Goal: Task Accomplishment & Management: Use online tool/utility

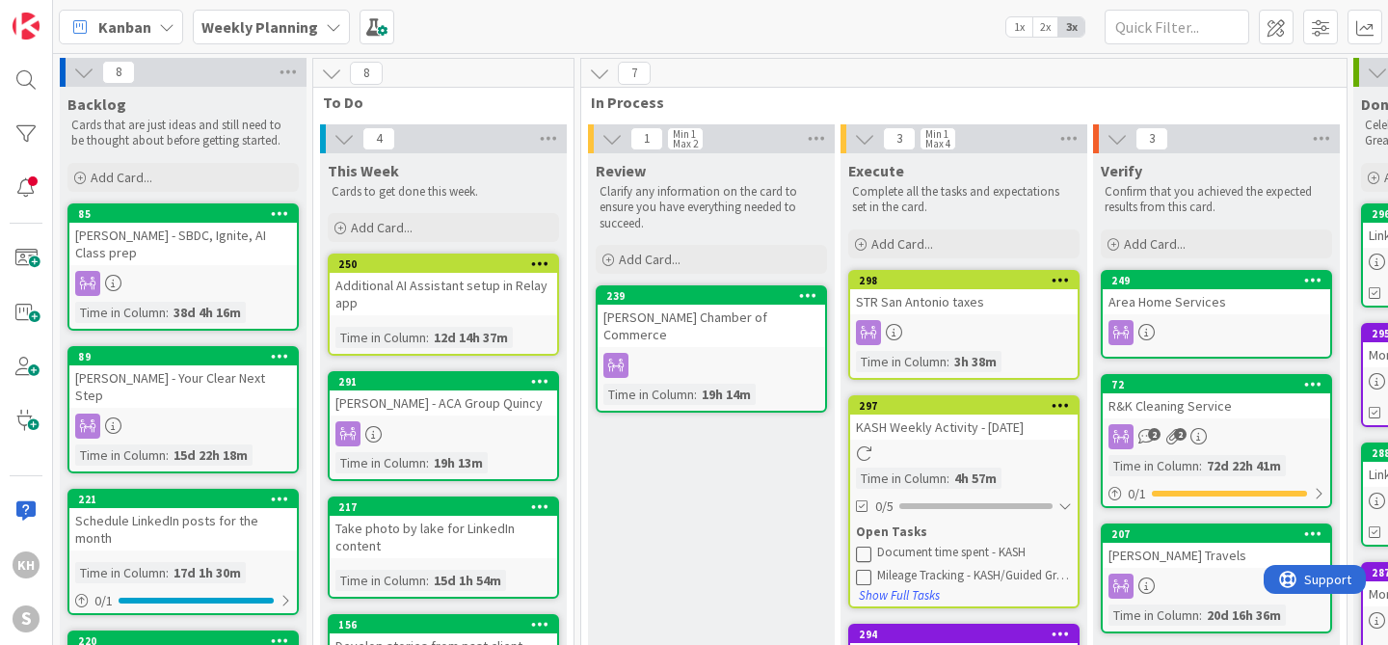
scroll to position [0, 145]
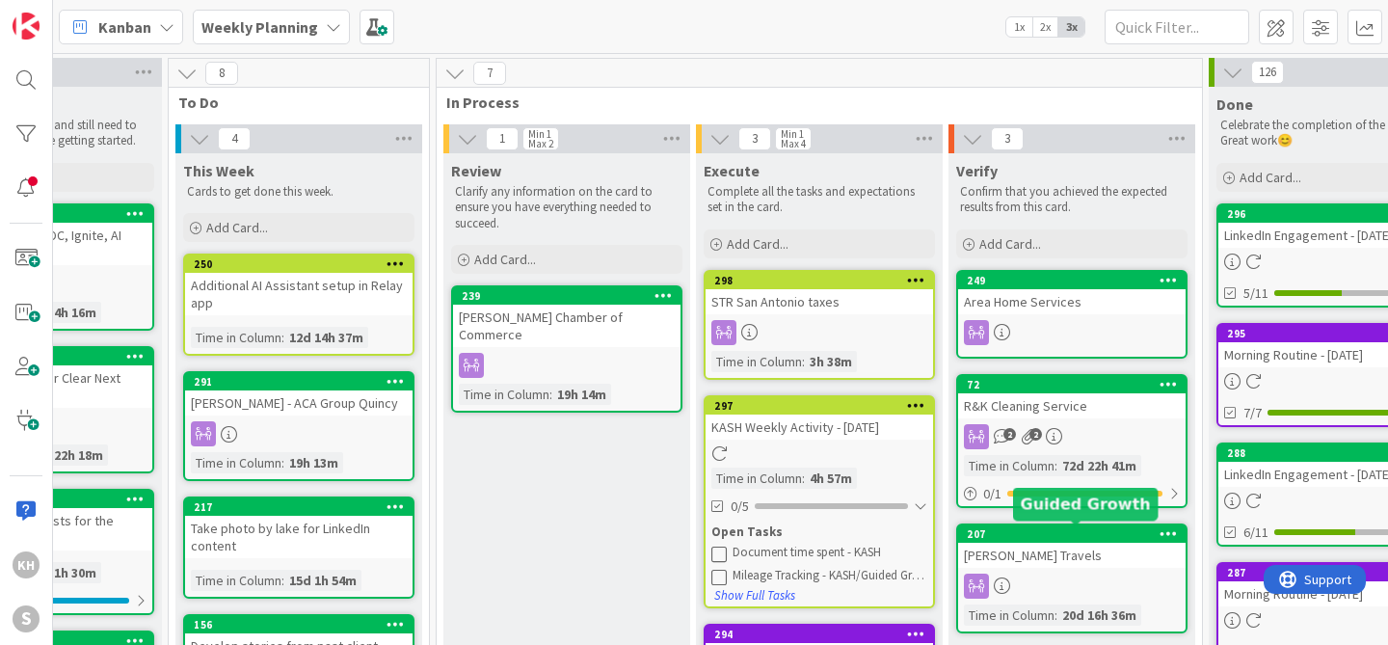
click at [1034, 533] on div "207" at bounding box center [1076, 533] width 219 height 13
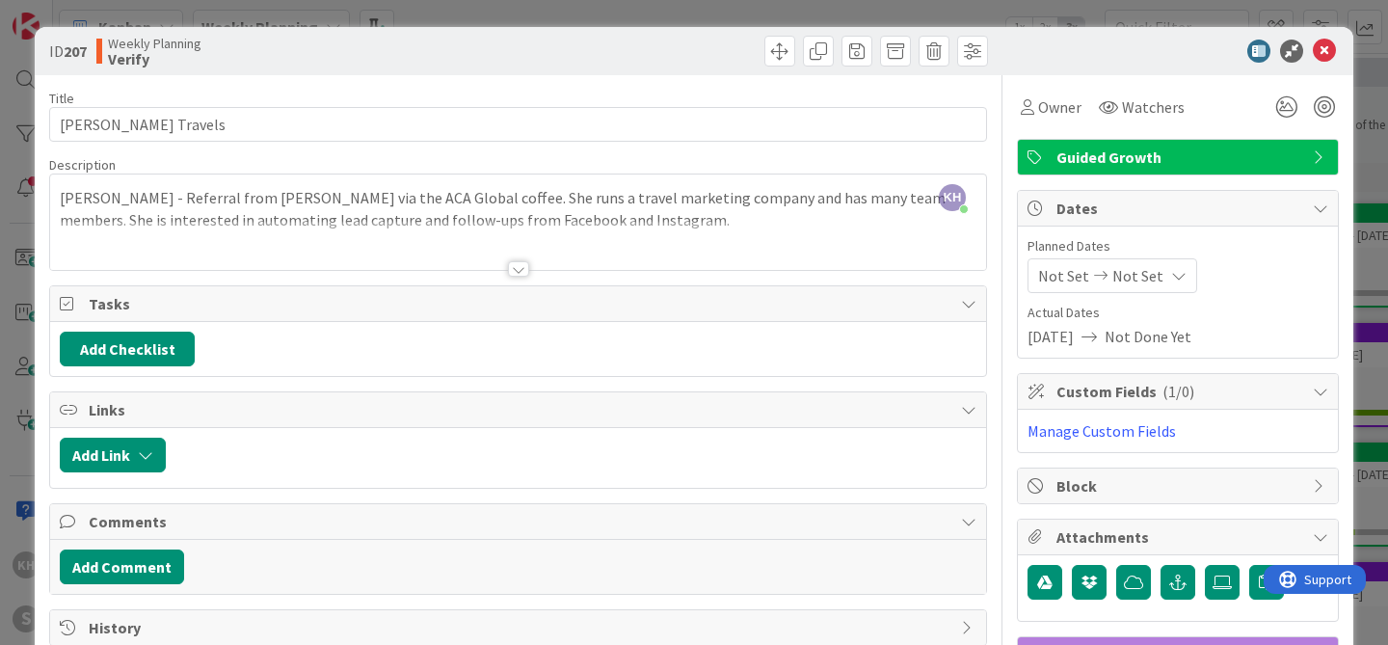
scroll to position [346, 0]
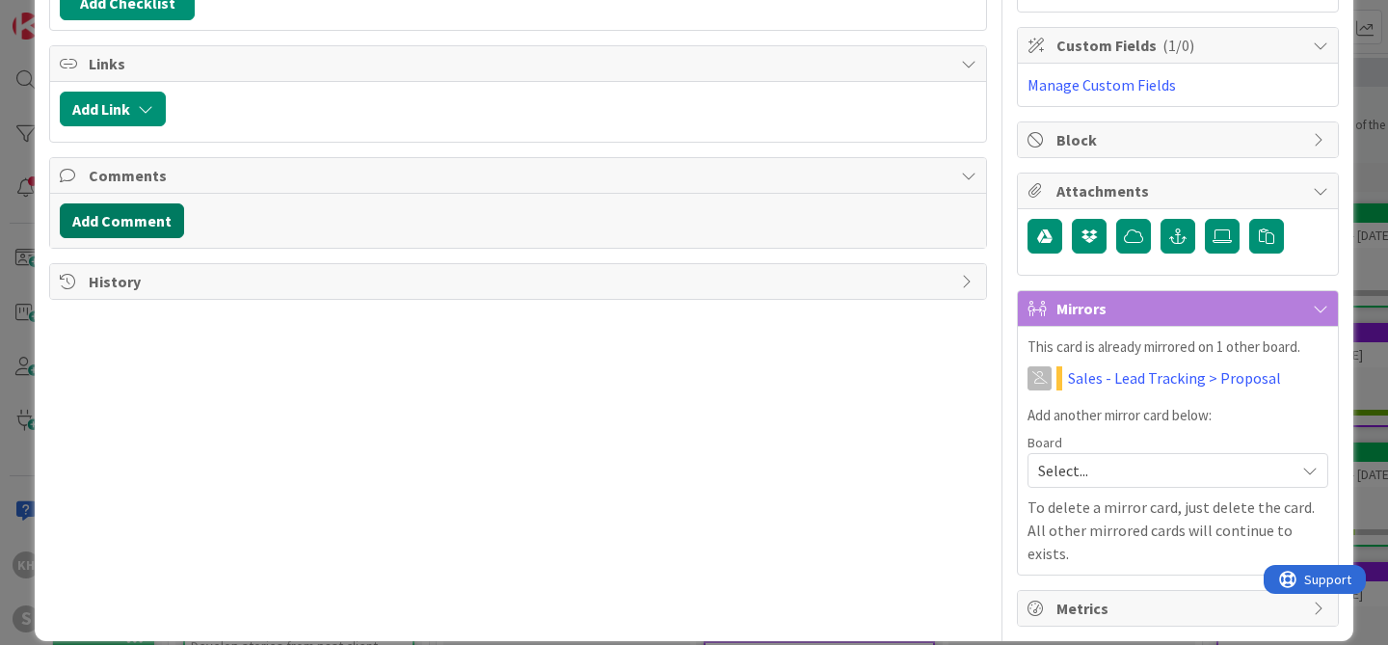
click at [153, 224] on button "Add Comment" at bounding box center [122, 220] width 124 height 35
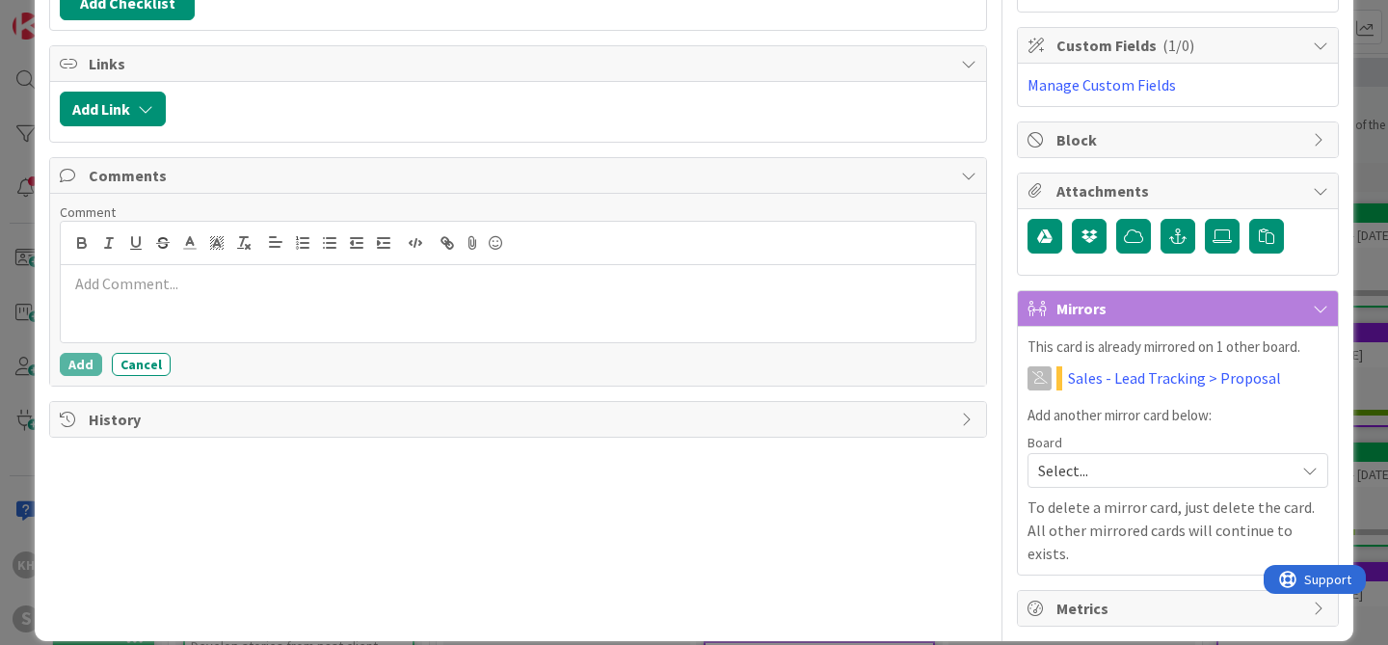
click at [204, 285] on p at bounding box center [517, 284] width 899 height 22
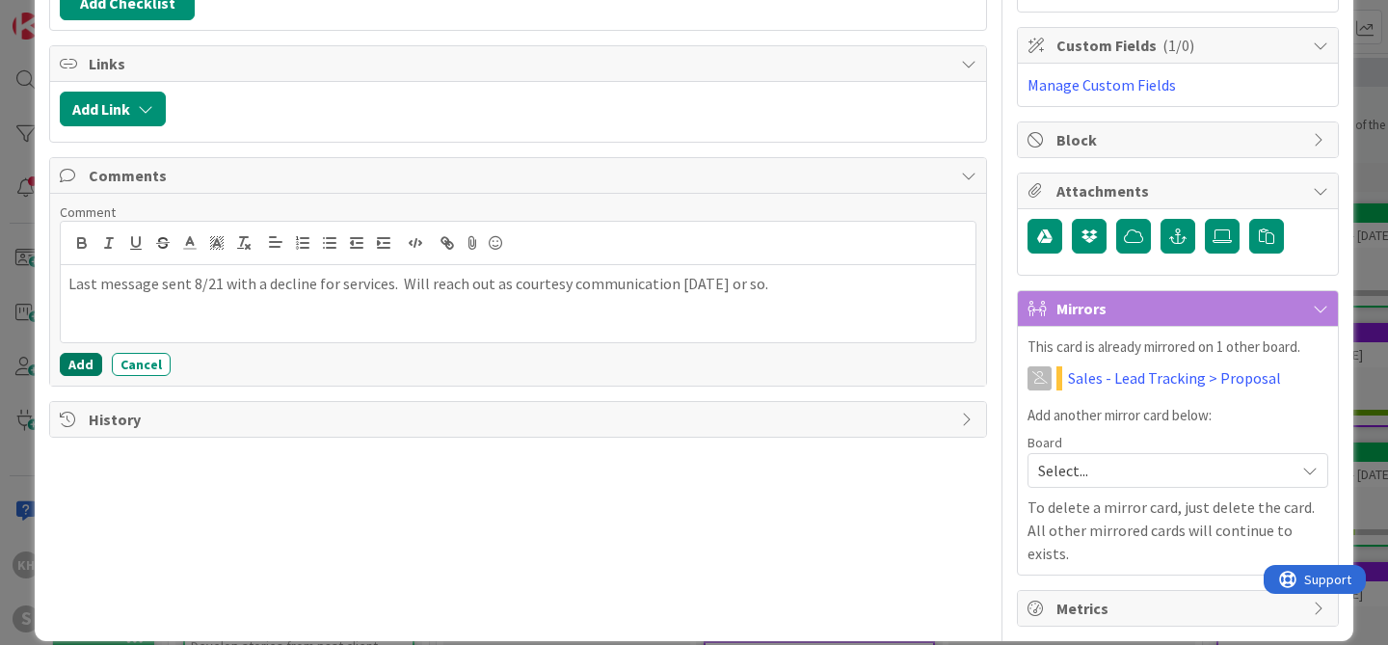
click at [86, 367] on button "Add" at bounding box center [81, 364] width 42 height 23
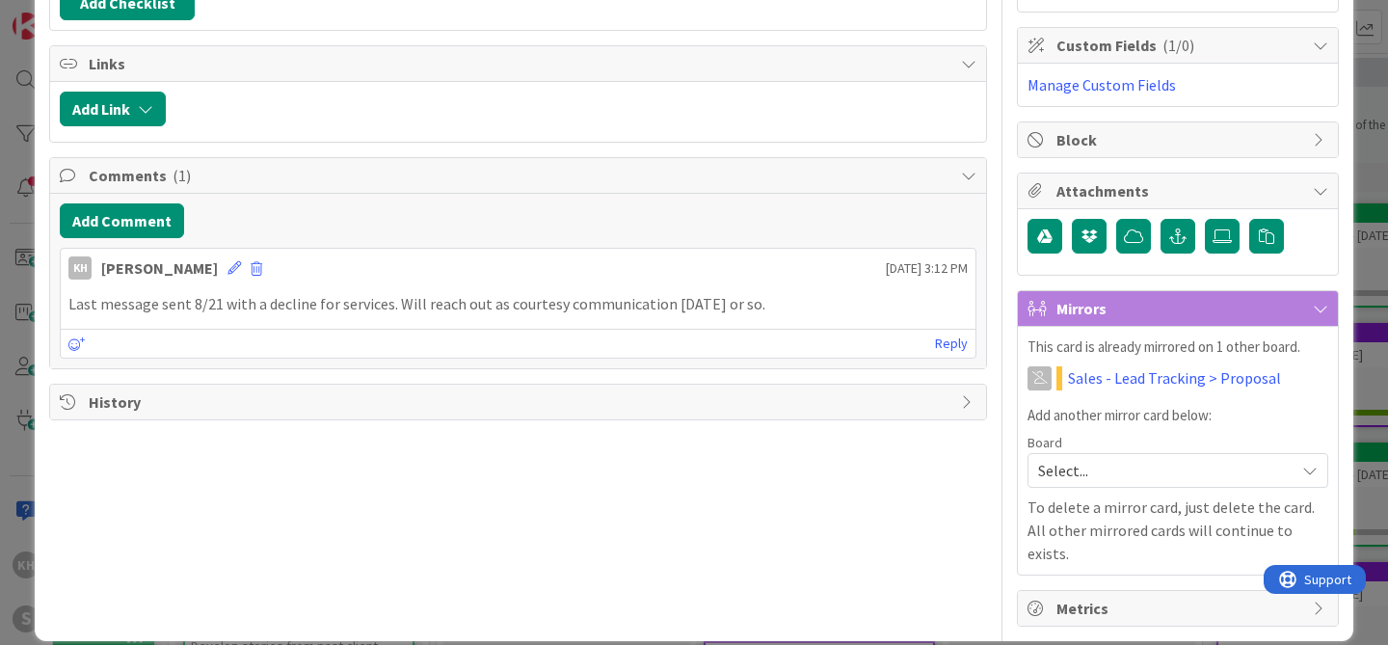
scroll to position [0, 0]
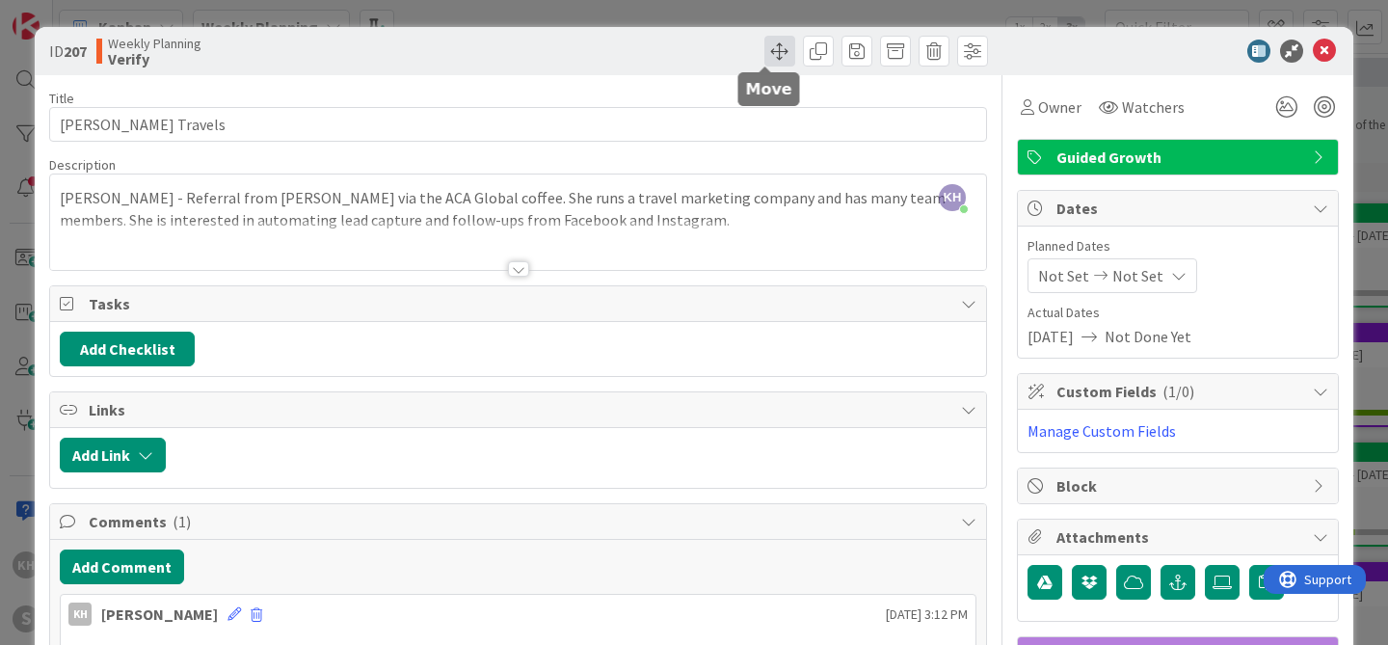
click at [764, 54] on span at bounding box center [779, 51] width 31 height 31
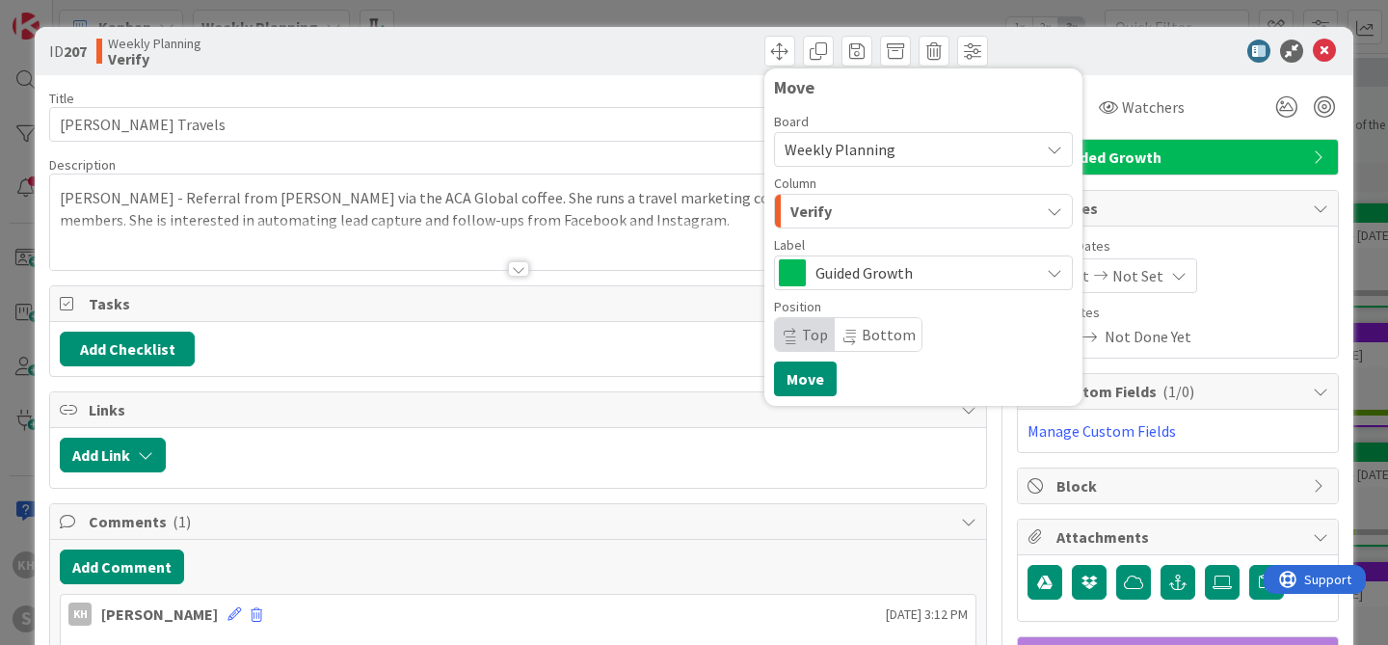
click at [855, 211] on div "Verify" at bounding box center [912, 211] width 253 height 31
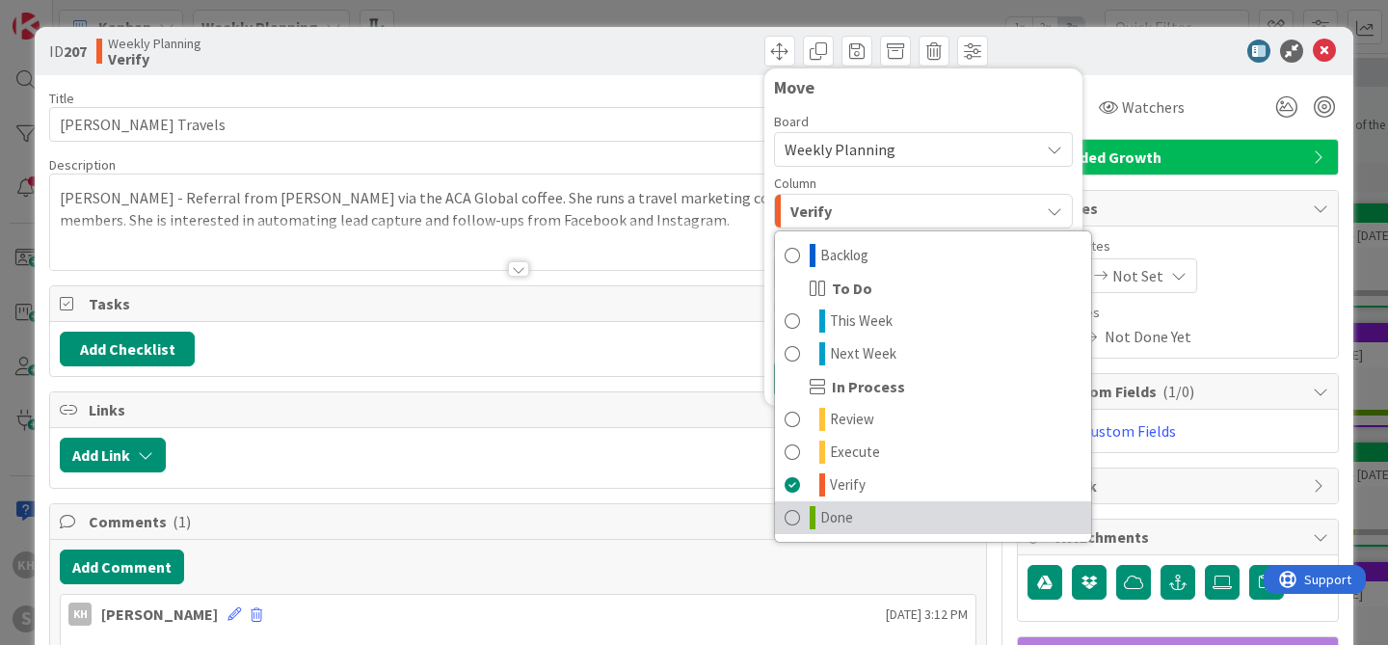
click at [794, 520] on link "Done" at bounding box center [933, 517] width 316 height 33
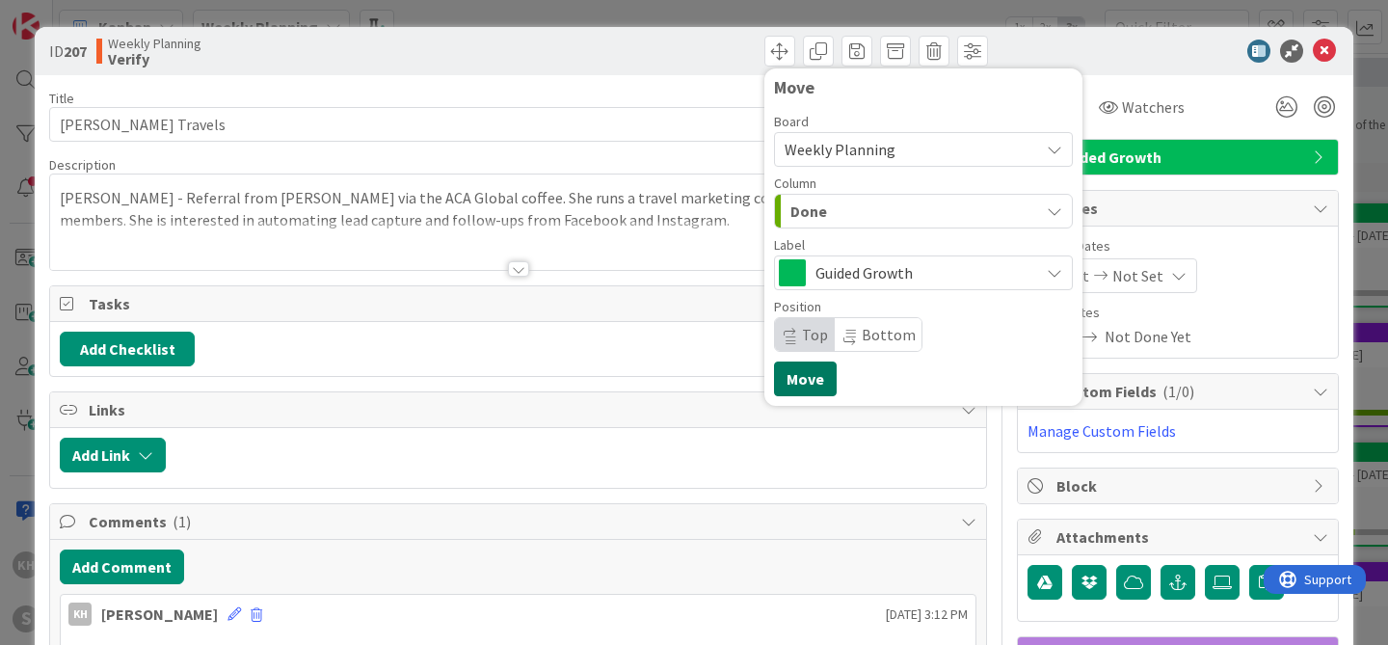
click at [790, 384] on button "Move" at bounding box center [805, 378] width 63 height 35
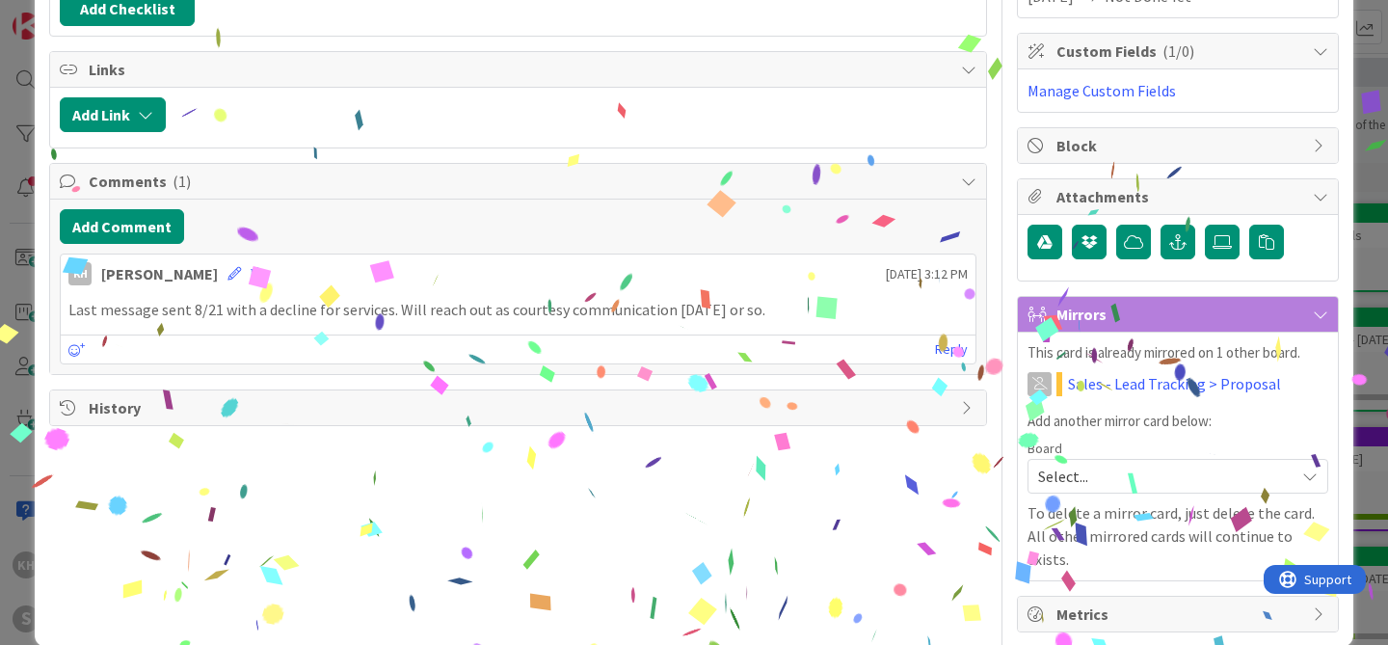
scroll to position [346, 0]
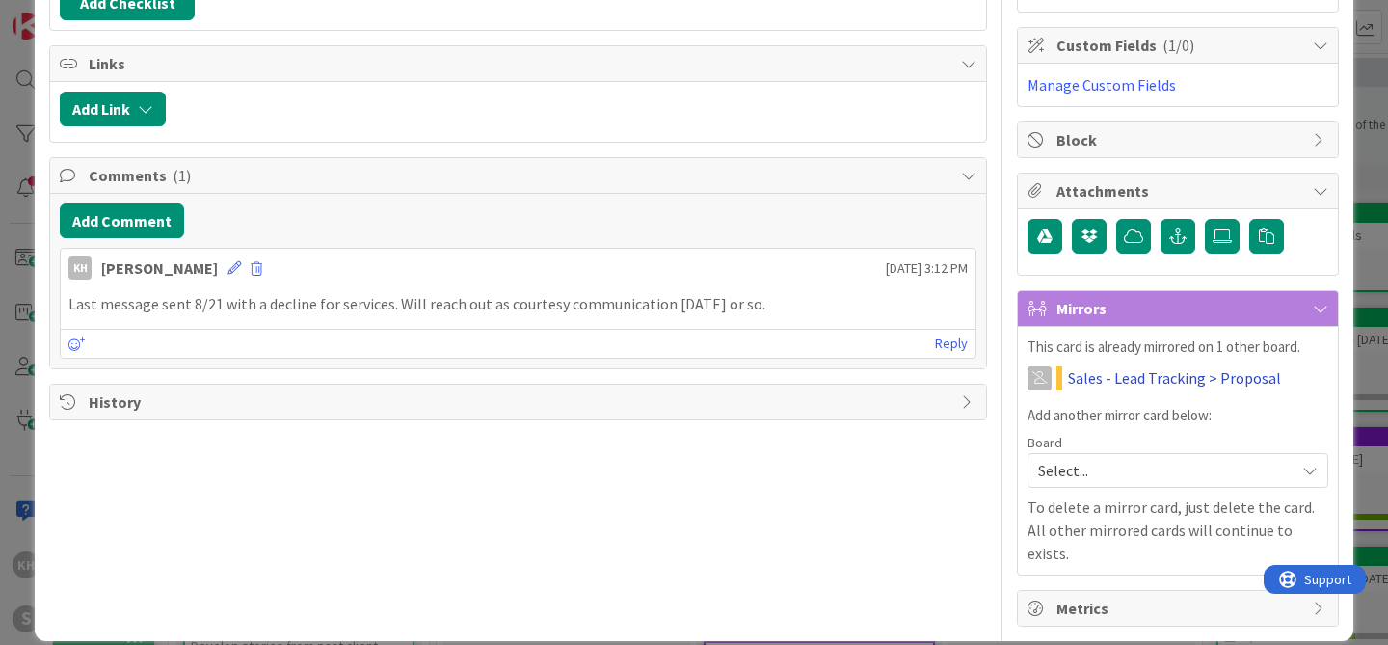
click at [1093, 379] on link "Sales - Lead Tracking > Proposal" at bounding box center [1174, 377] width 213 height 23
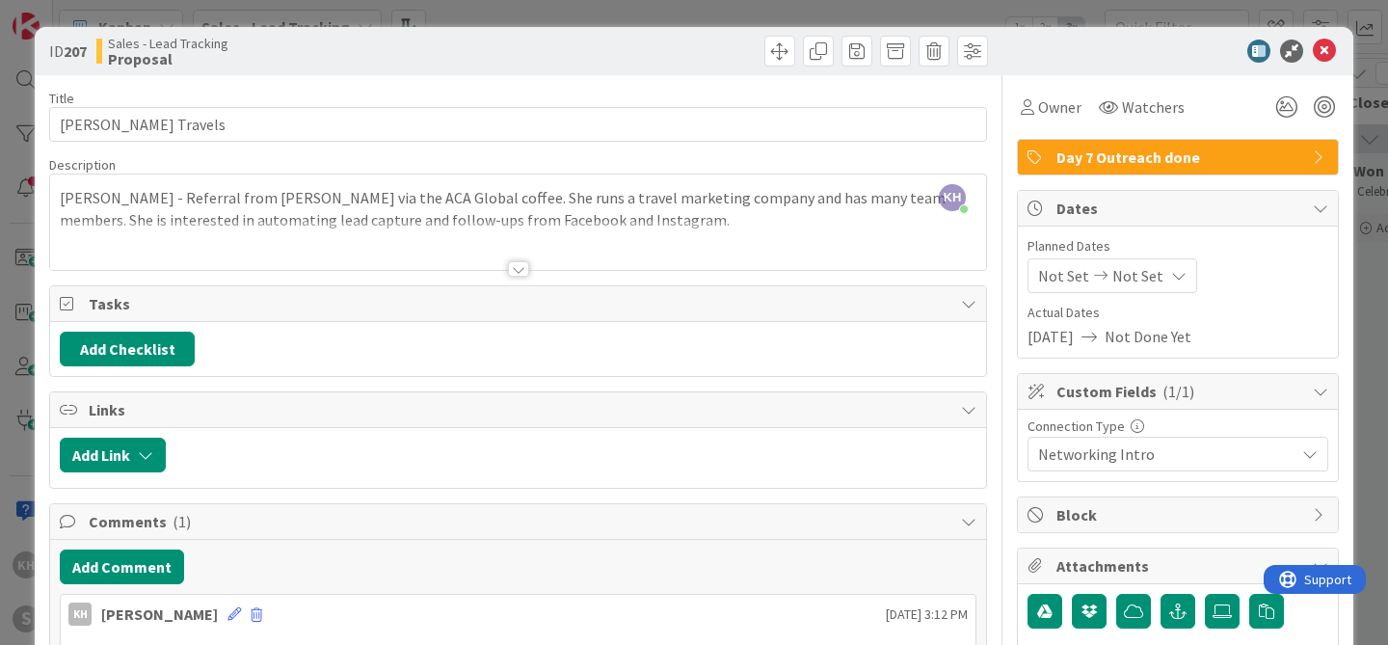
click at [1313, 149] on icon at bounding box center [1320, 156] width 15 height 15
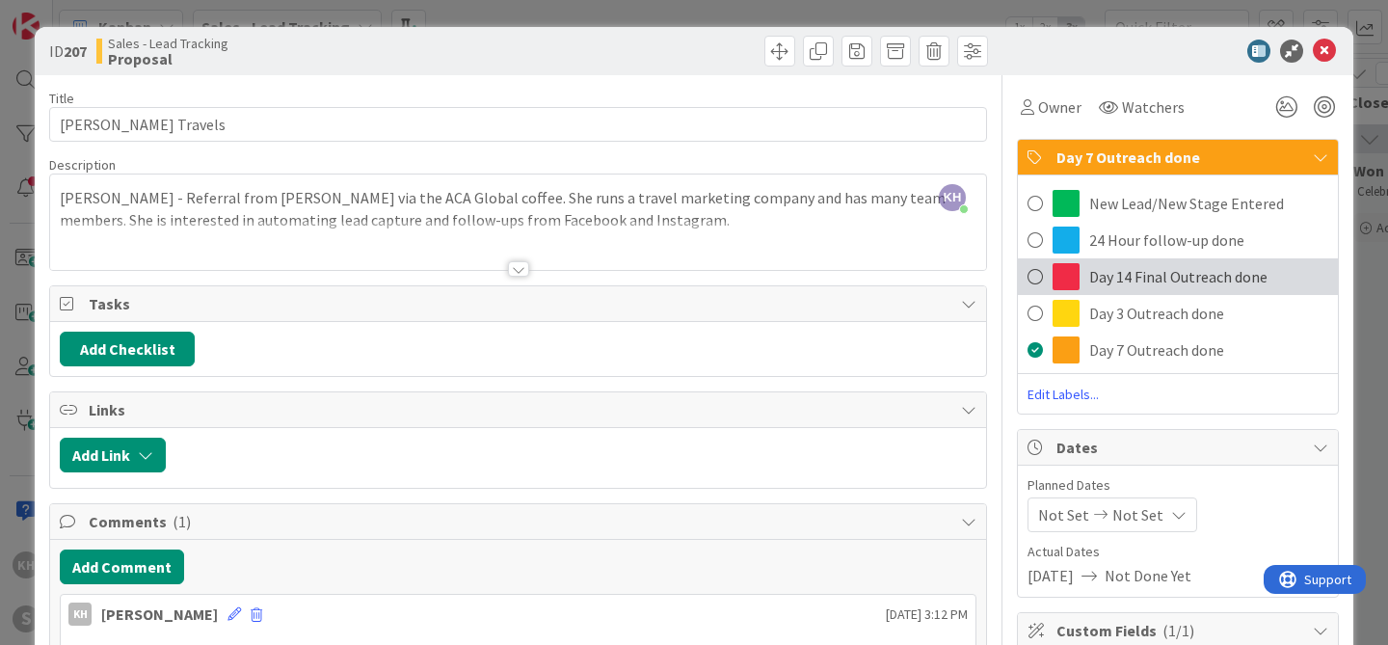
click at [1136, 272] on span "Day 14 Final Outreach done" at bounding box center [1178, 276] width 178 height 23
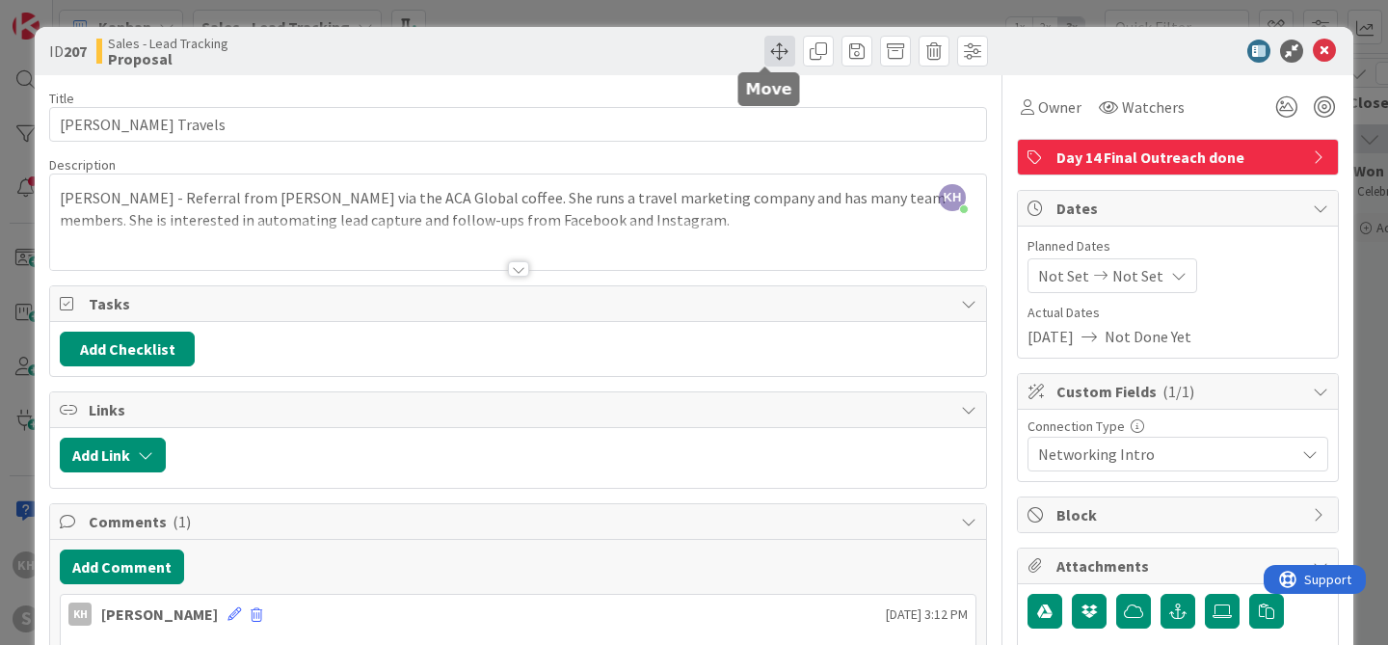
click at [764, 51] on span at bounding box center [779, 51] width 31 height 31
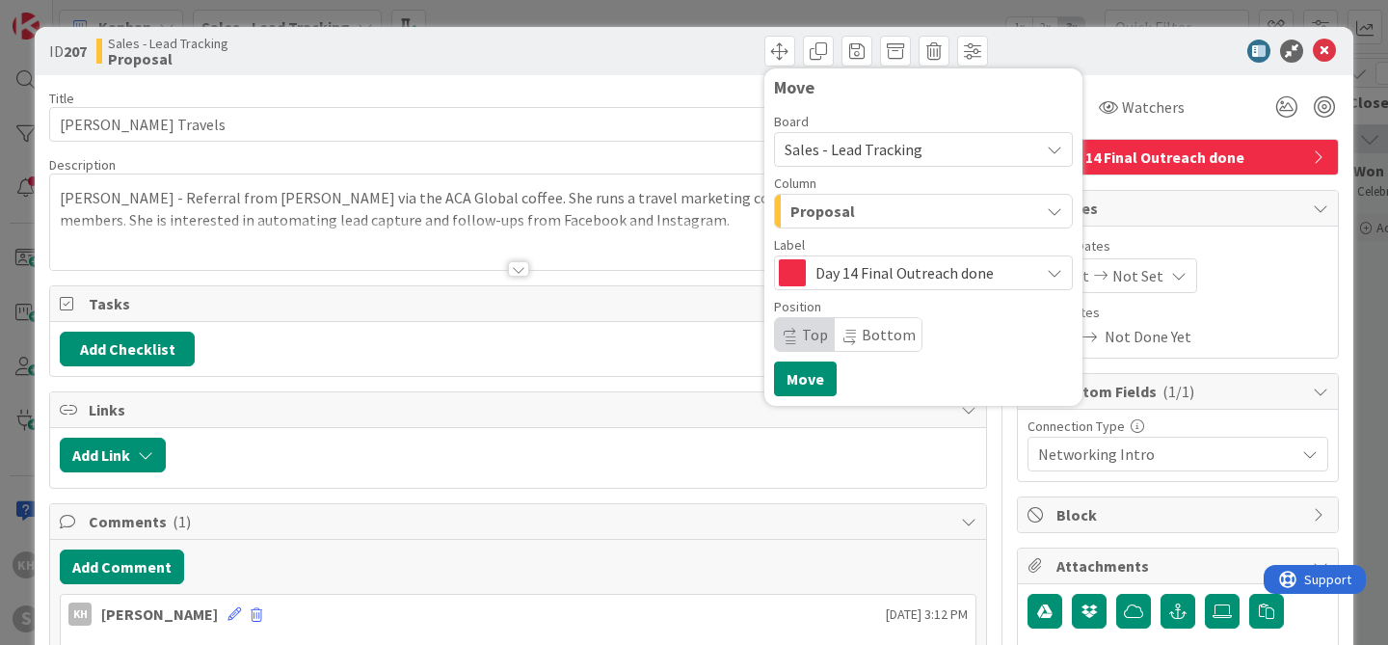
click at [908, 205] on div "Proposal" at bounding box center [912, 211] width 253 height 31
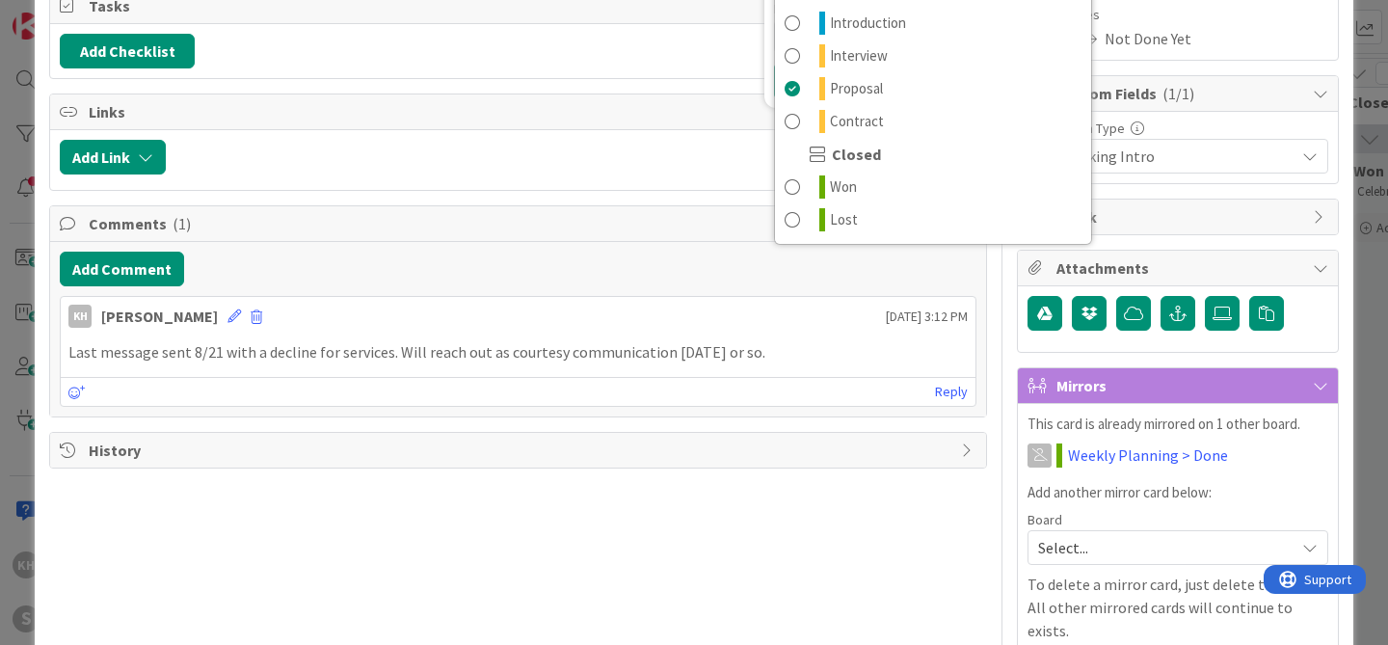
scroll to position [368, 0]
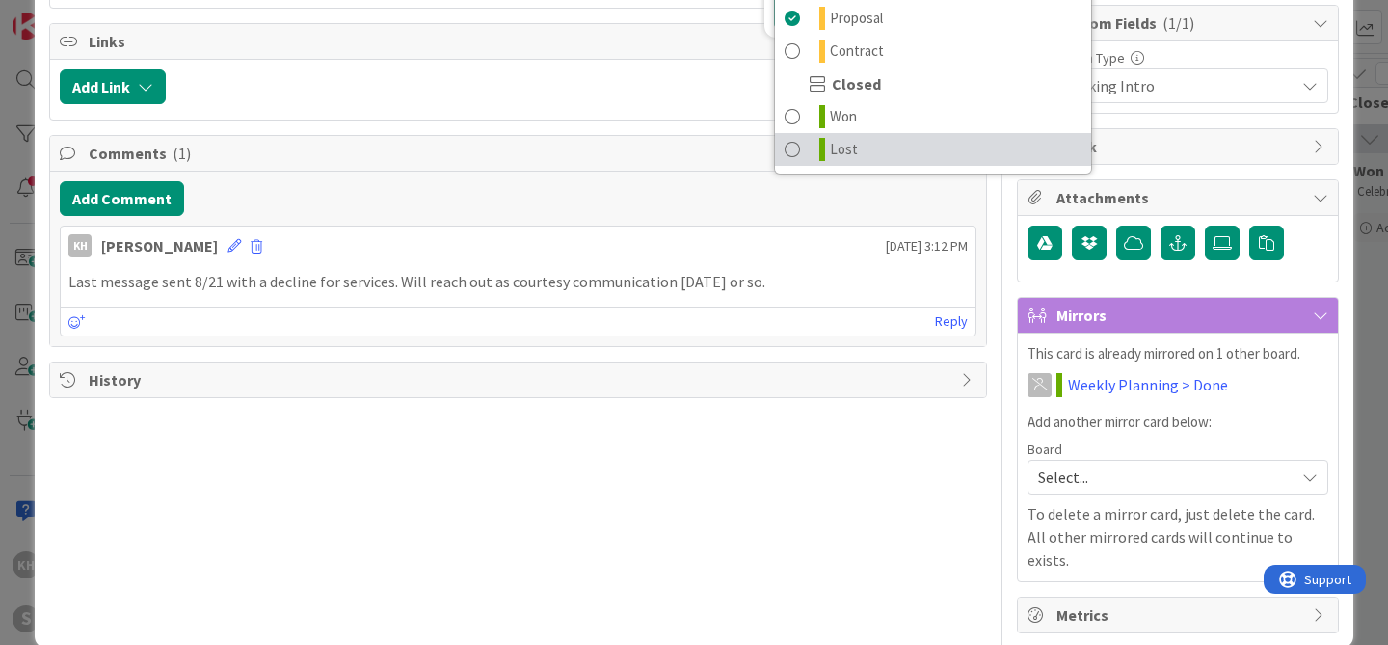
click at [785, 153] on span at bounding box center [792, 149] width 15 height 23
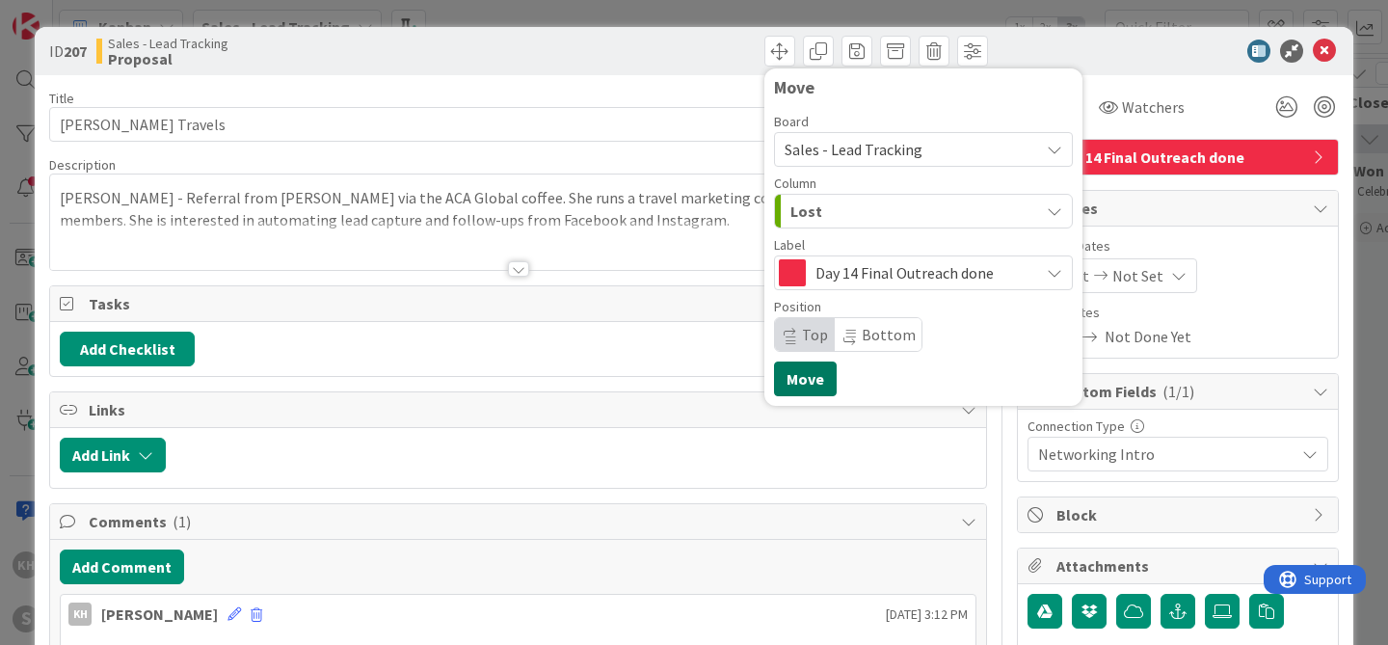
click at [801, 383] on button "Move" at bounding box center [805, 378] width 63 height 35
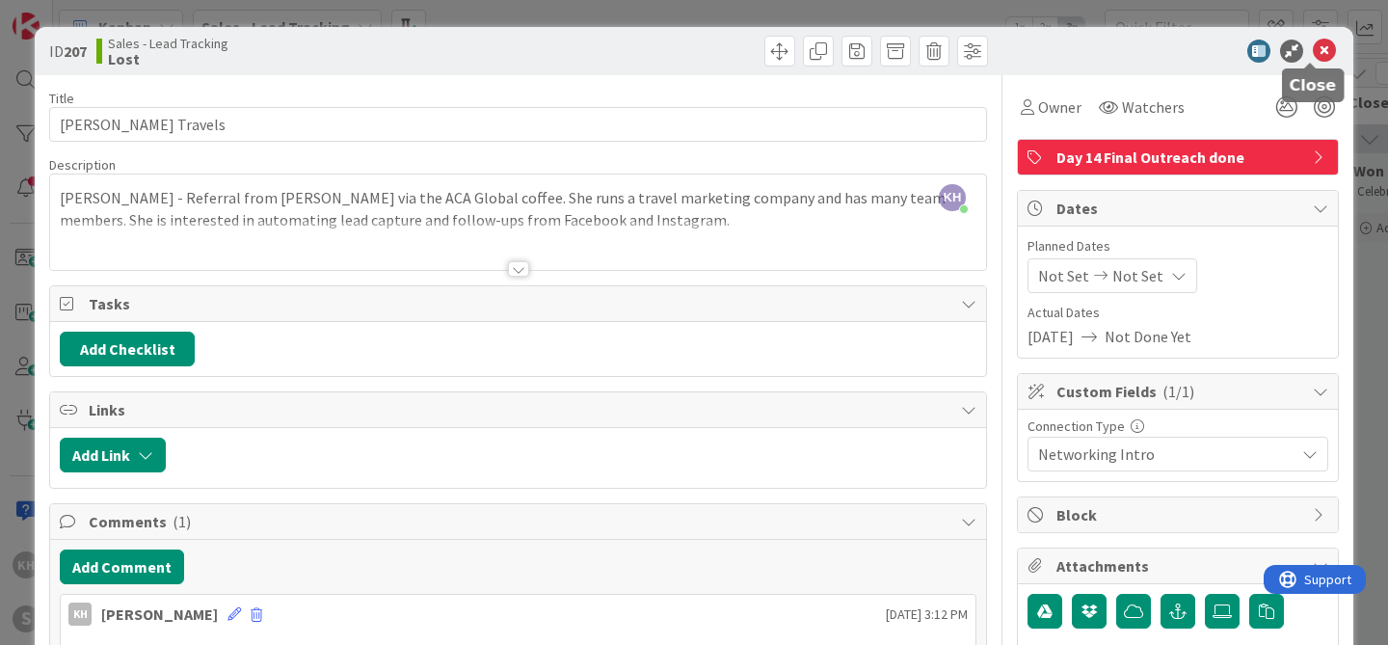
click at [1313, 51] on icon at bounding box center [1324, 51] width 23 height 23
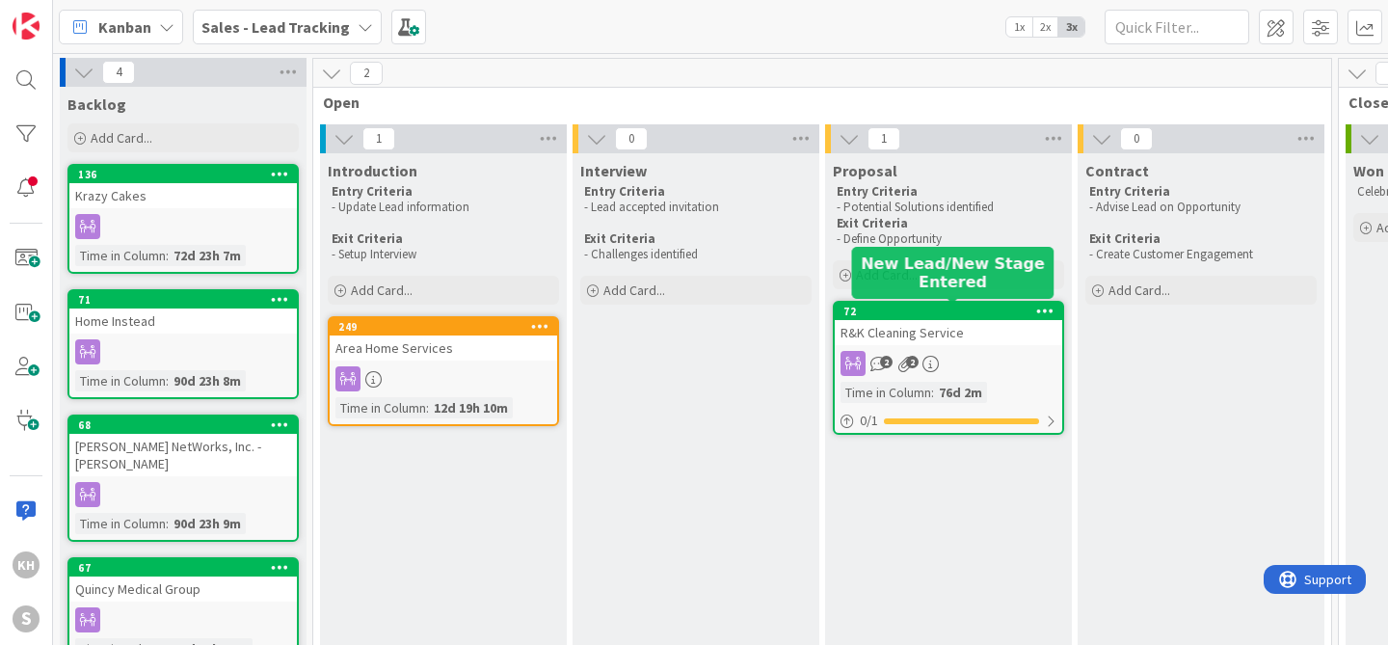
click at [920, 310] on div "72" at bounding box center [952, 311] width 219 height 13
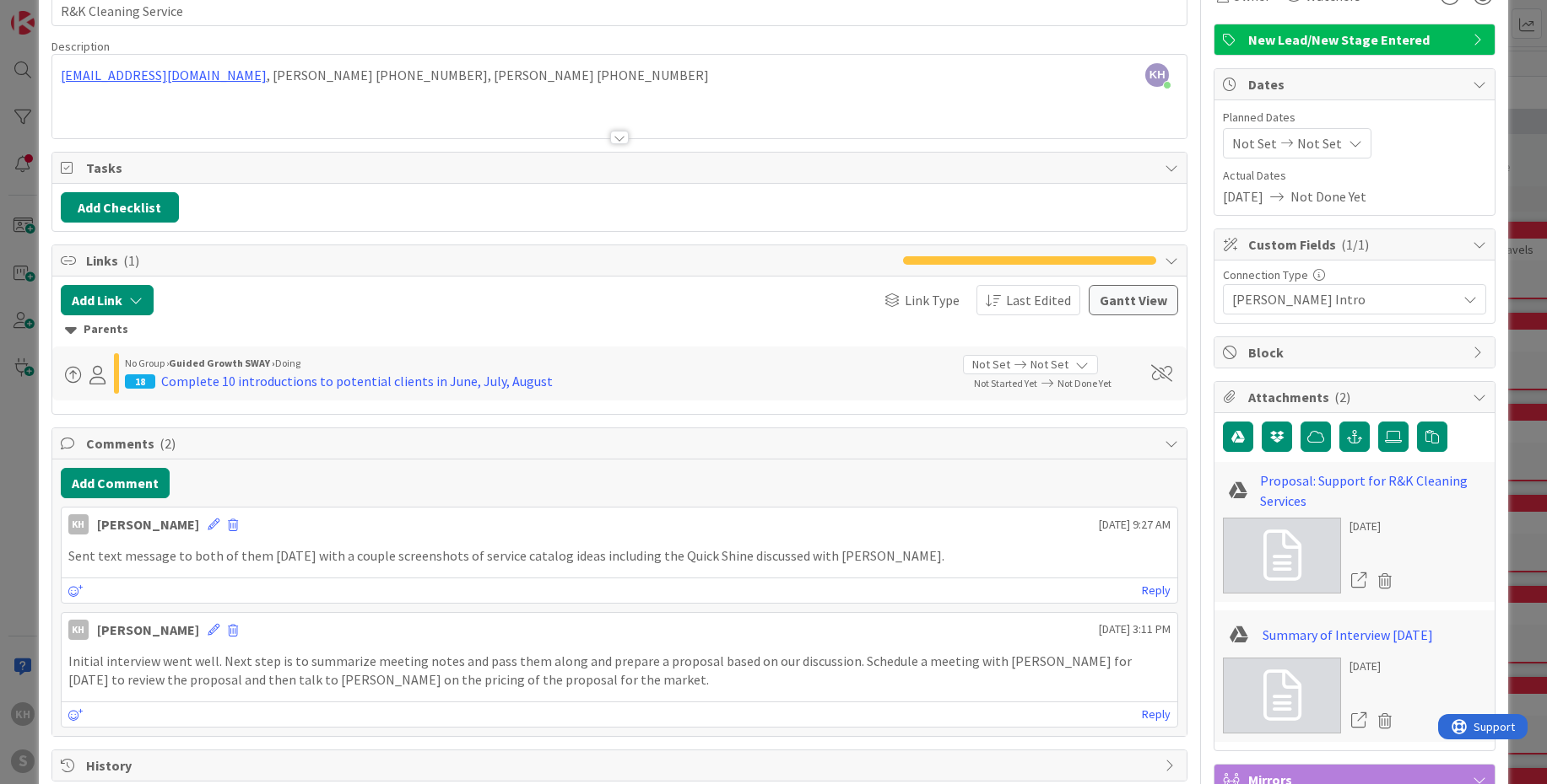
scroll to position [105, 0]
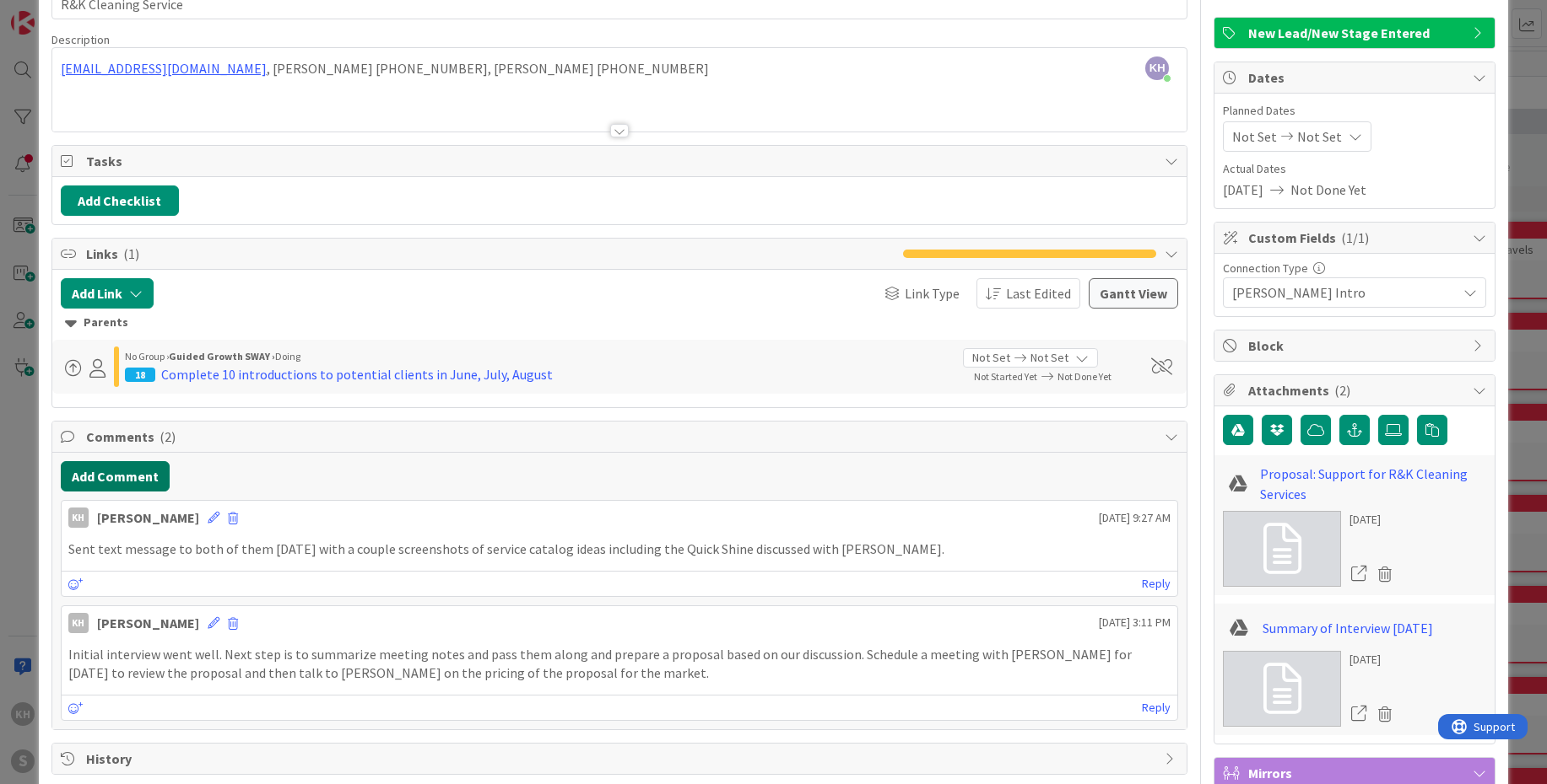
click at [124, 478] on button "Add Comment" at bounding box center [115, 476] width 109 height 31
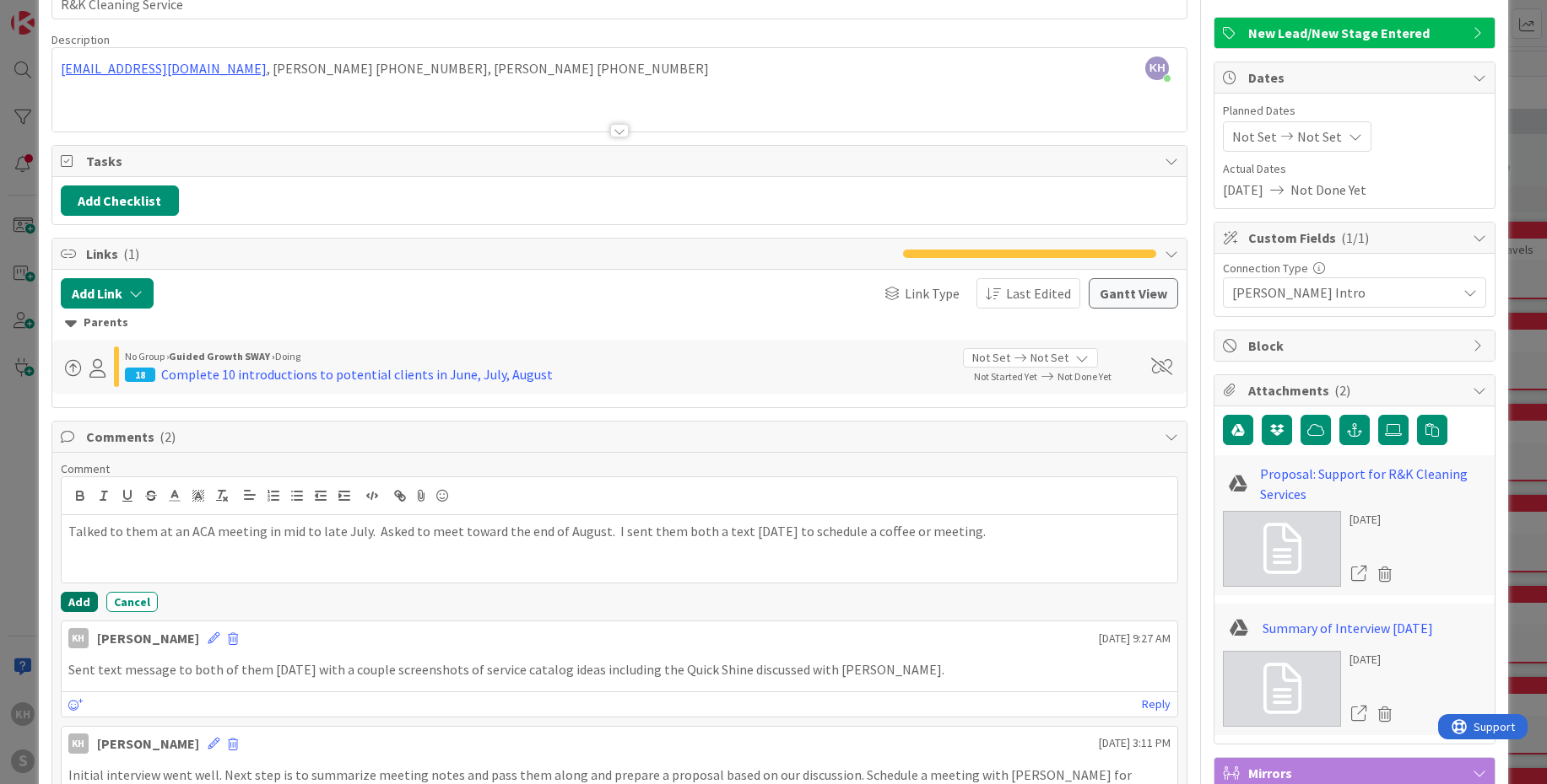
click at [77, 564] on button "Add" at bounding box center [79, 602] width 37 height 20
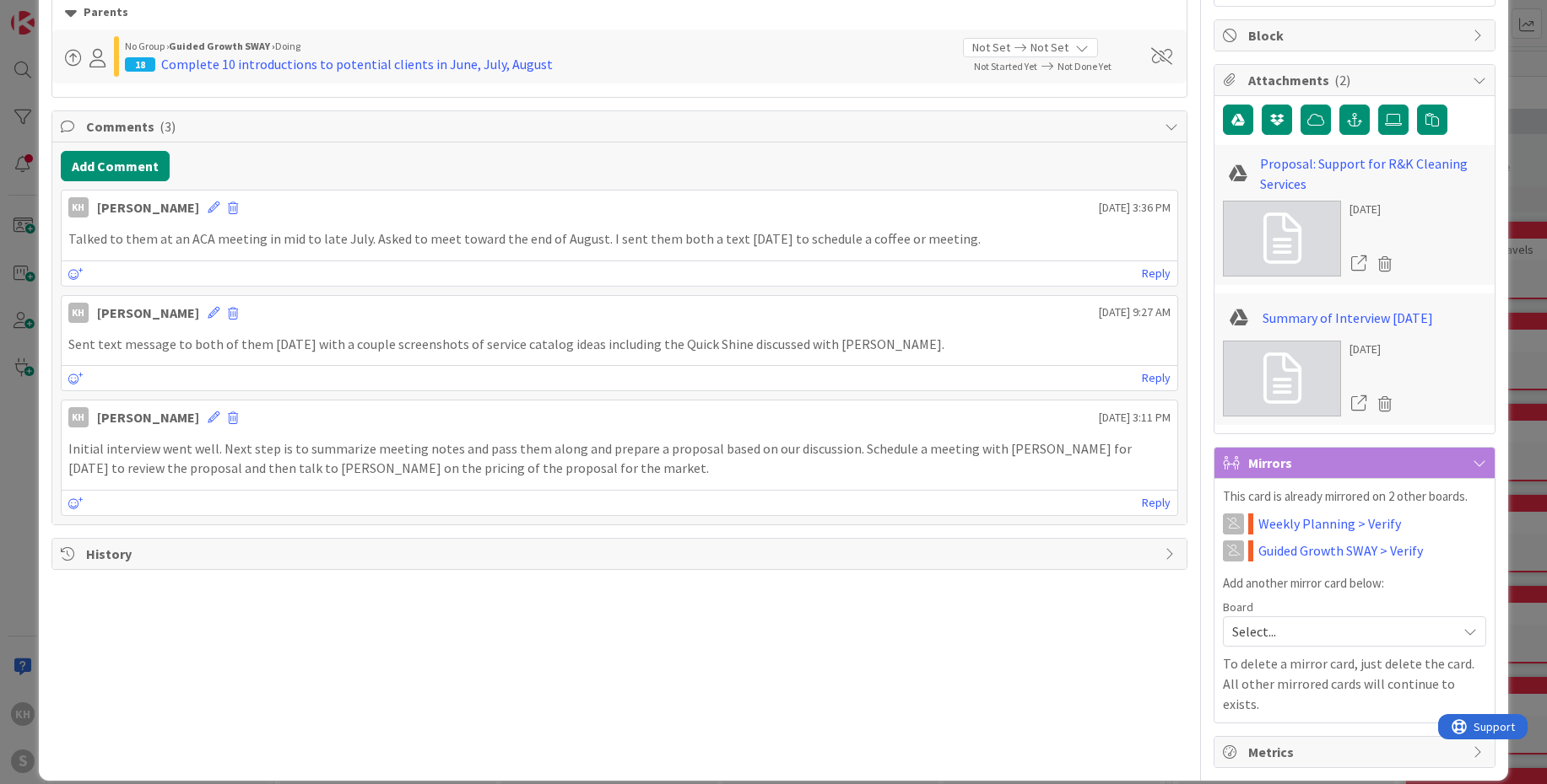
scroll to position [0, 0]
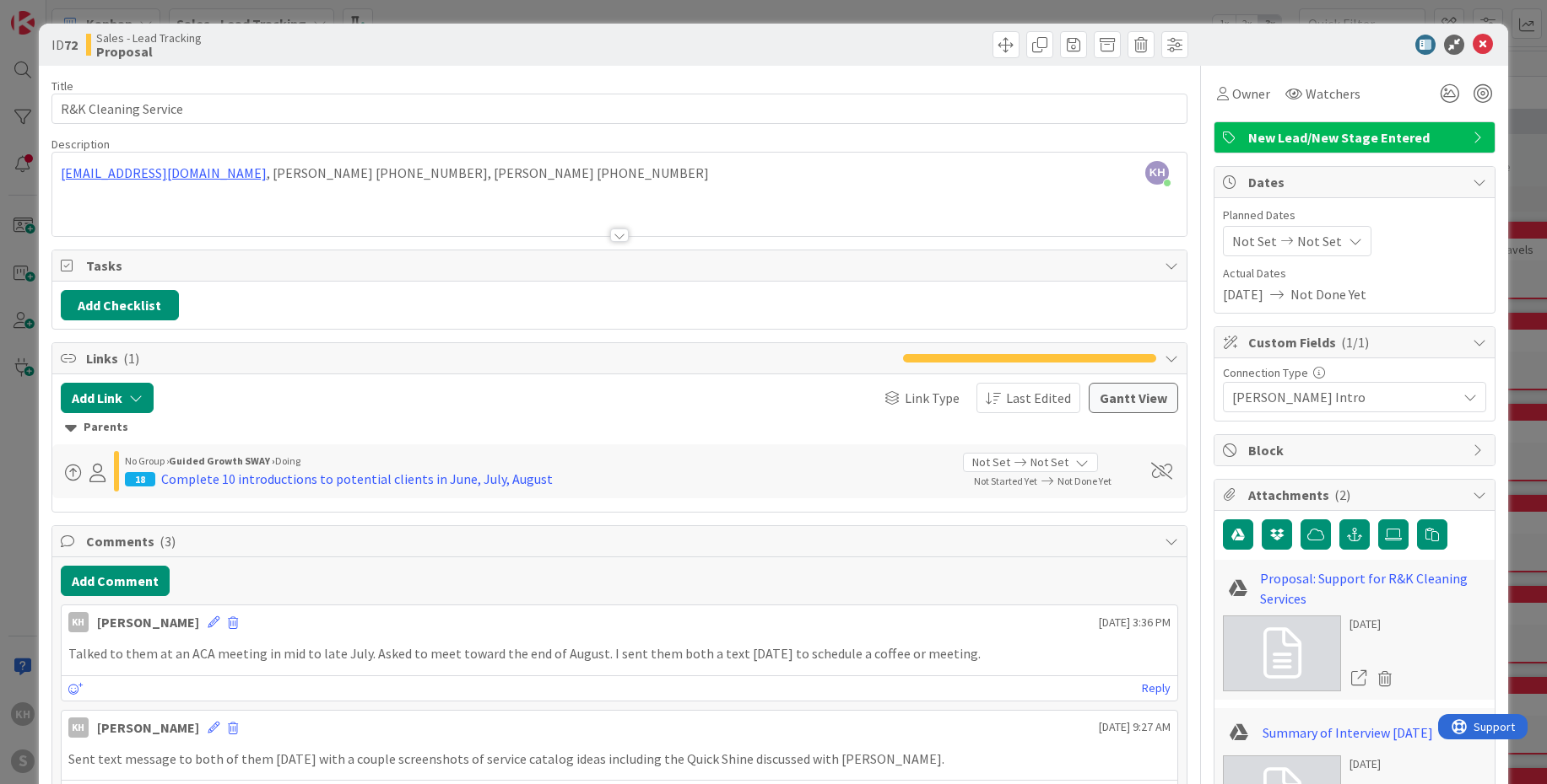
click at [1214, 139] on icon at bounding box center [1479, 136] width 13 height 13
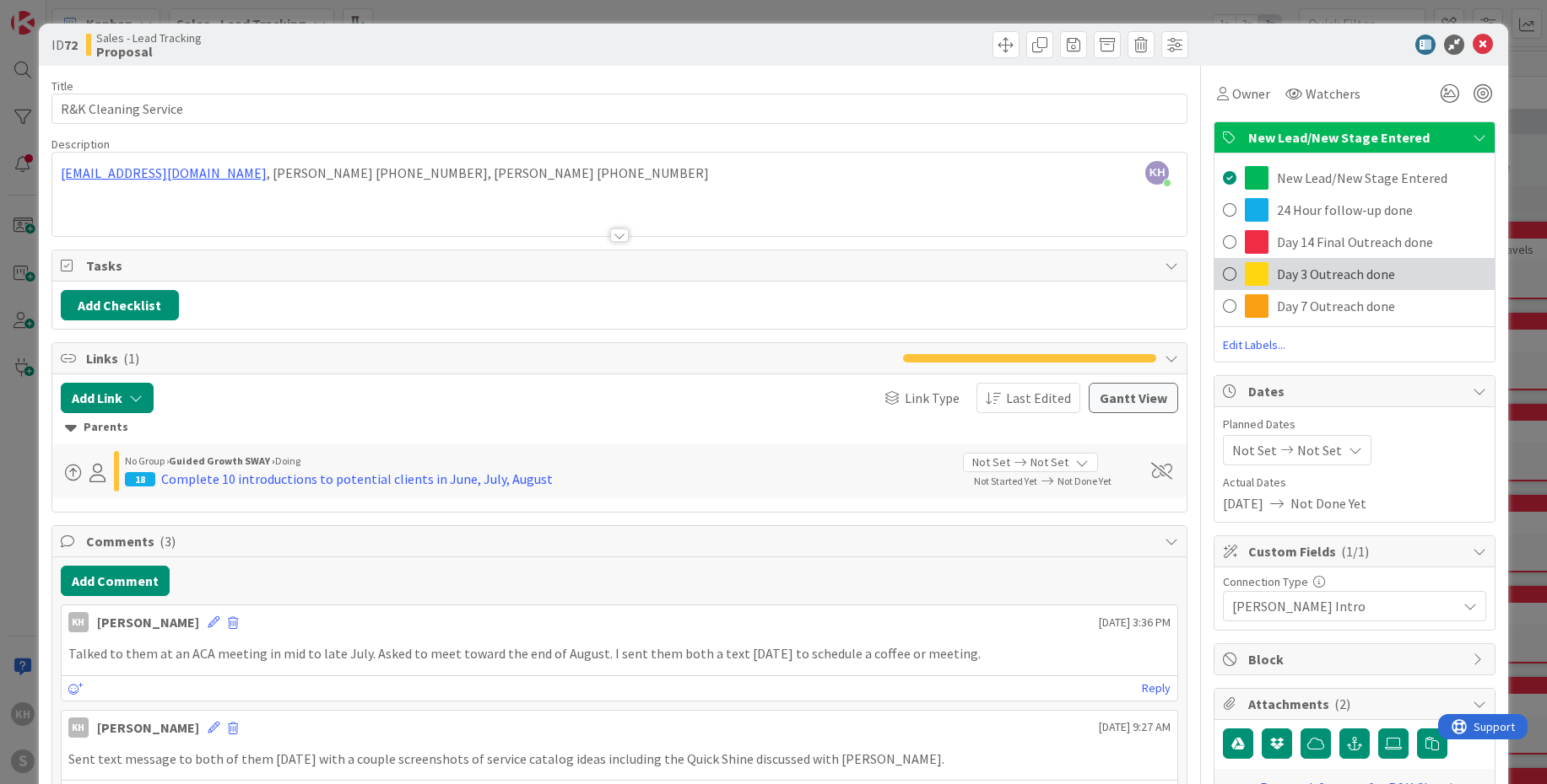
click at [1214, 265] on span "Day 3 Outreach done" at bounding box center [1335, 274] width 118 height 20
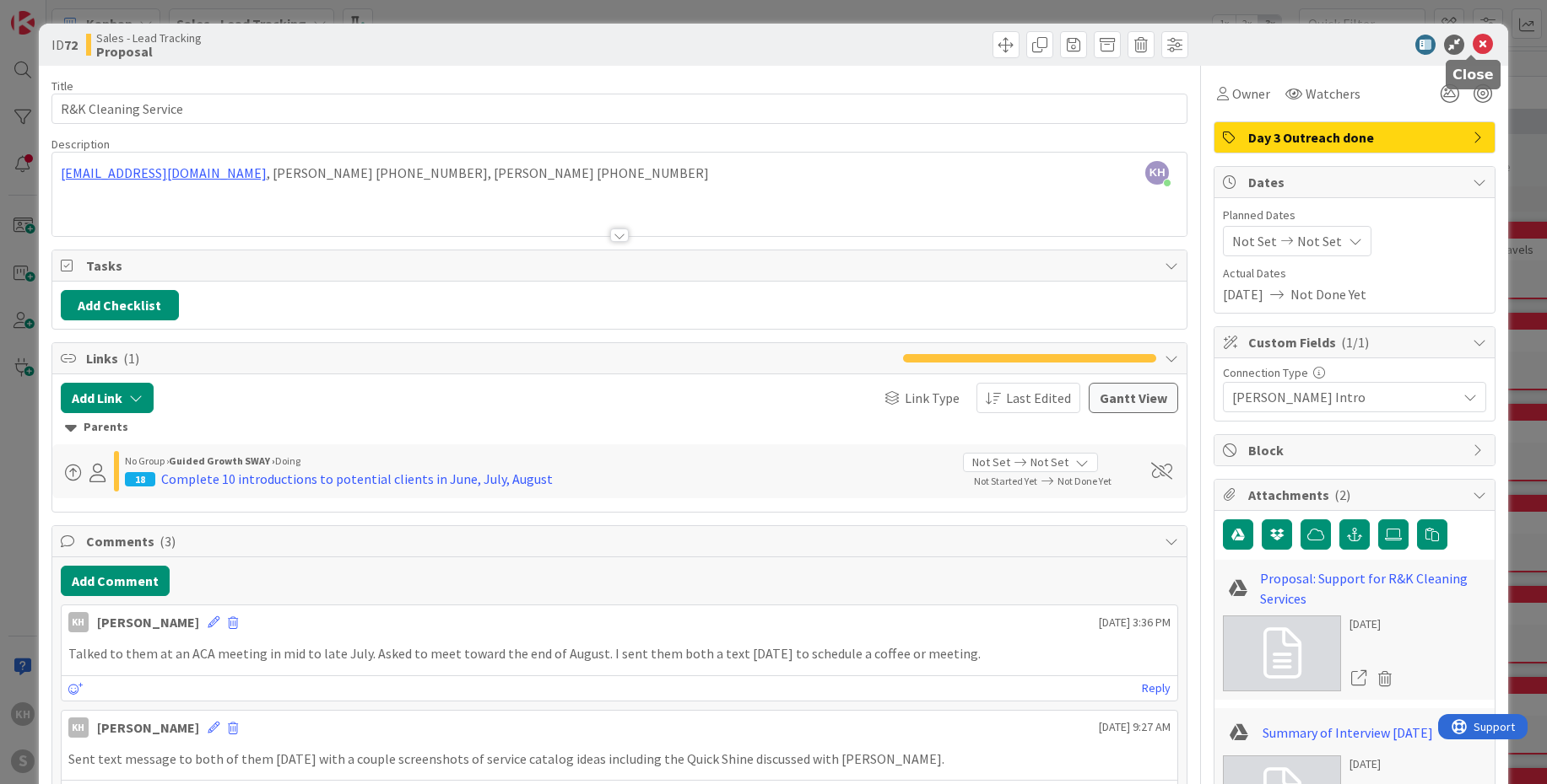
click at [1214, 47] on icon at bounding box center [1482, 45] width 20 height 20
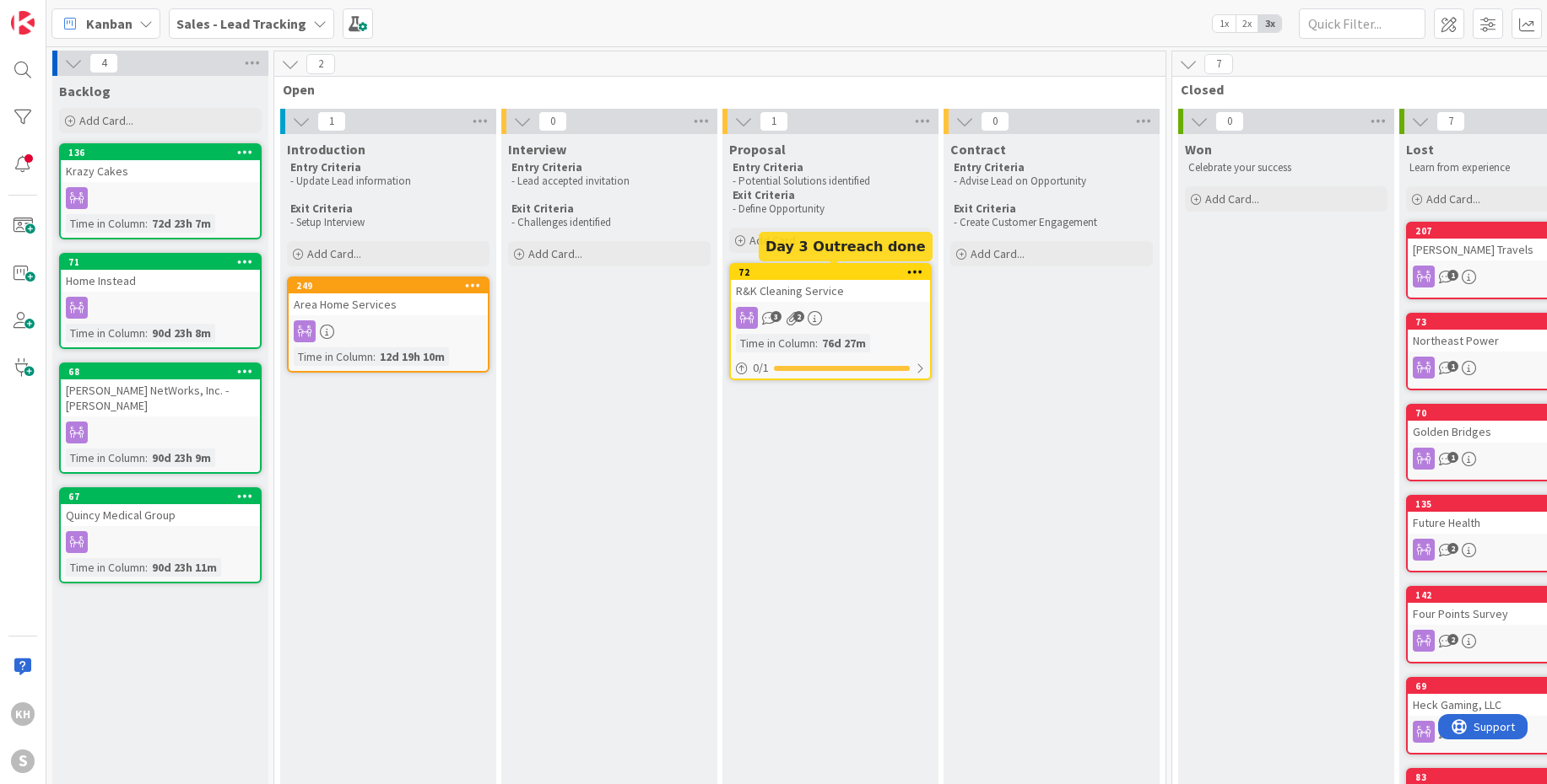
click at [866, 270] on div "72" at bounding box center [833, 272] width 192 height 11
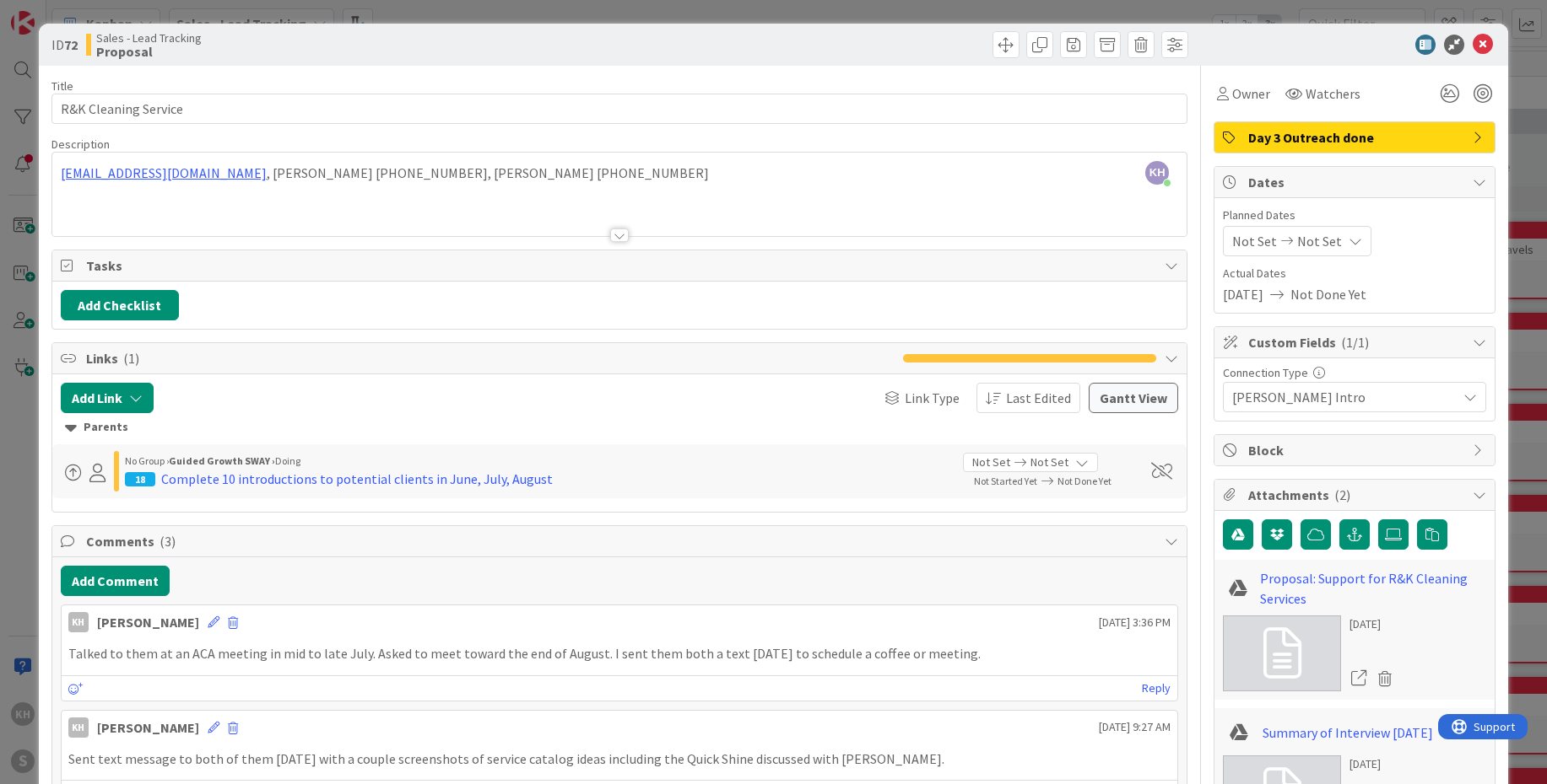
click at [1214, 134] on div "Day 3 Outreach done" at bounding box center [1354, 137] width 280 height 31
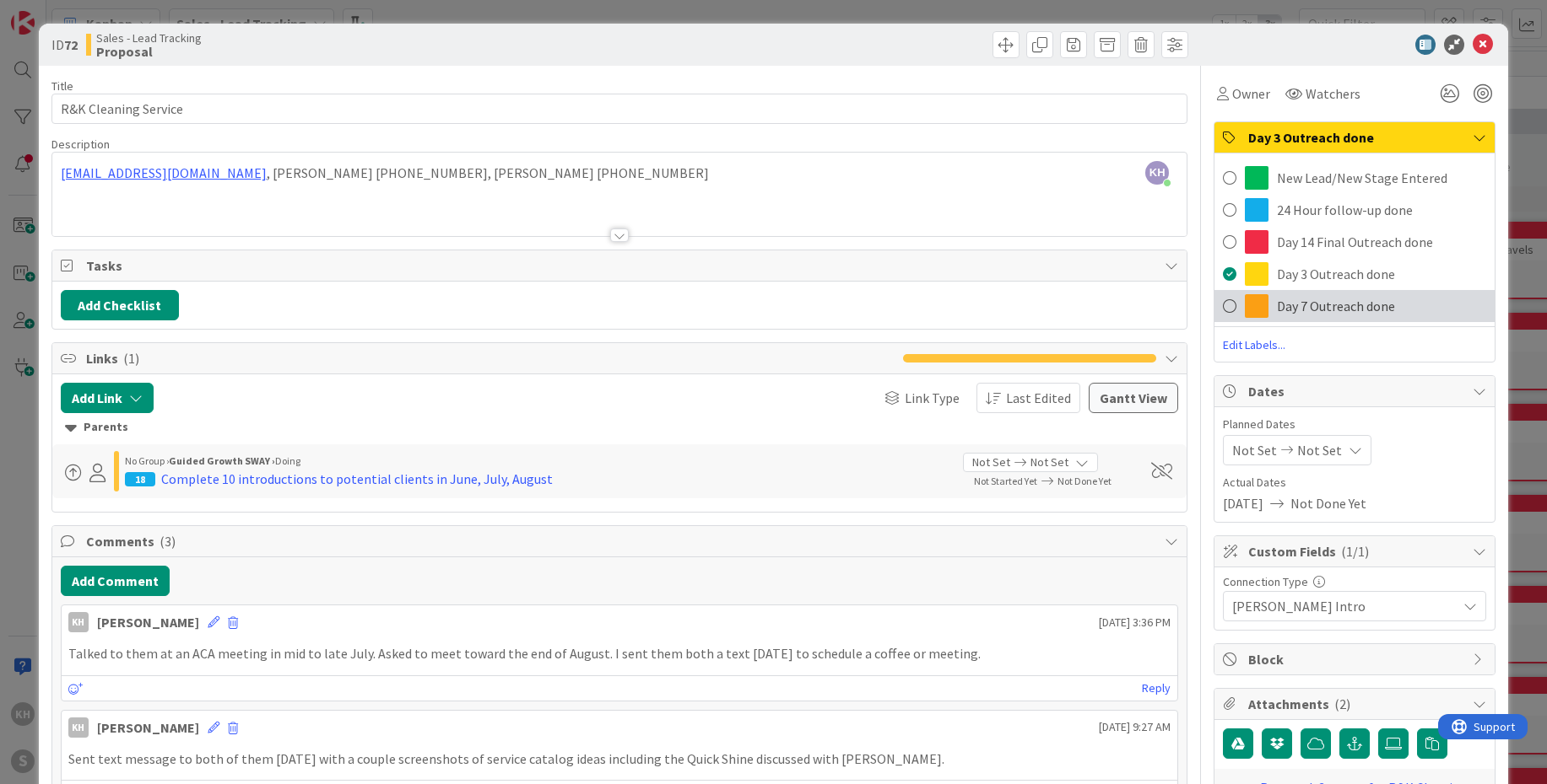
click at [1214, 305] on span "Day 7 Outreach done" at bounding box center [1335, 305] width 118 height 20
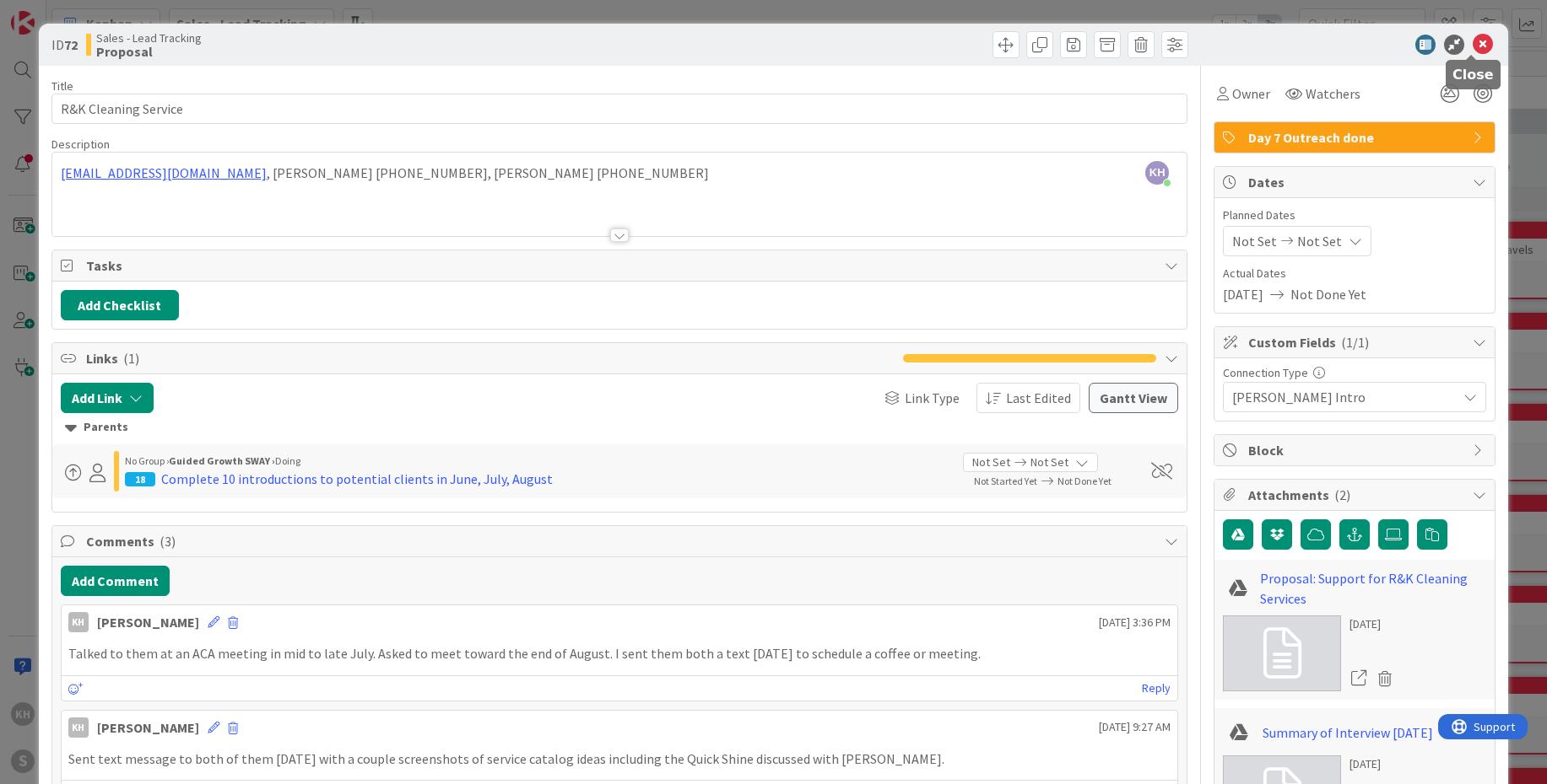
click at [1214, 51] on icon at bounding box center [1482, 45] width 20 height 20
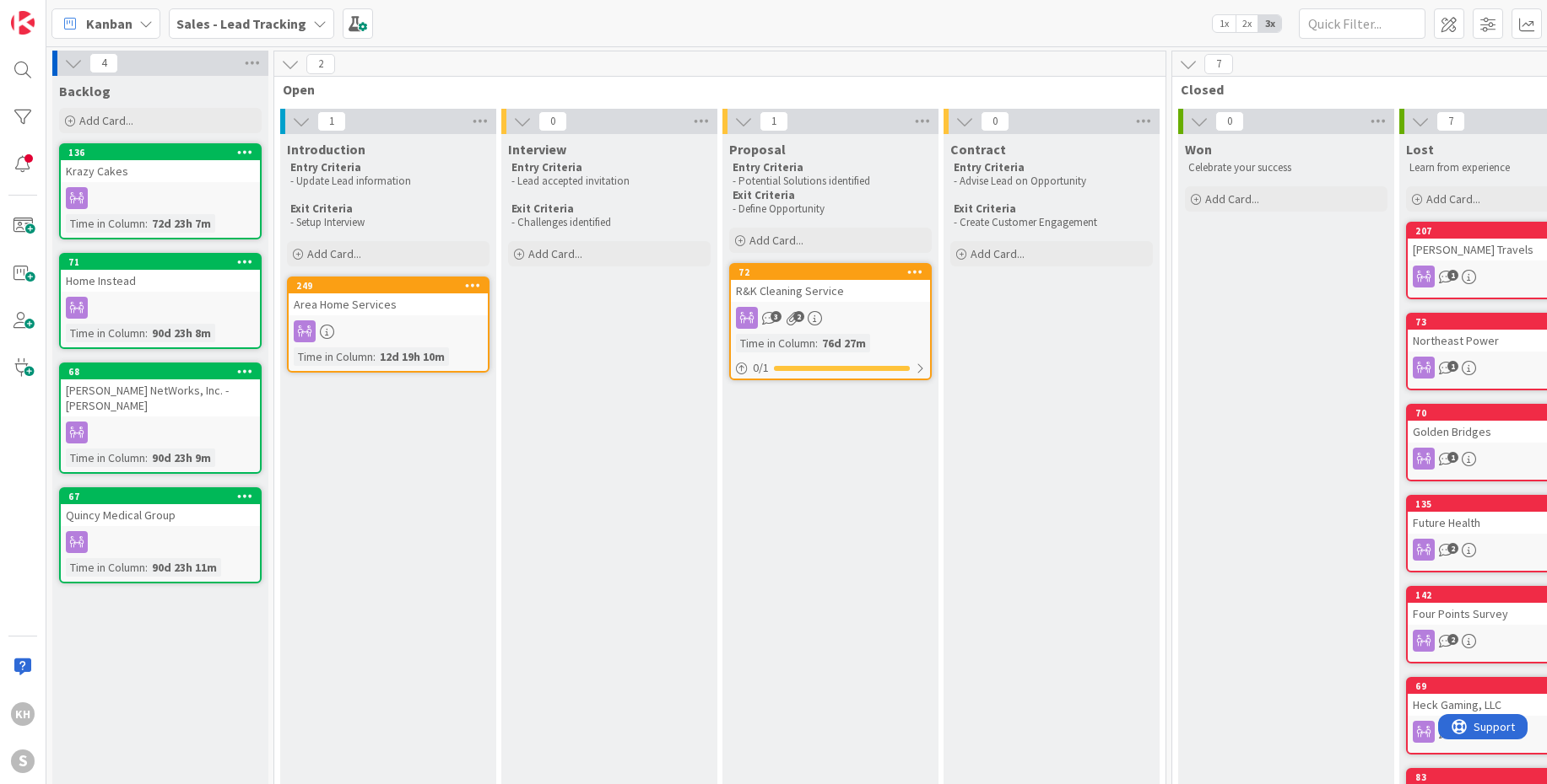
click at [316, 24] on icon at bounding box center [320, 23] width 13 height 13
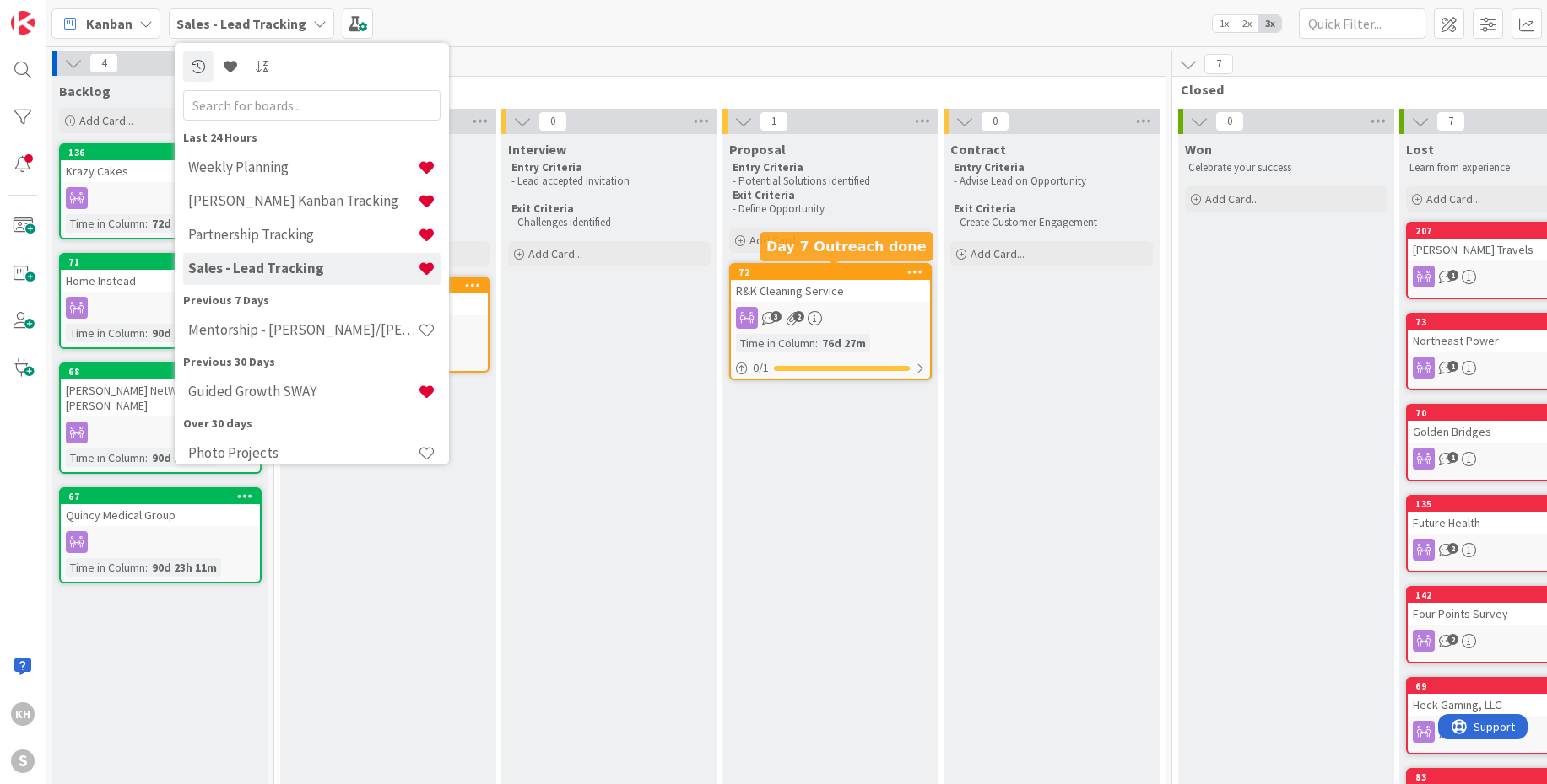
click at [829, 276] on div "72" at bounding box center [833, 272] width 192 height 11
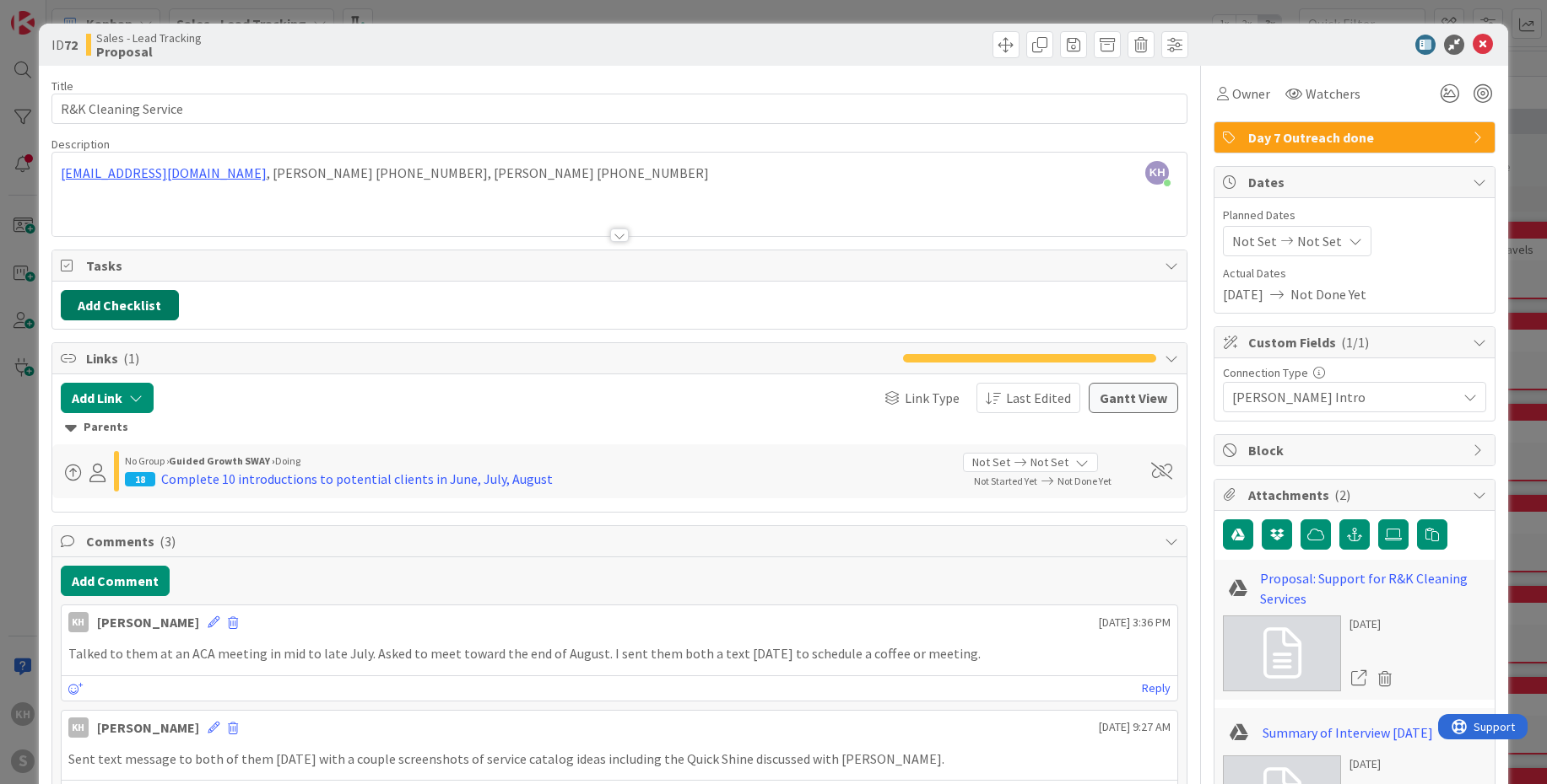
click at [129, 298] on button "Add Checklist" at bounding box center [119, 305] width 118 height 31
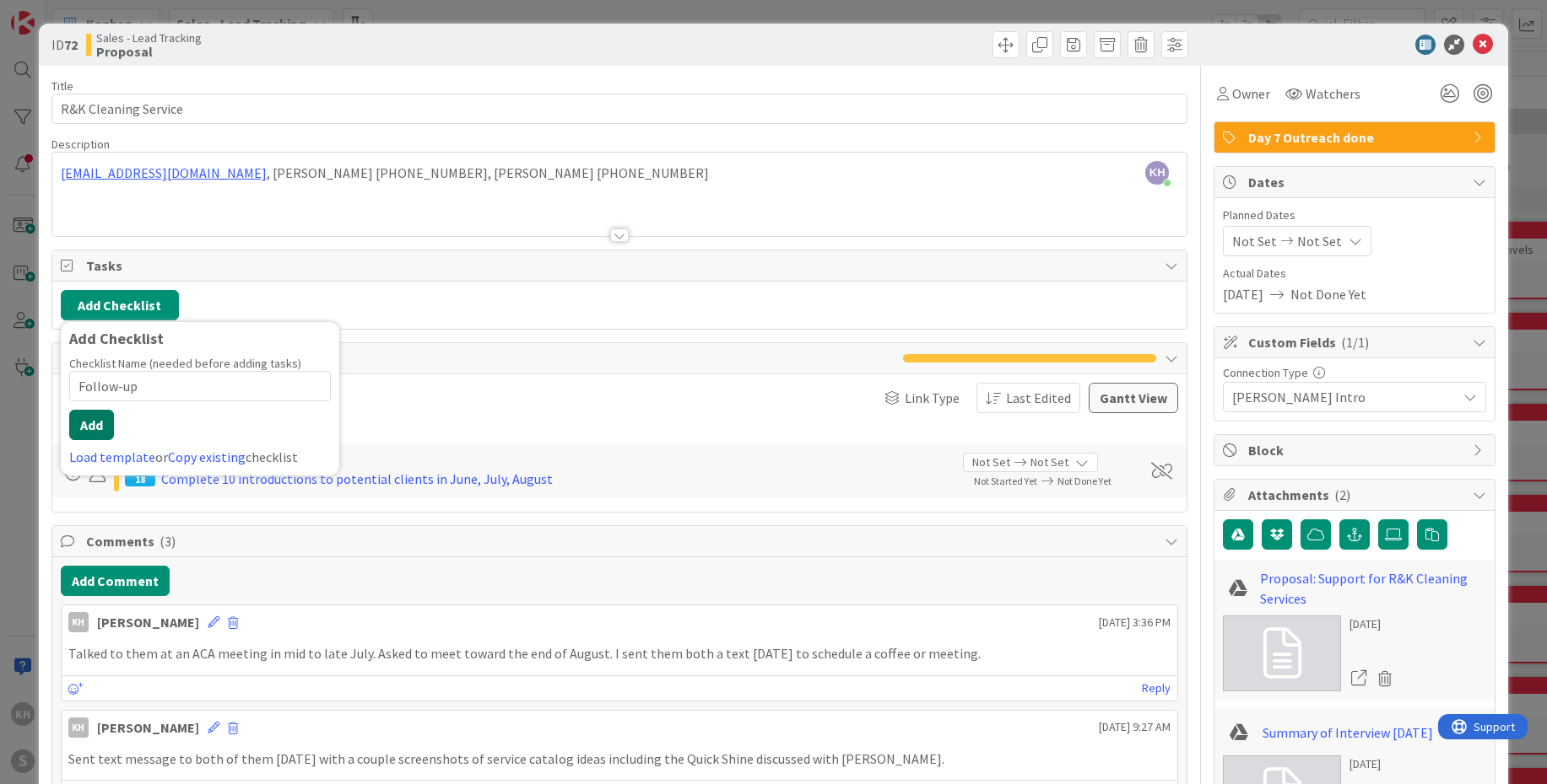
type input "Follow-up"
click at [95, 423] on button "Add" at bounding box center [91, 424] width 45 height 31
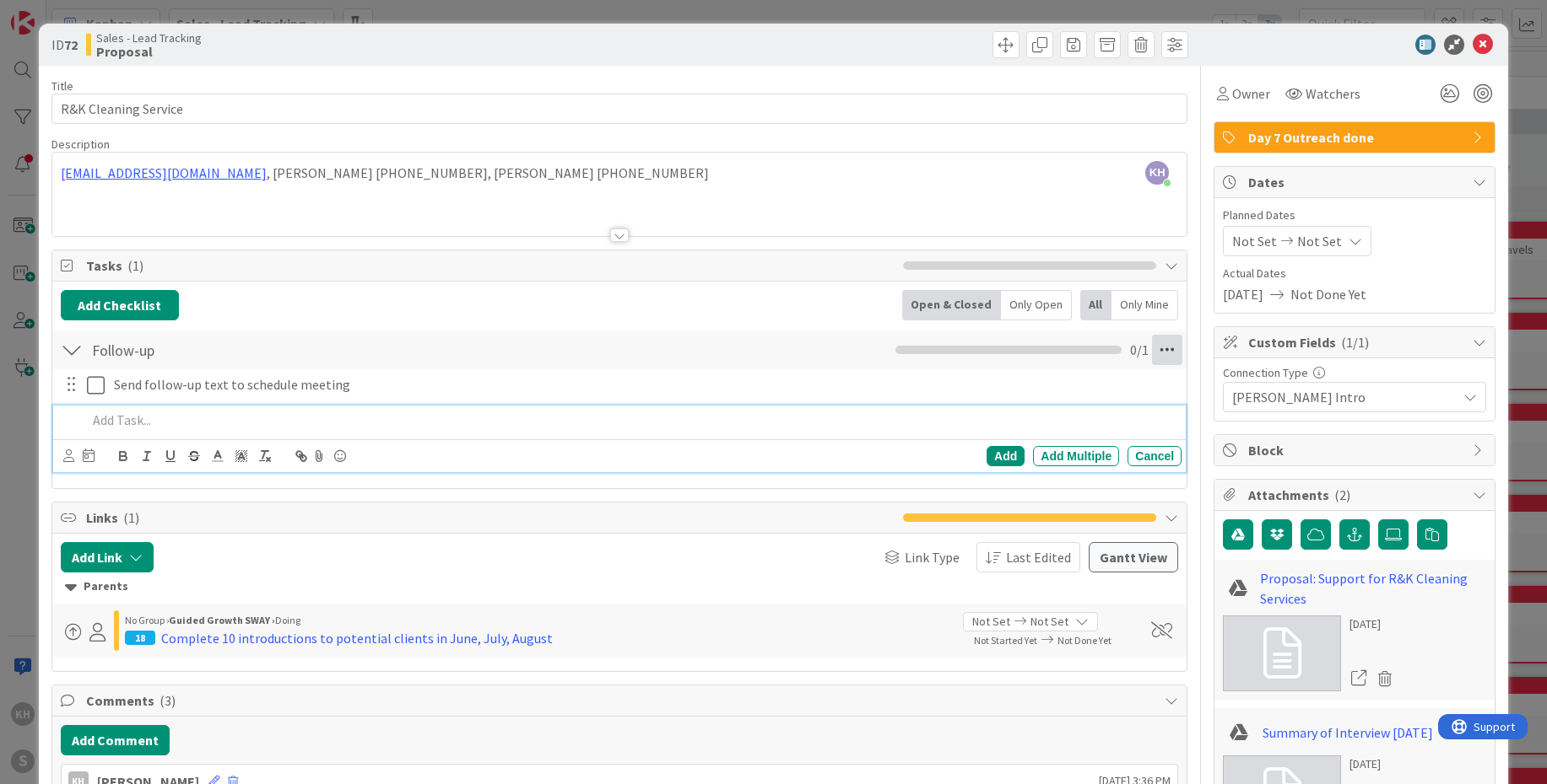
click at [1160, 348] on icon at bounding box center [1167, 350] width 31 height 31
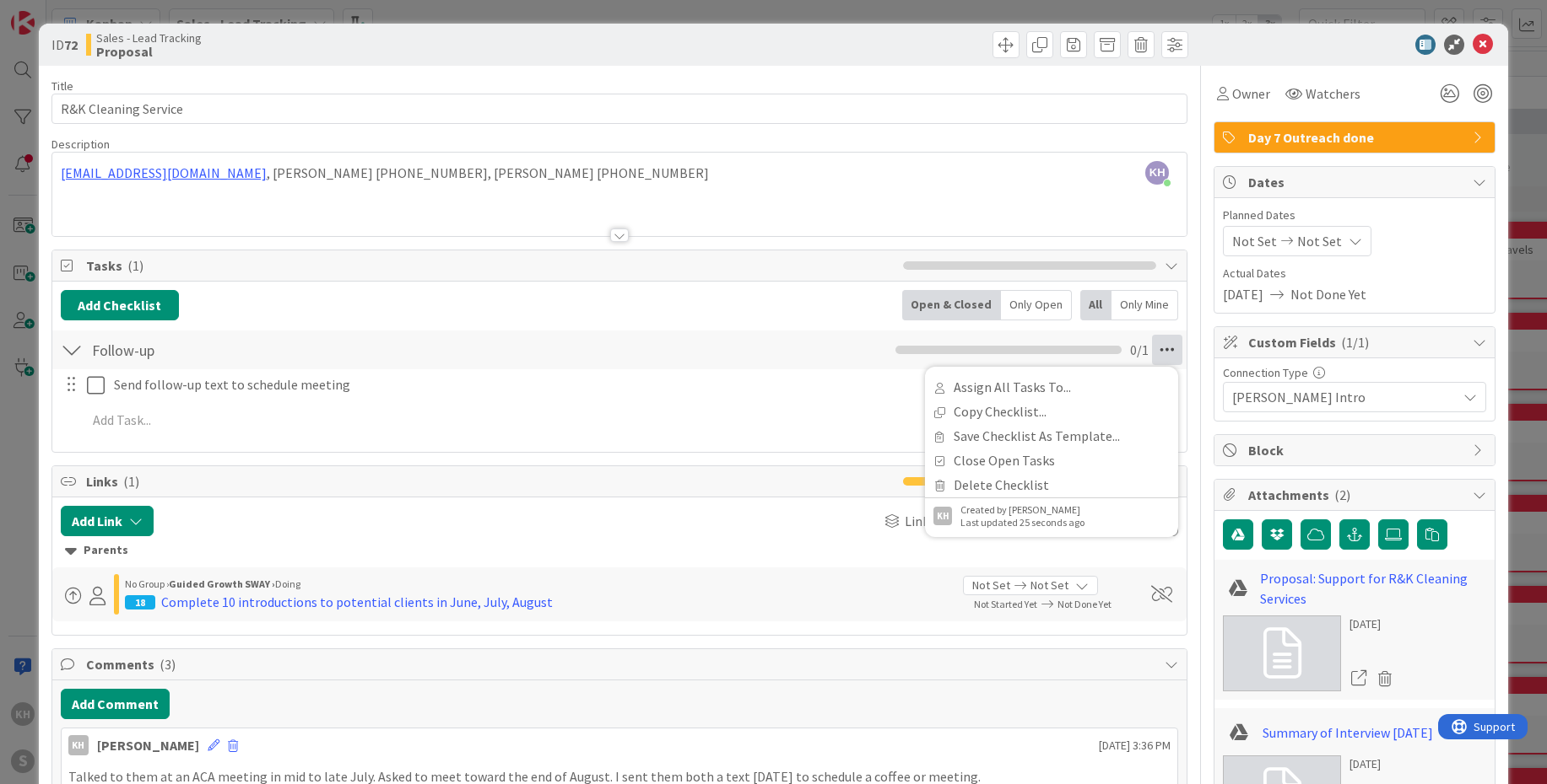
click at [1160, 348] on icon at bounding box center [1167, 350] width 31 height 31
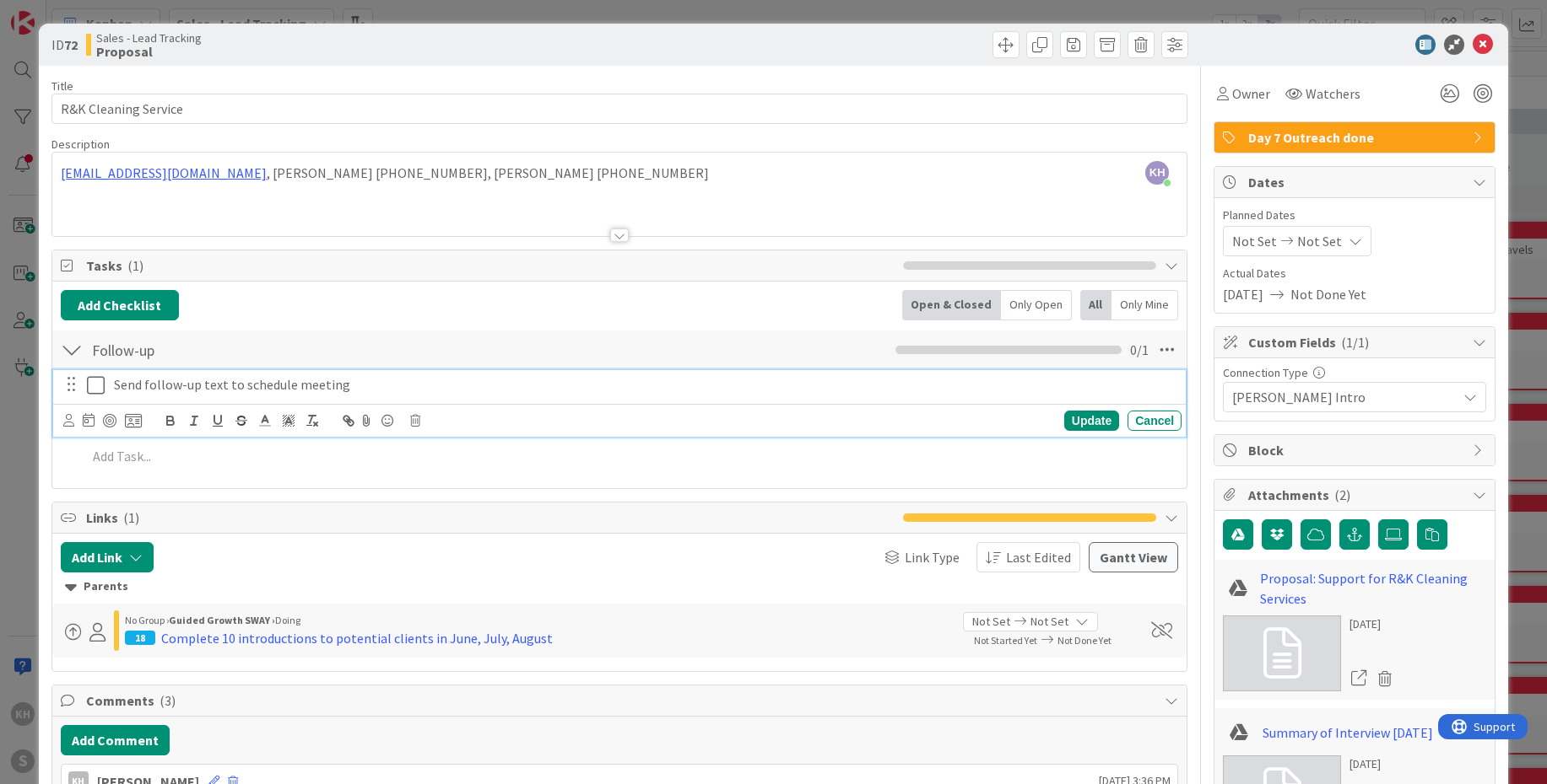
click at [297, 381] on p "Send follow-up text to schedule meeting" at bounding box center [644, 385] width 1061 height 19
click at [84, 420] on icon at bounding box center [88, 419] width 11 height 13
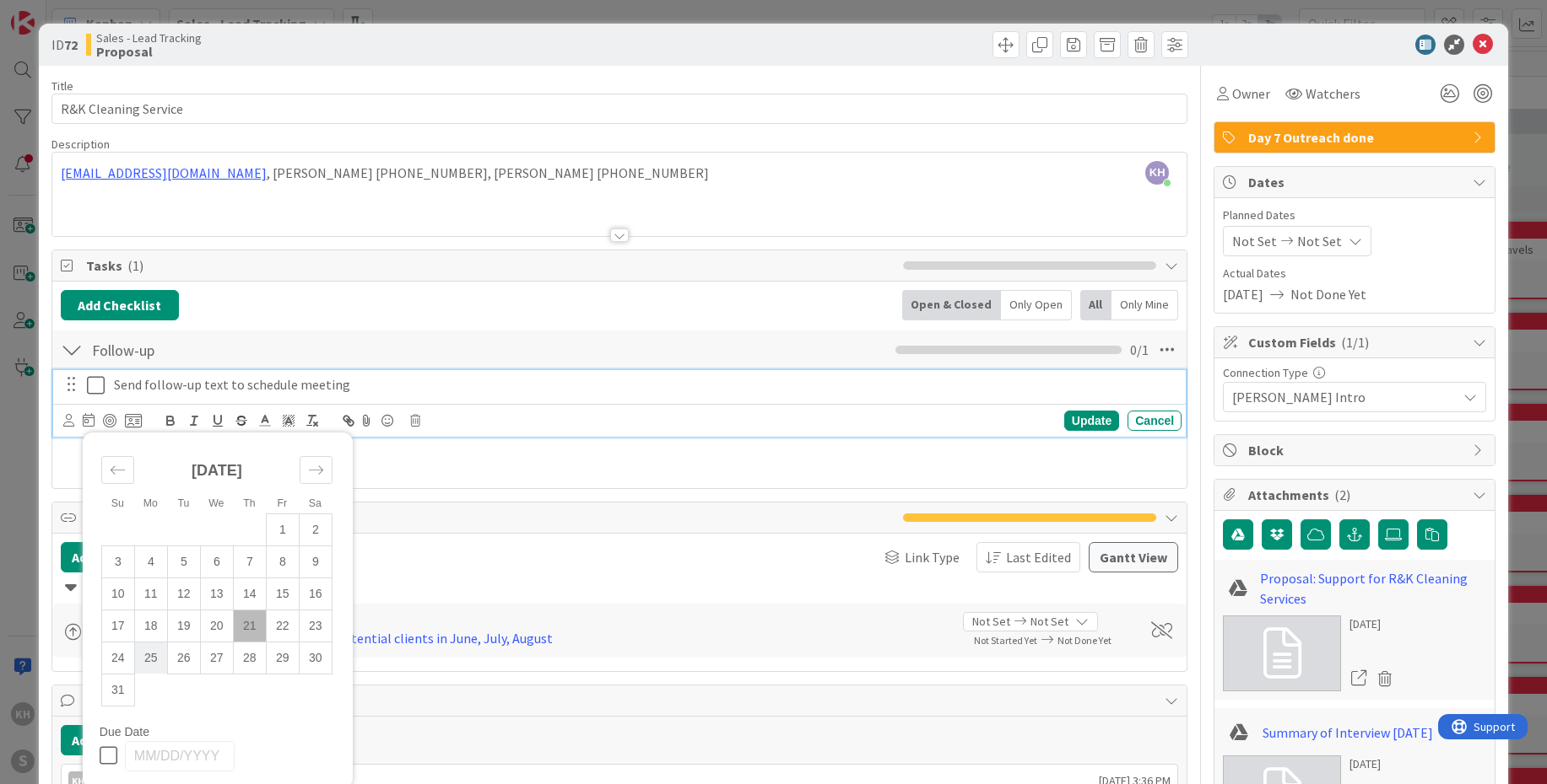
click at [146, 564] on td "25" at bounding box center [151, 658] width 33 height 32
type input "[DATE]"
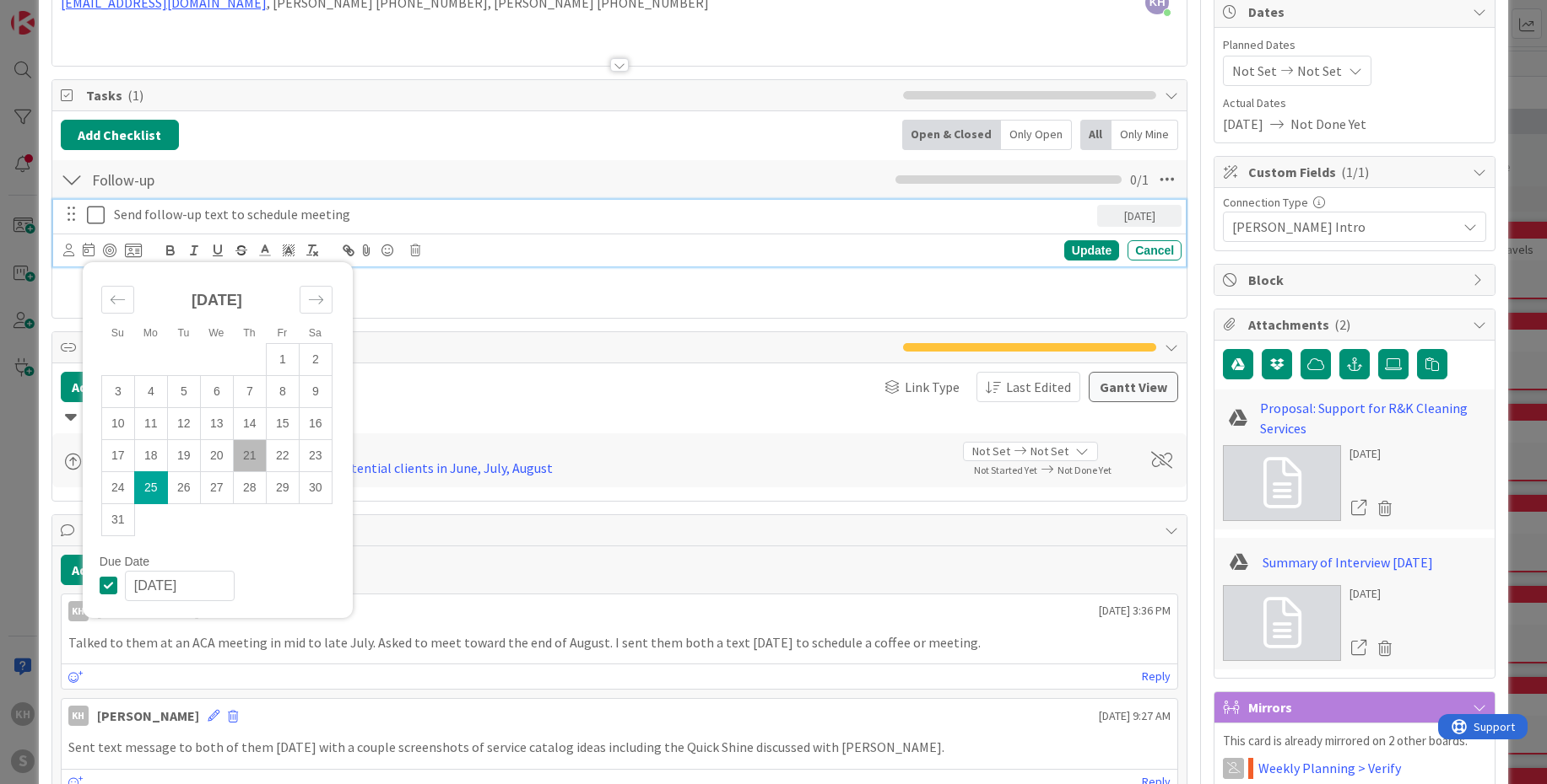
scroll to position [229, 0]
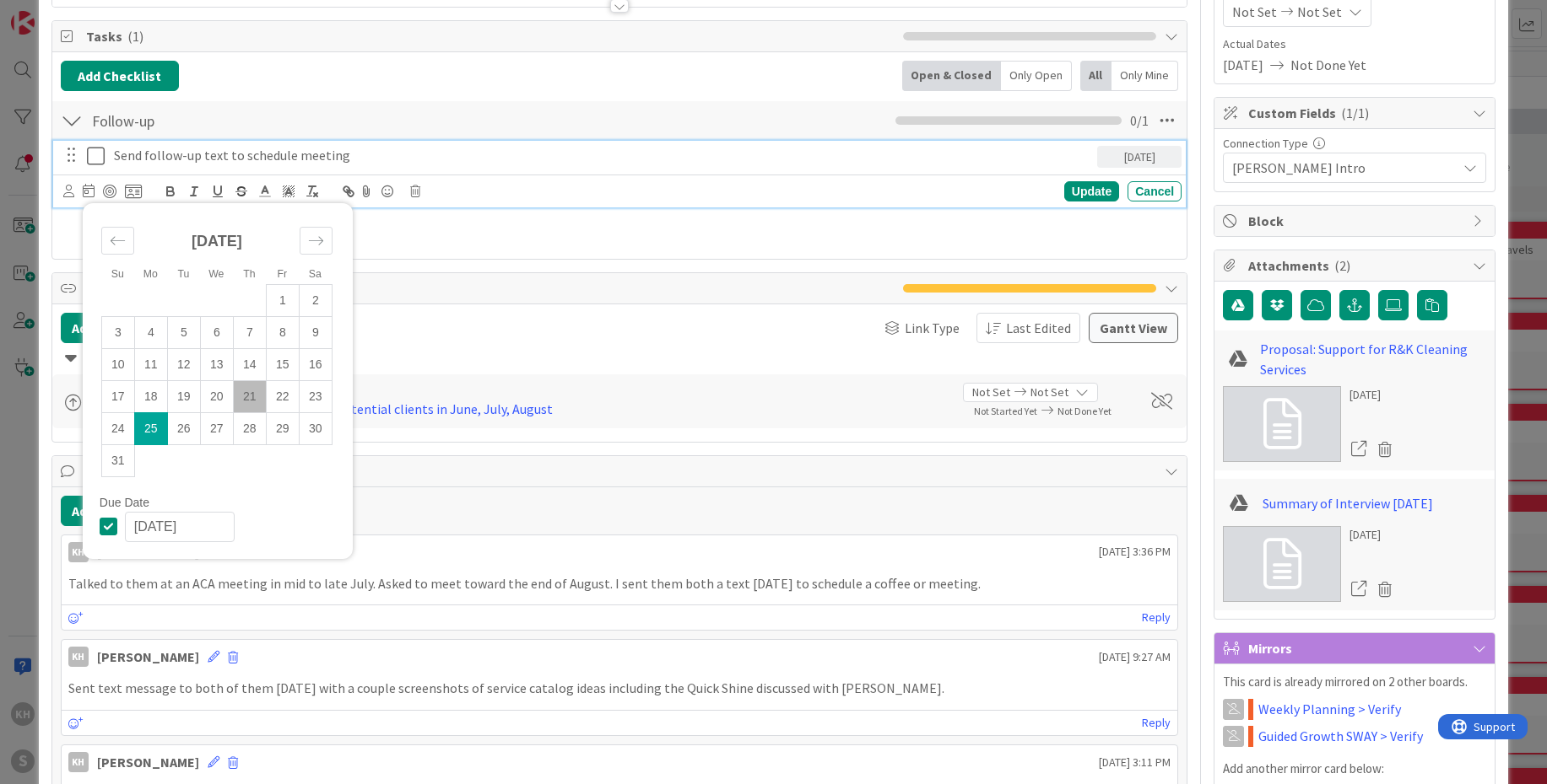
click at [545, 321] on div "Link Type Last Edited" at bounding box center [802, 328] width 557 height 31
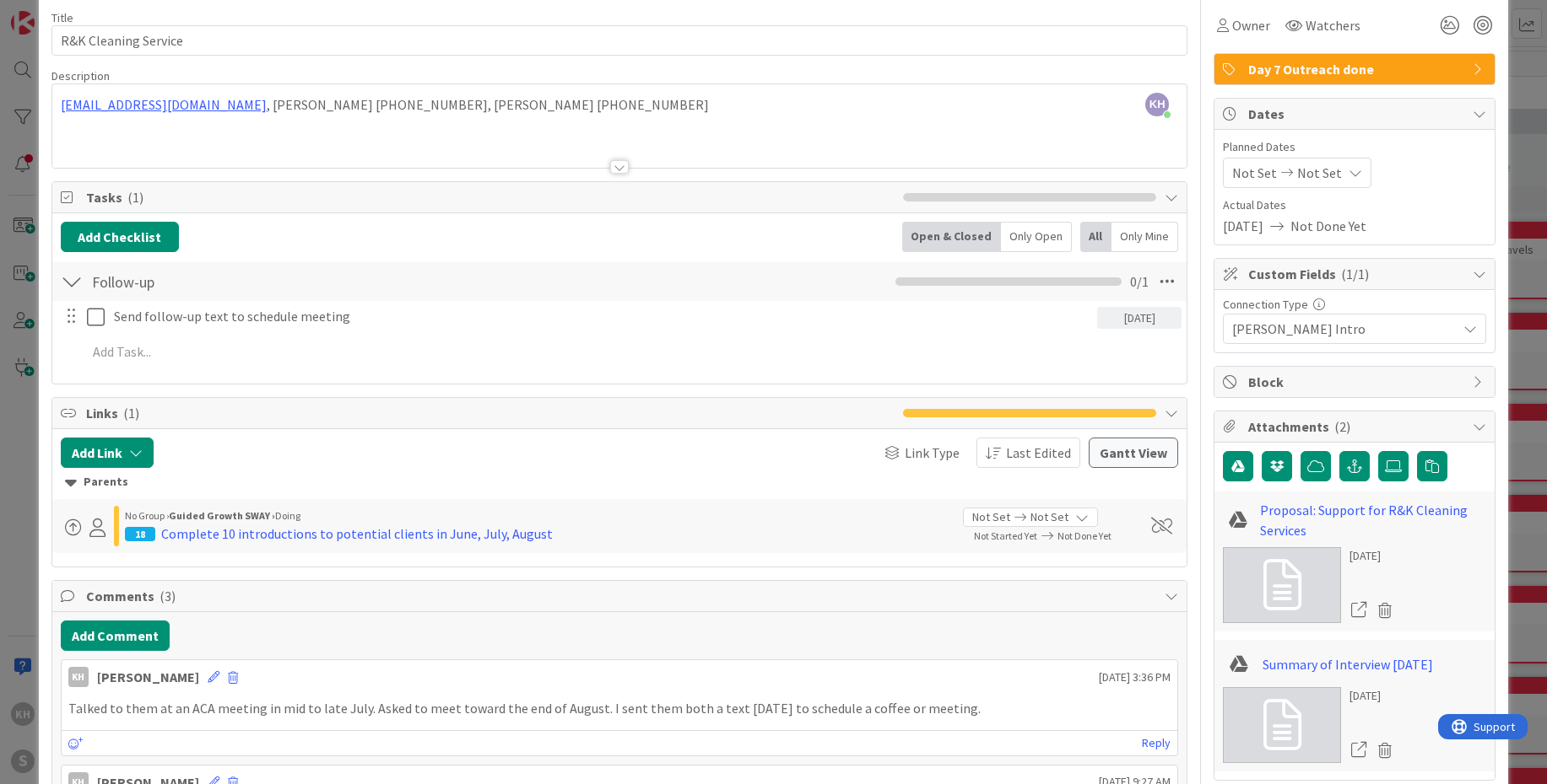
scroll to position [0, 0]
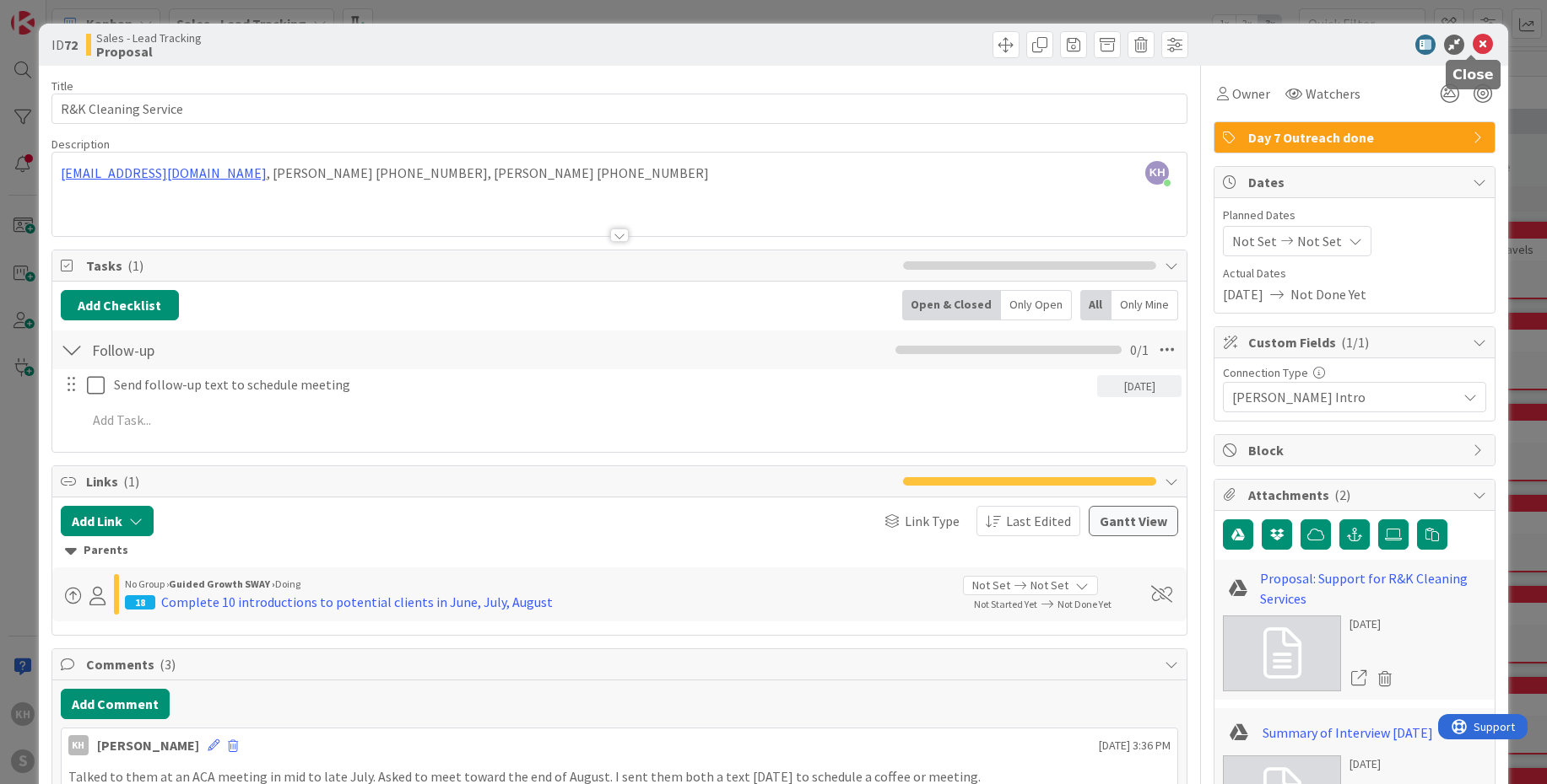
click at [1214, 44] on icon at bounding box center [1482, 45] width 20 height 20
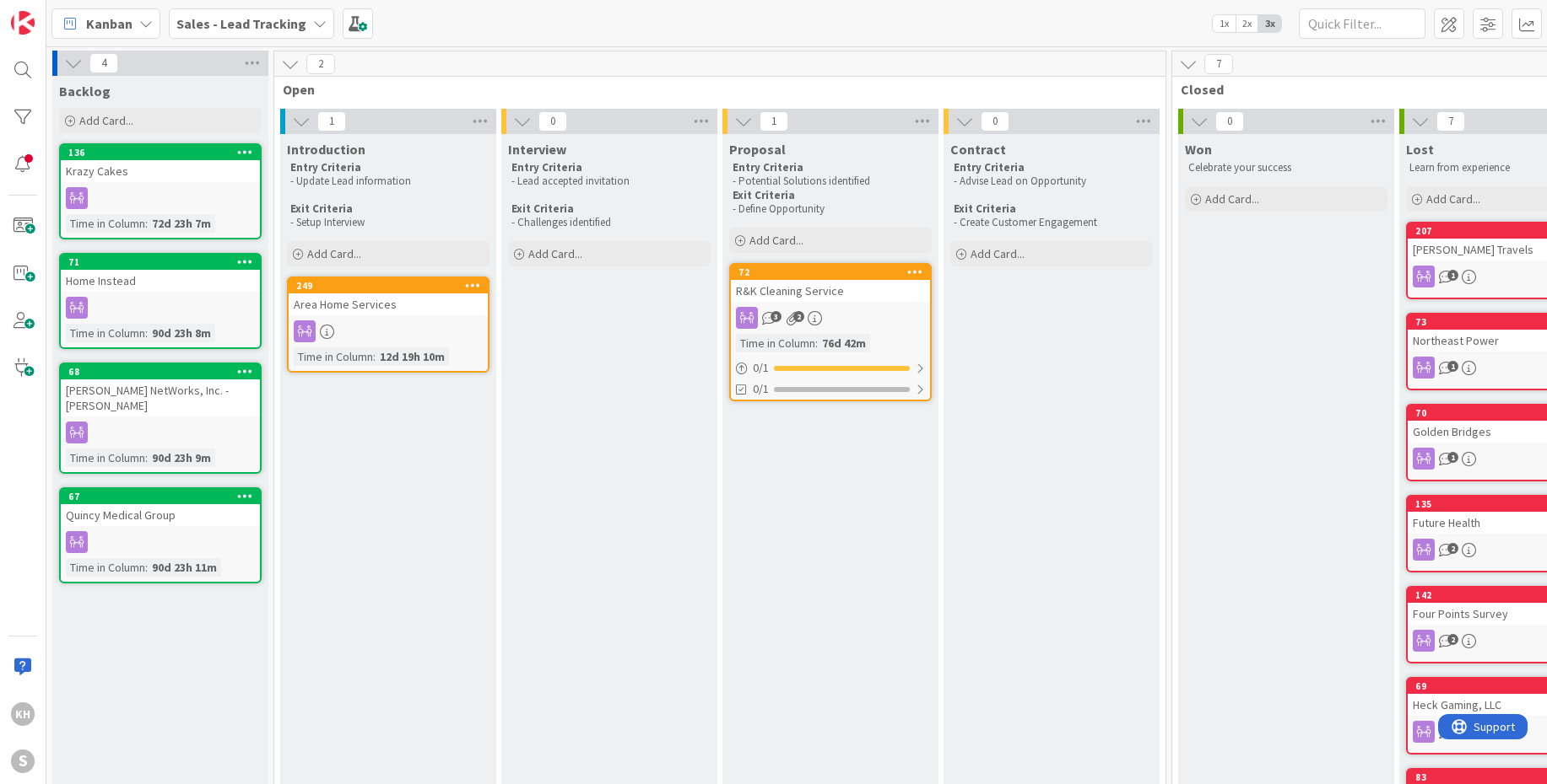
click at [313, 25] on icon at bounding box center [320, 23] width 13 height 13
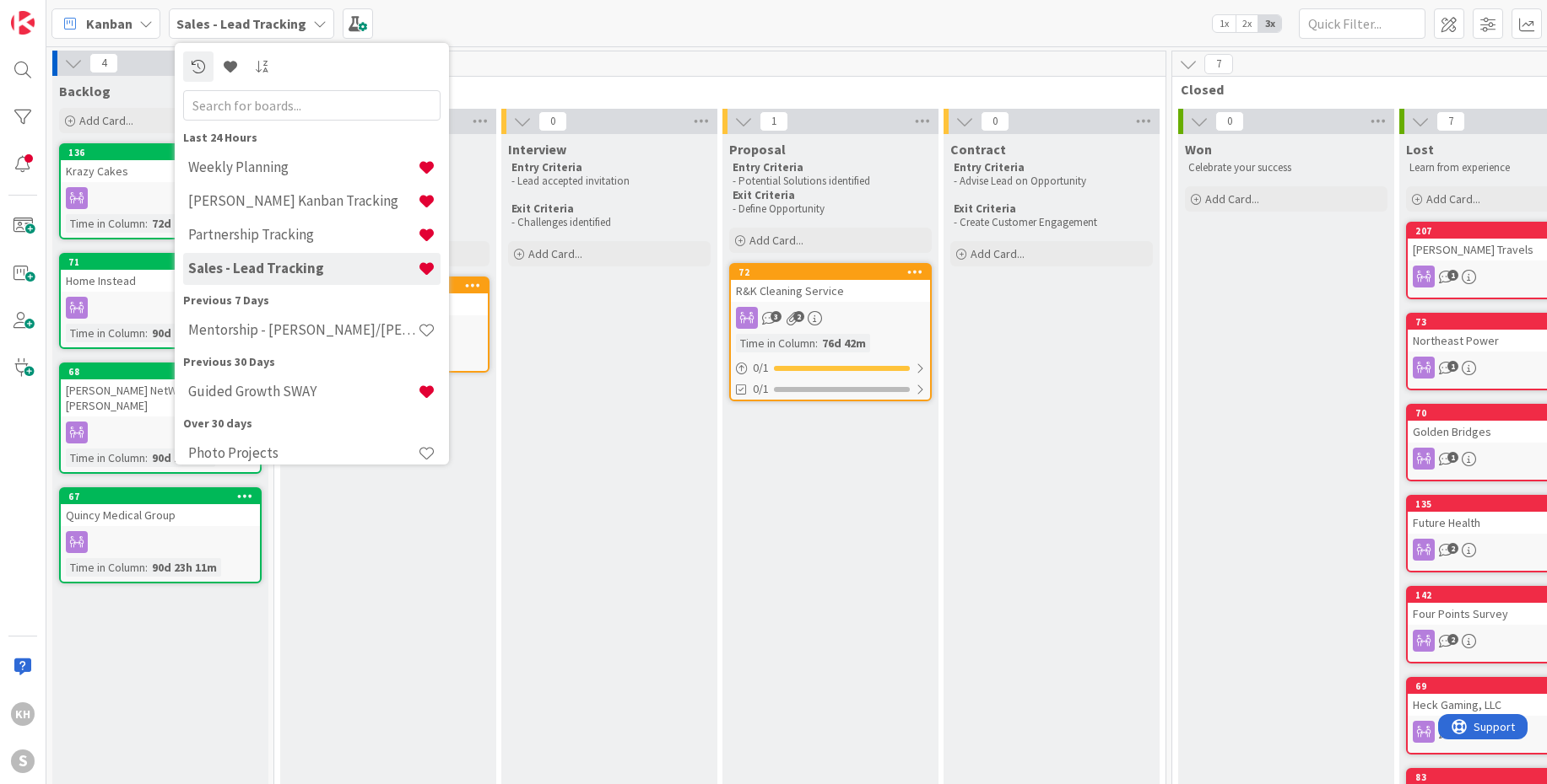
click at [313, 24] on icon at bounding box center [320, 23] width 13 height 13
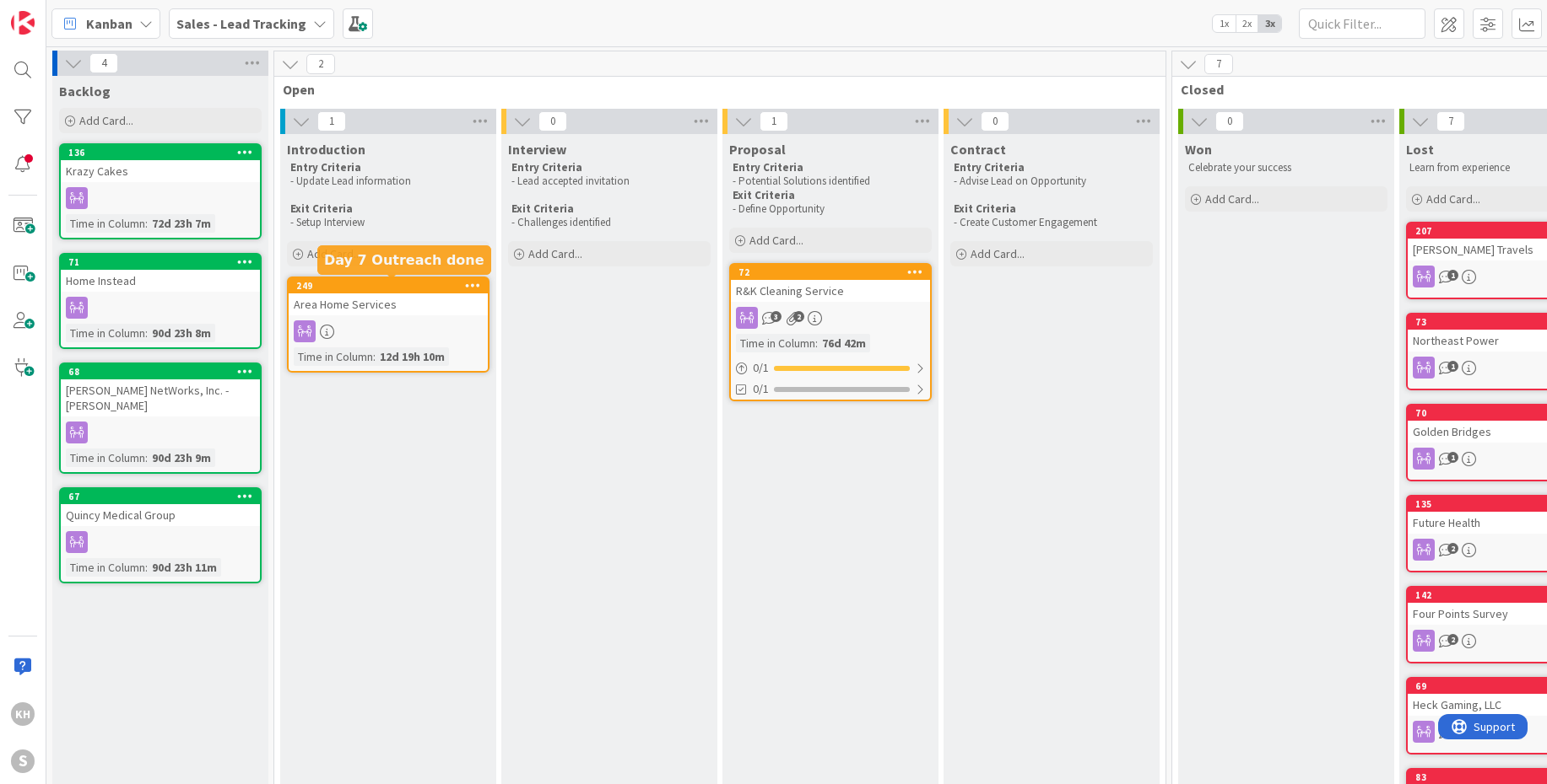
click at [376, 286] on div "249" at bounding box center [391, 285] width 192 height 11
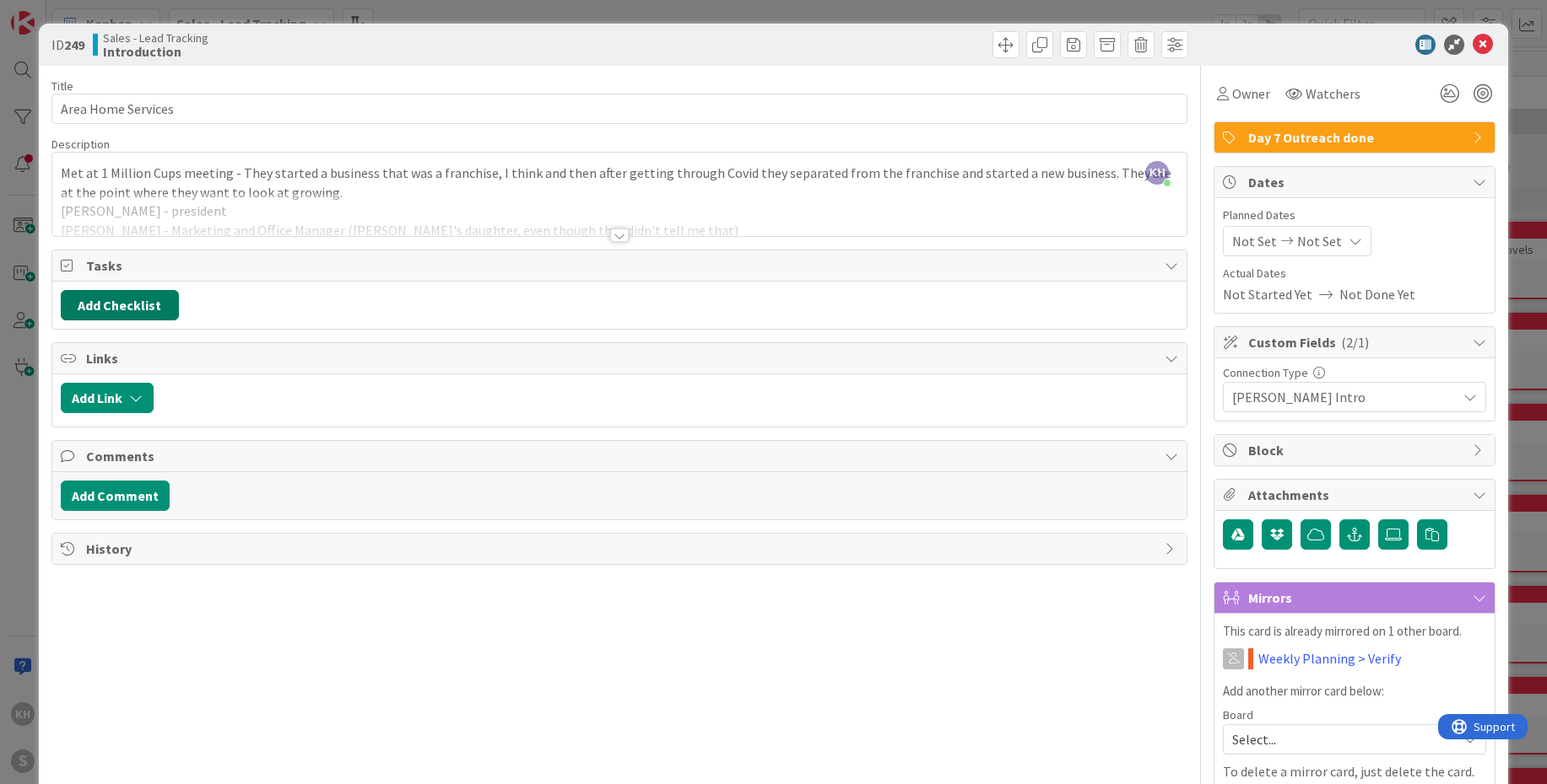
click at [151, 311] on button "Add Checklist" at bounding box center [119, 305] width 118 height 31
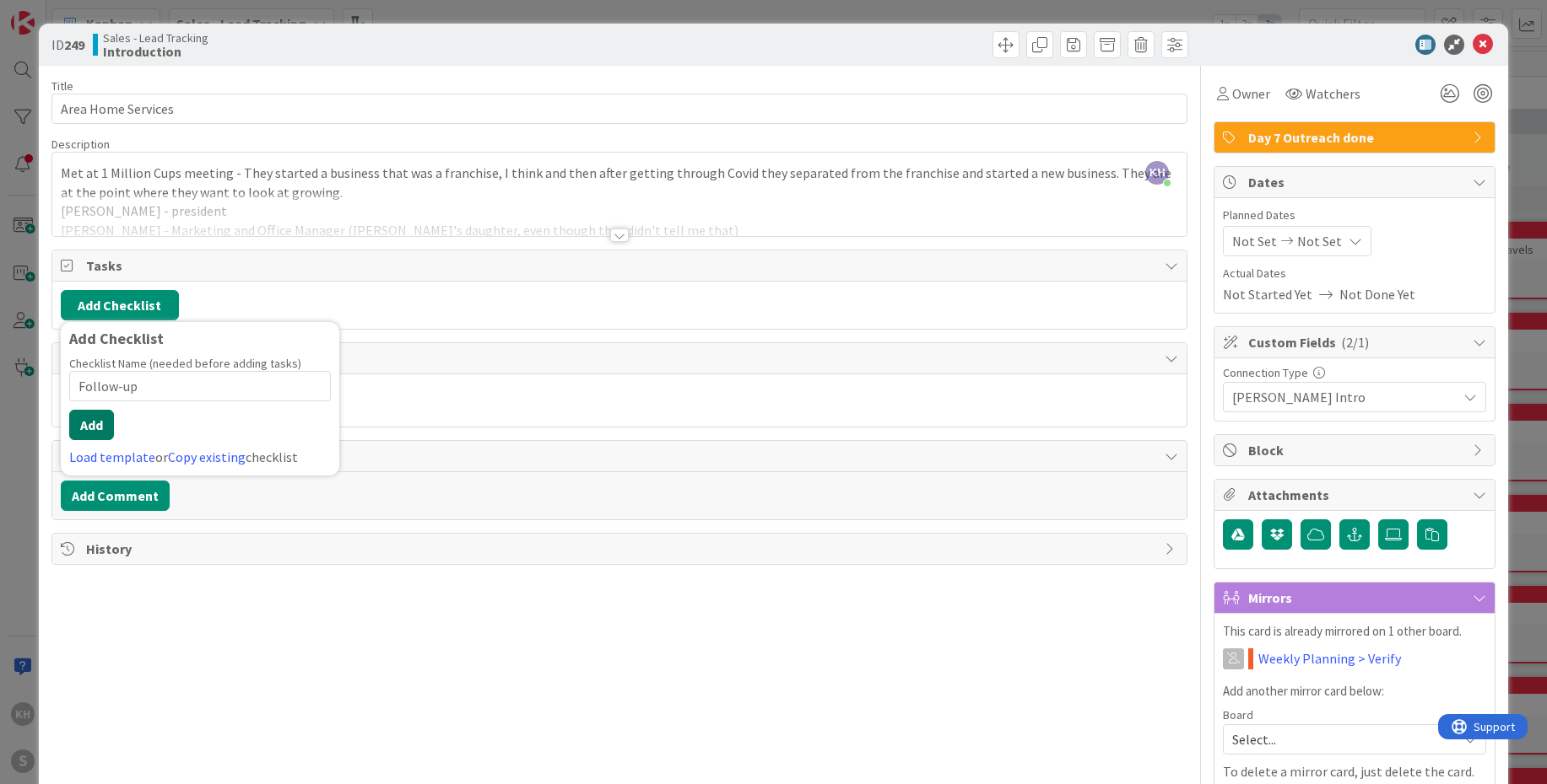
type input "Follow-up"
click at [94, 429] on button "Add" at bounding box center [91, 424] width 45 height 31
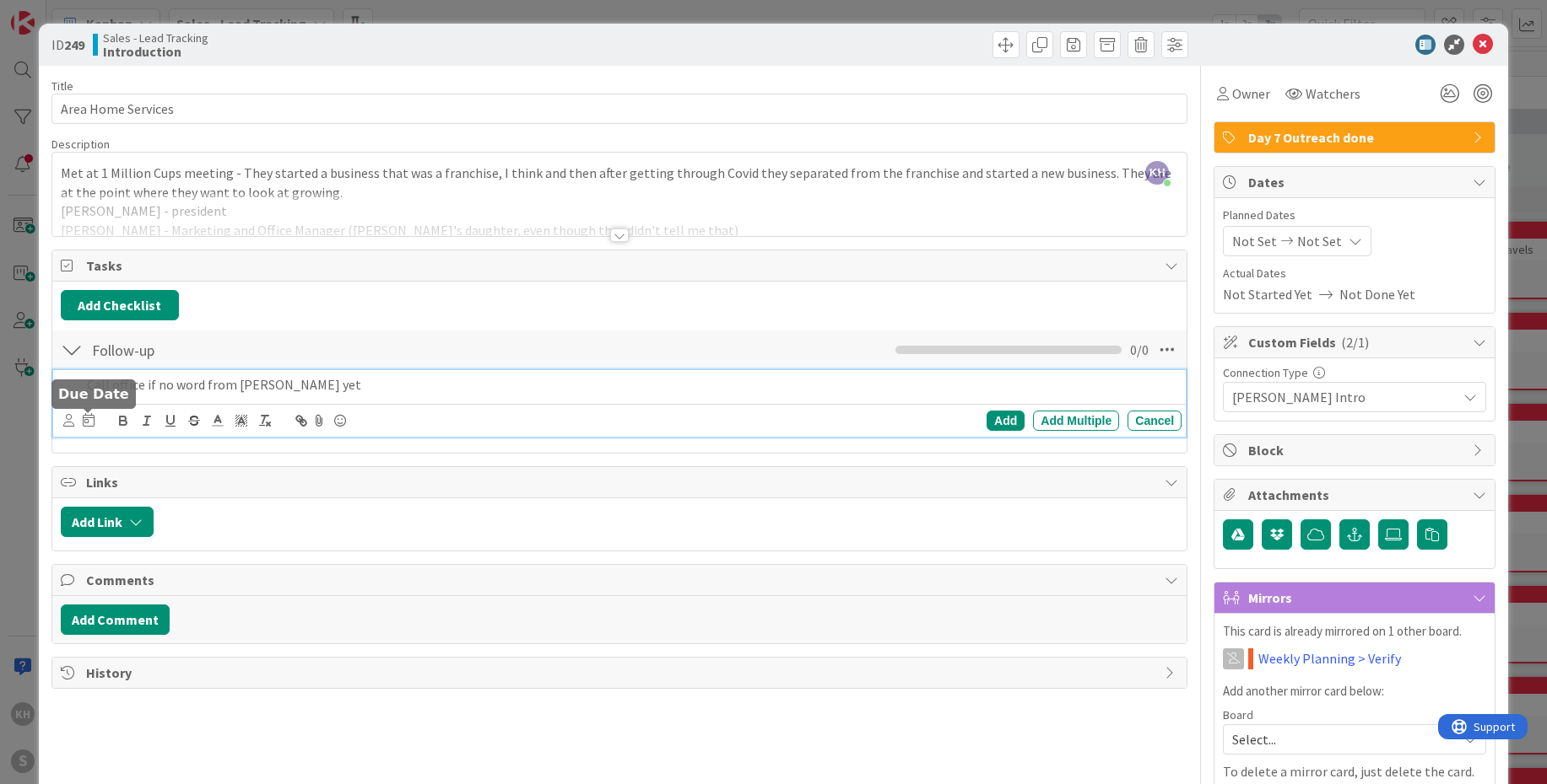
click at [92, 417] on icon at bounding box center [88, 419] width 11 height 13
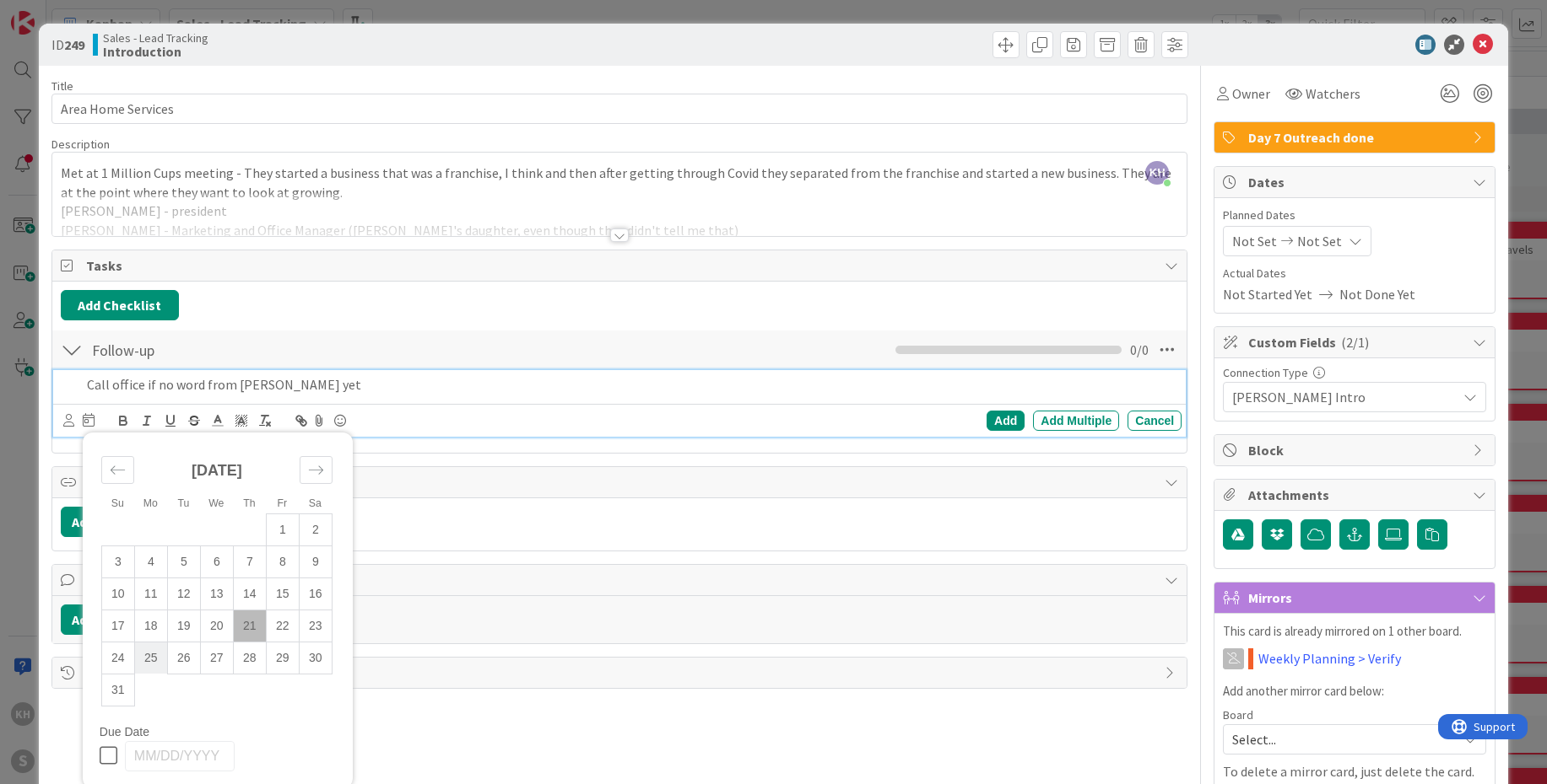
click at [155, 564] on td "25" at bounding box center [151, 658] width 33 height 32
click at [999, 421] on div "Add" at bounding box center [1005, 420] width 38 height 20
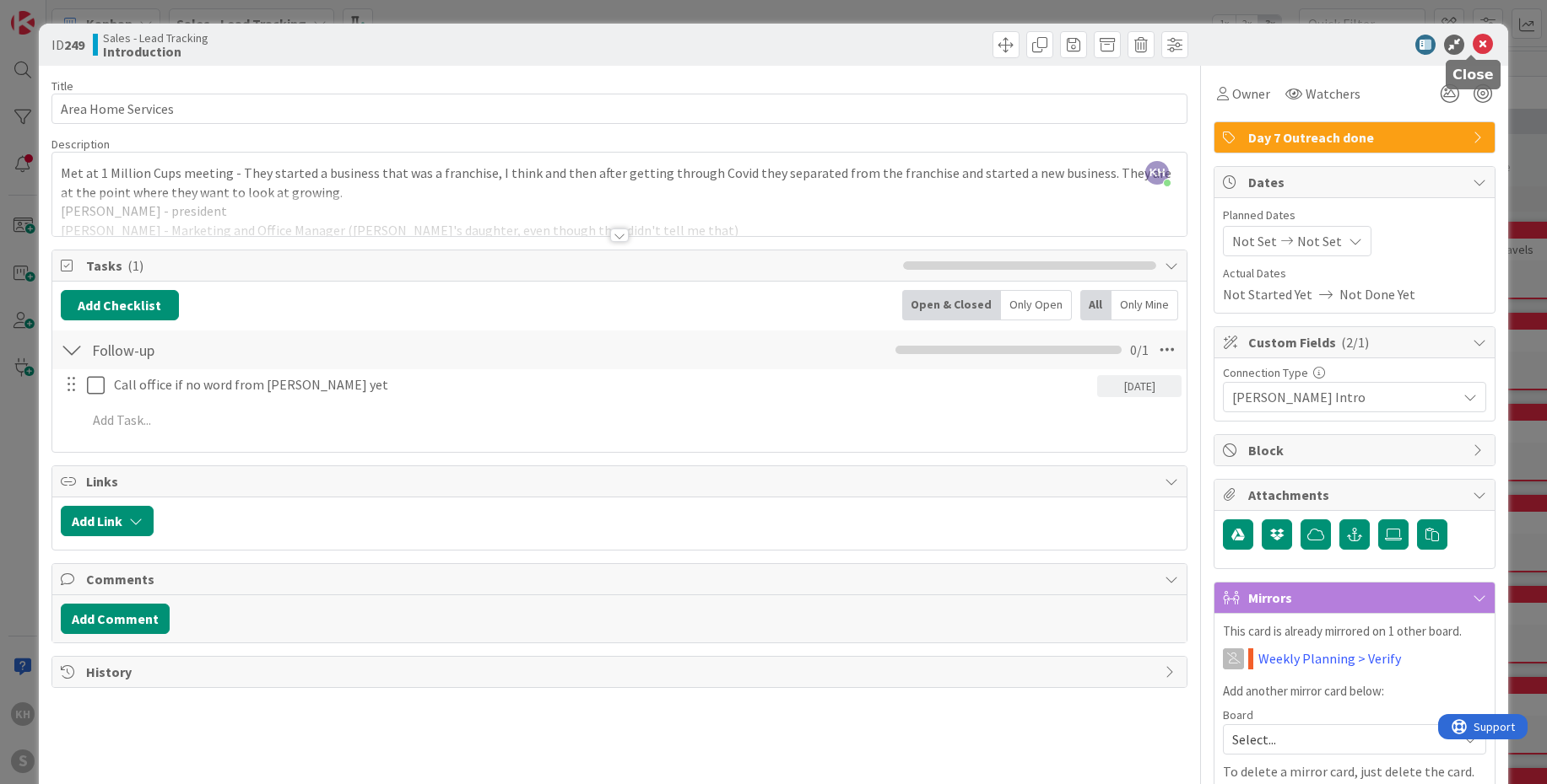
click at [1214, 47] on icon at bounding box center [1482, 45] width 20 height 20
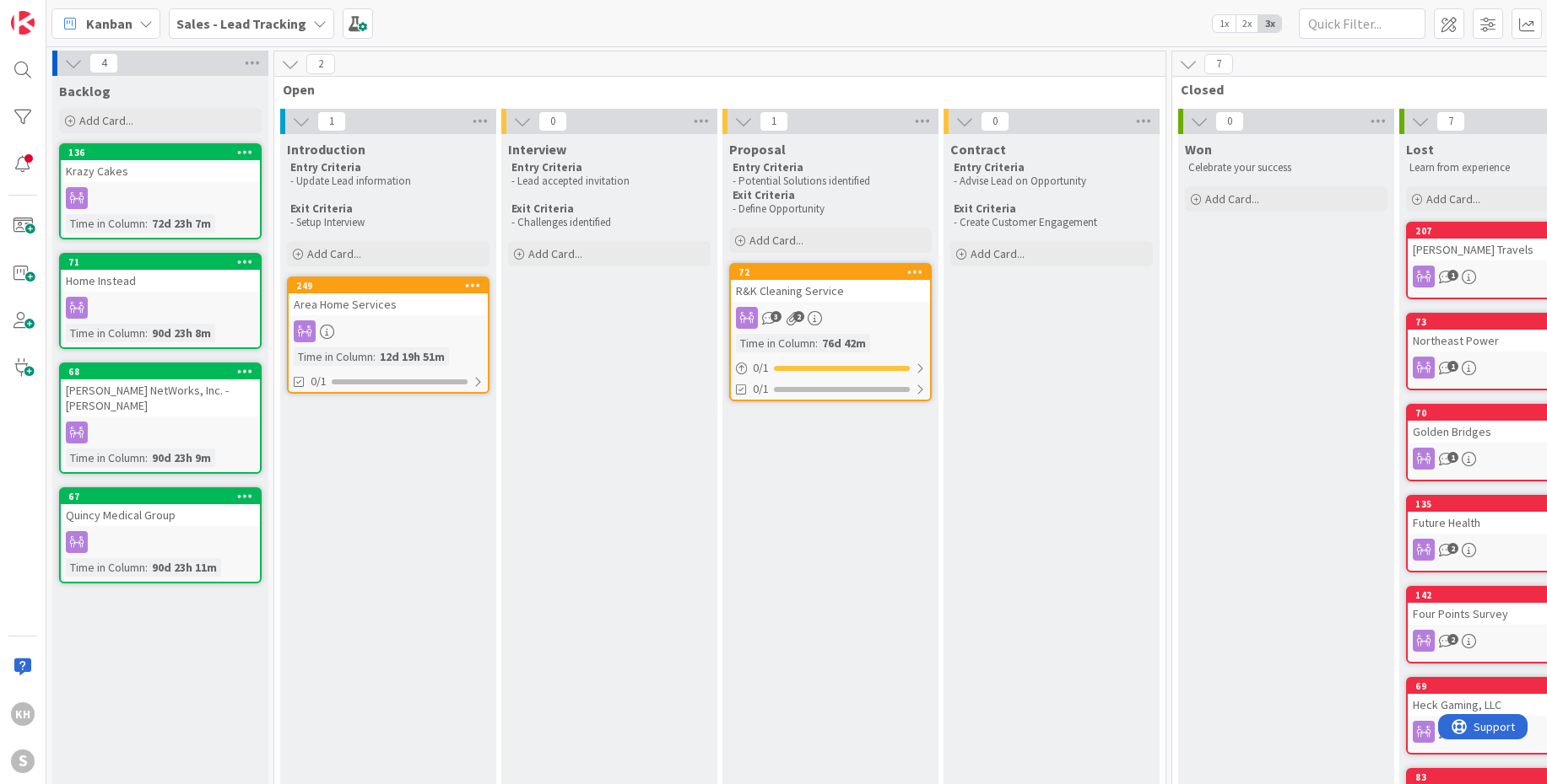
click at [313, 21] on icon at bounding box center [320, 23] width 13 height 13
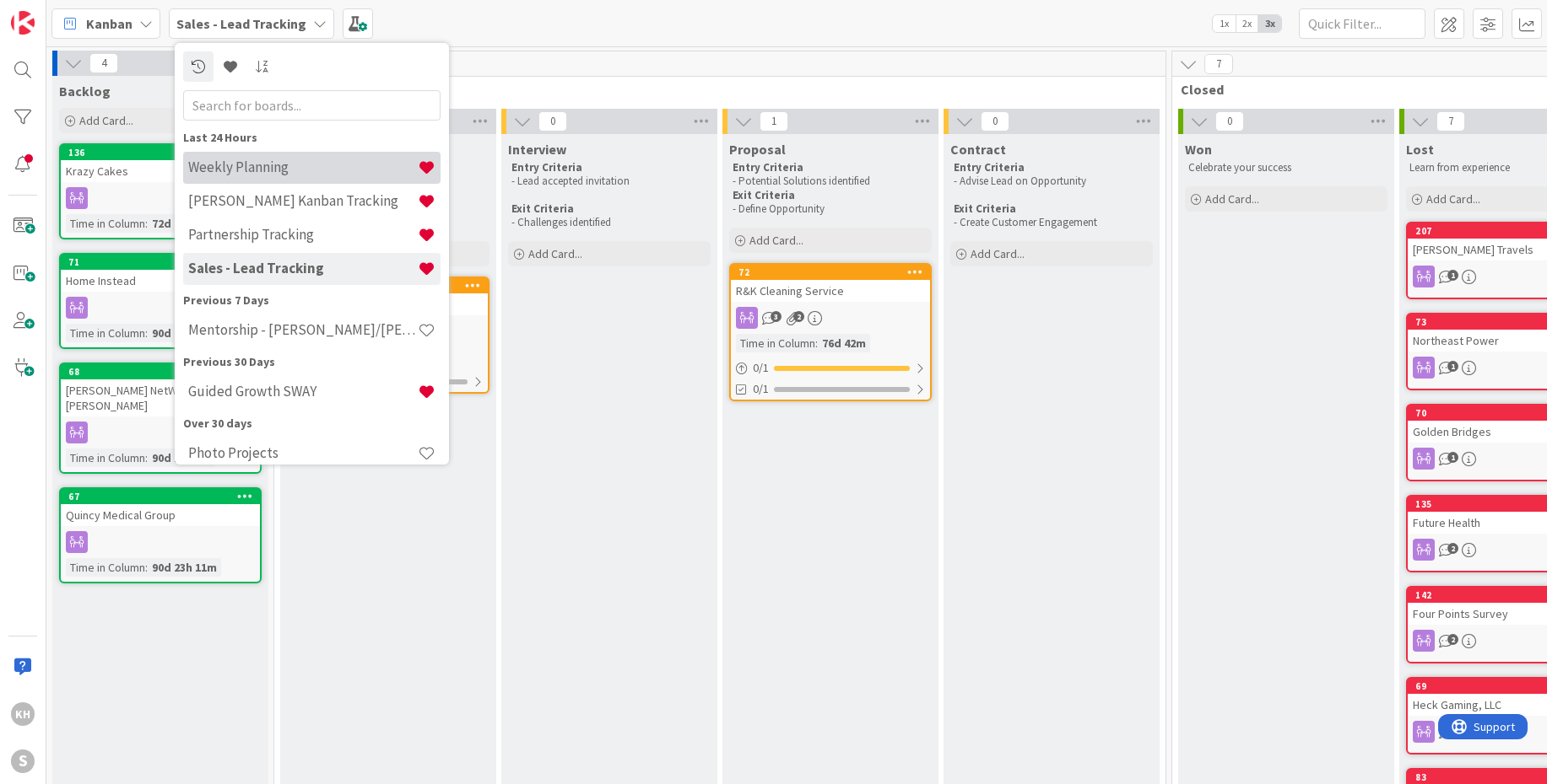
click at [262, 171] on h4 "Weekly Planning" at bounding box center [303, 166] width 229 height 17
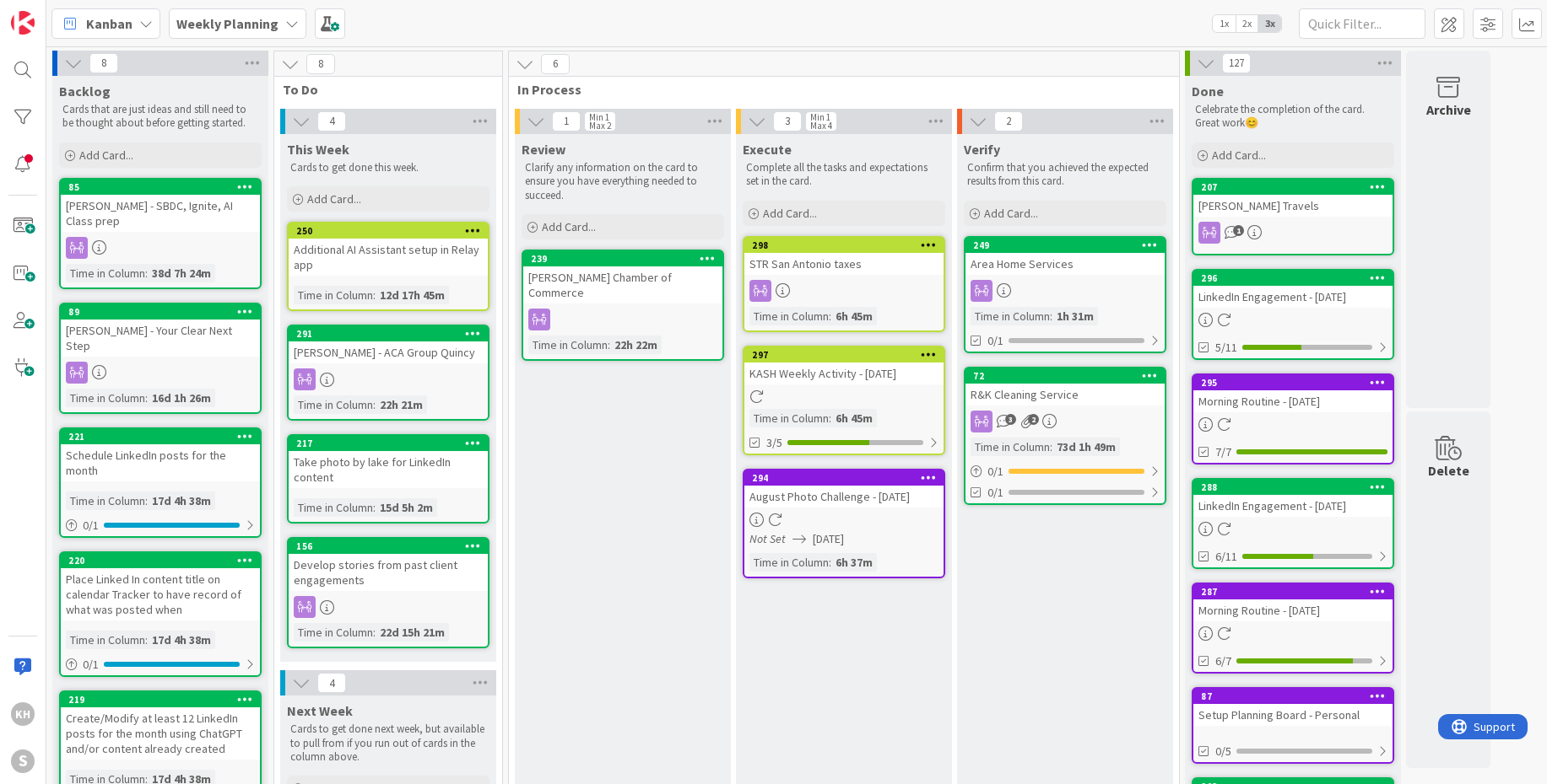
click at [277, 19] on div "Weekly Planning" at bounding box center [237, 24] width 137 height 31
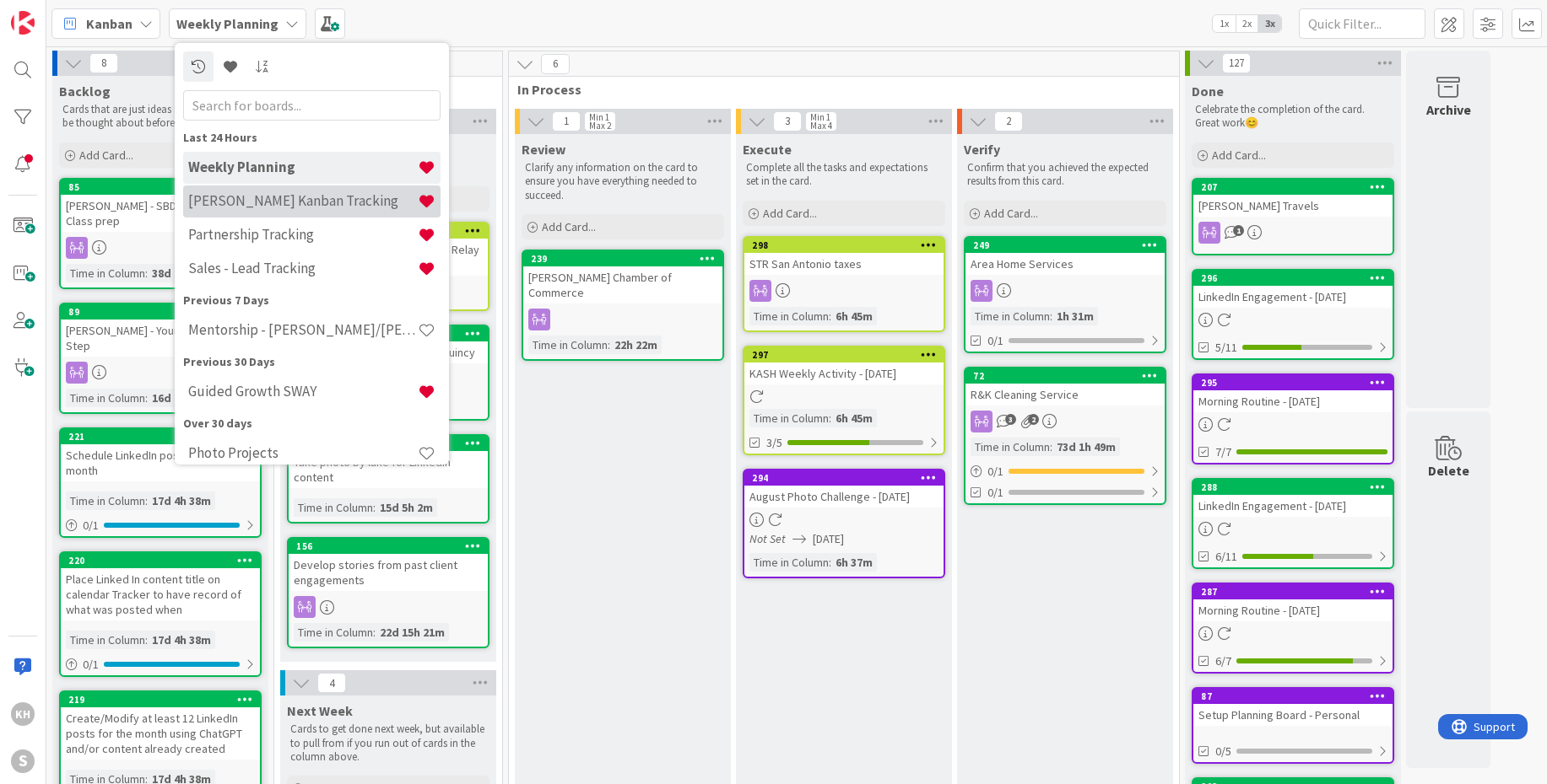
click at [258, 199] on h4 "[PERSON_NAME] Kanban Tracking" at bounding box center [303, 200] width 229 height 17
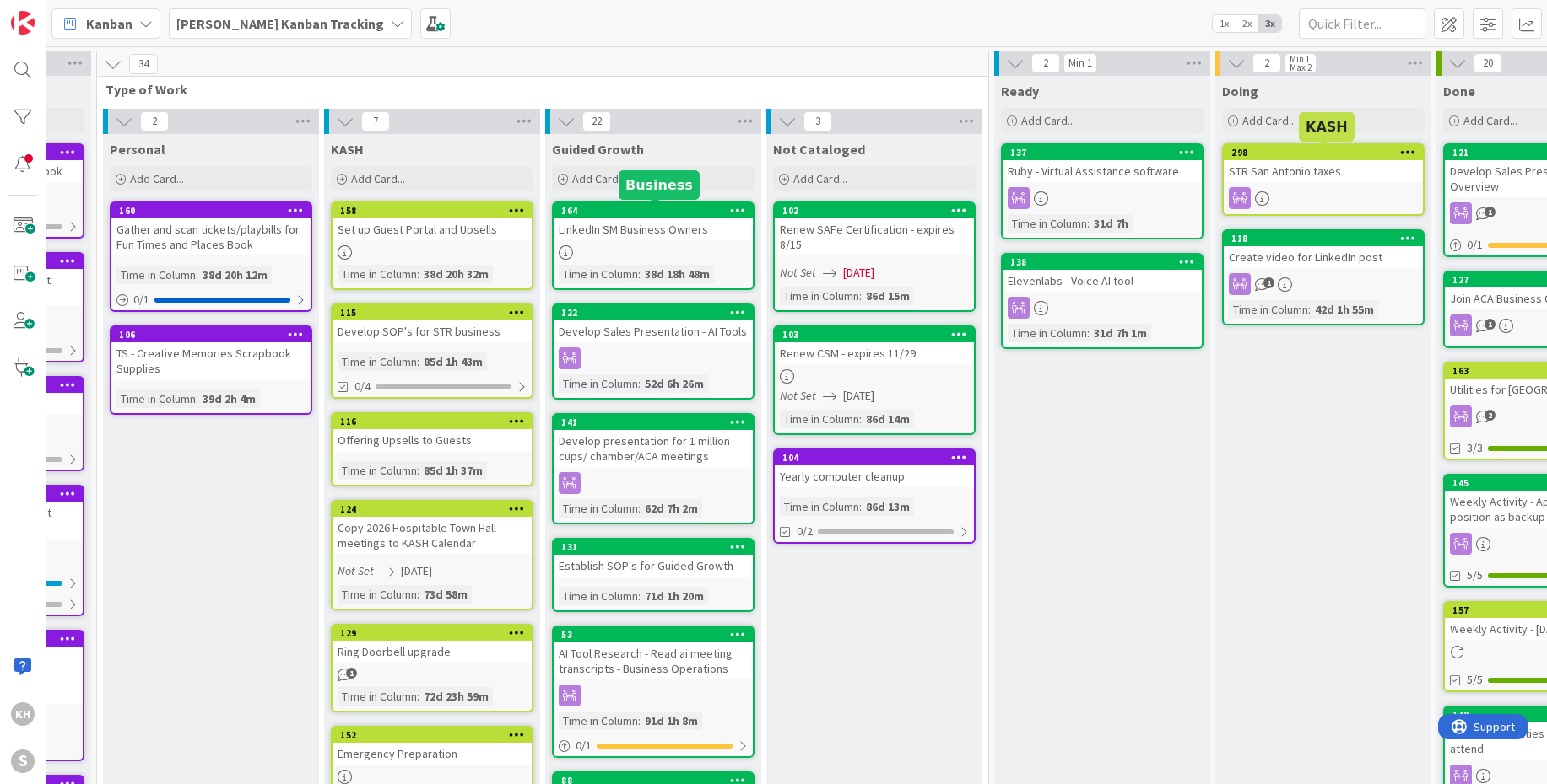
scroll to position [0, 179]
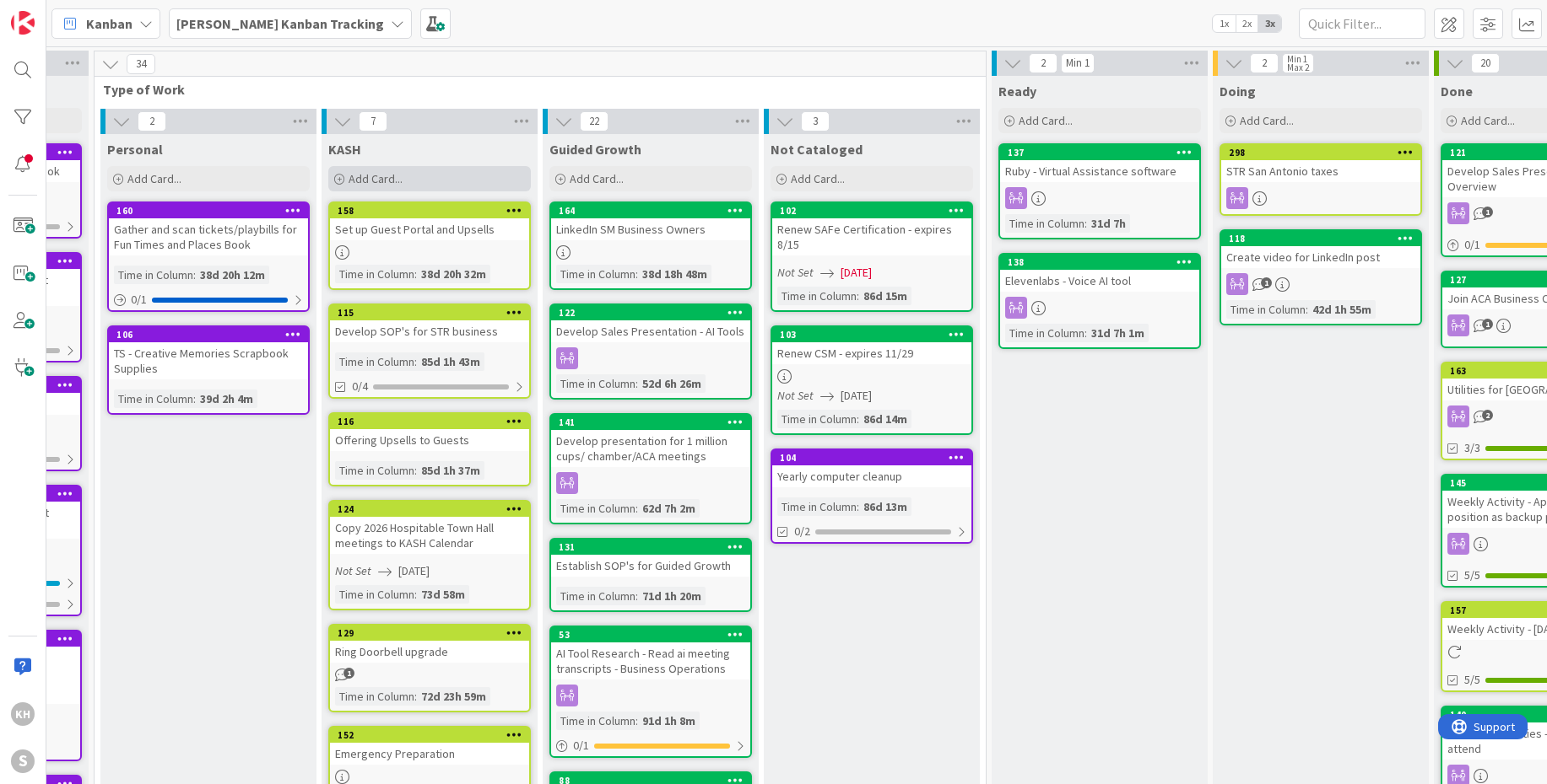
click at [383, 176] on span "Add Card..." at bounding box center [376, 178] width 54 height 15
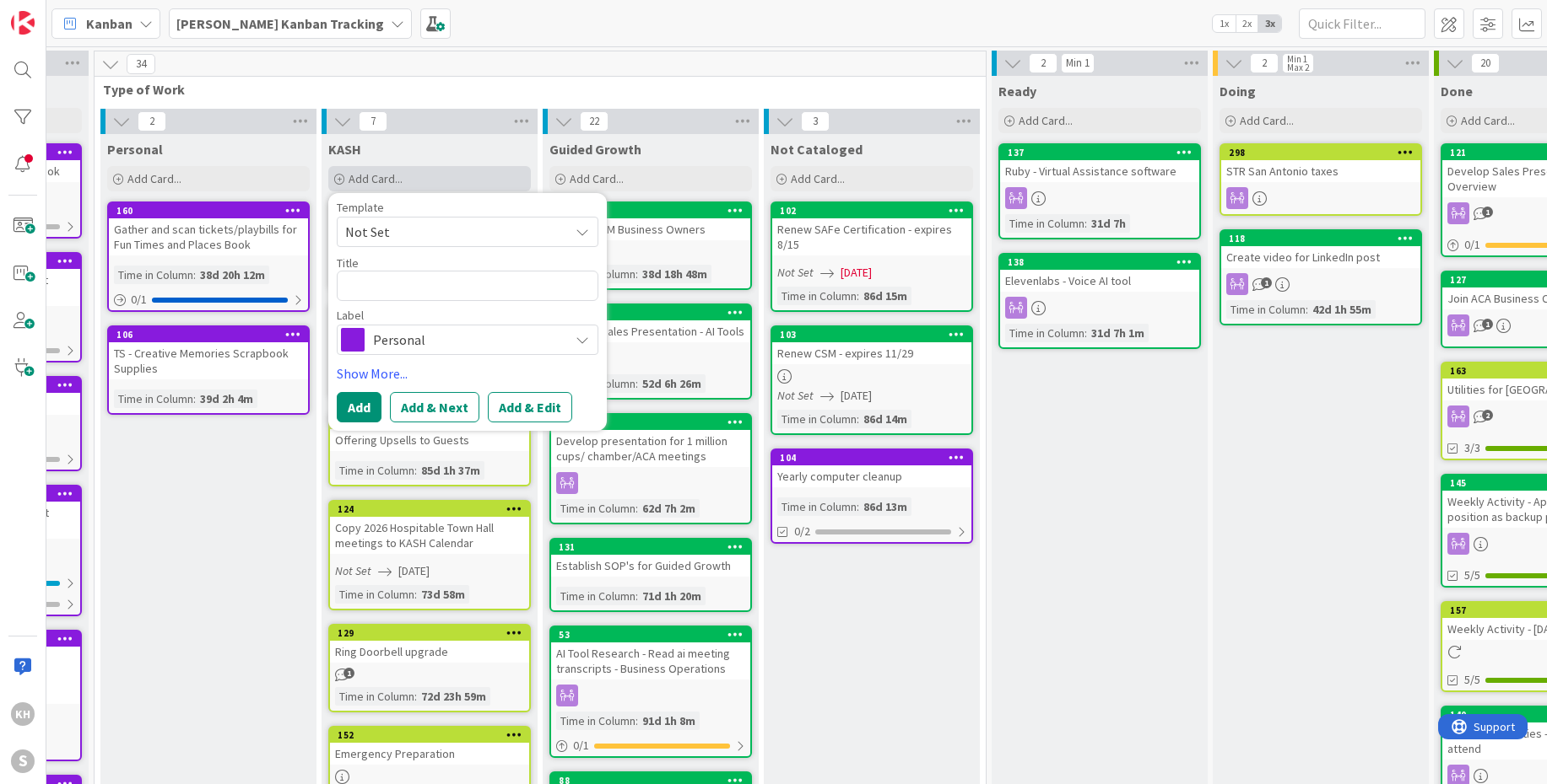
type textarea "x"
type textarea "S"
type textarea "x"
type textarea "Sa"
type textarea "x"
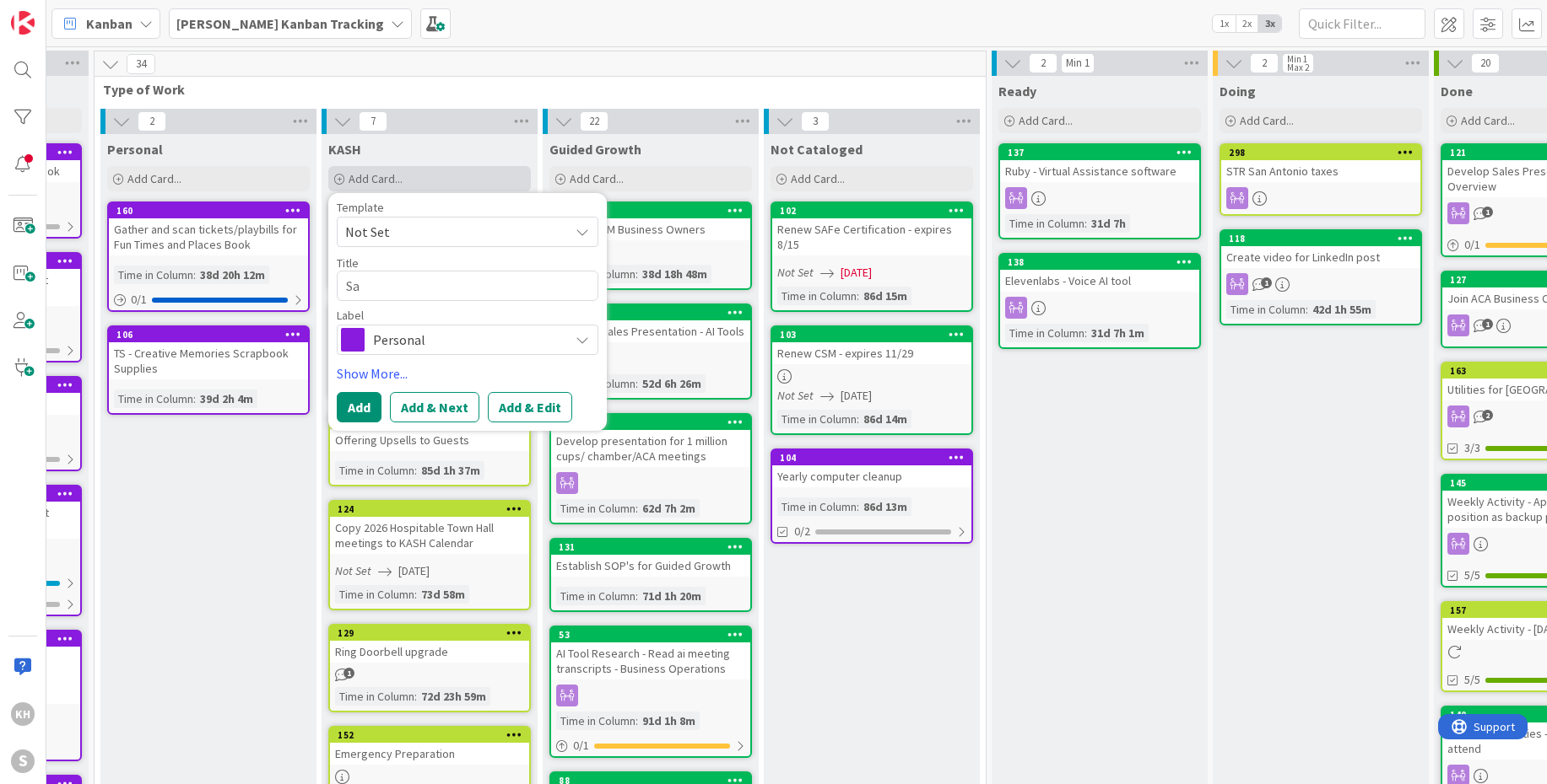
type textarea "San"
type textarea "x"
type textarea "San"
type textarea "x"
type textarea "San A"
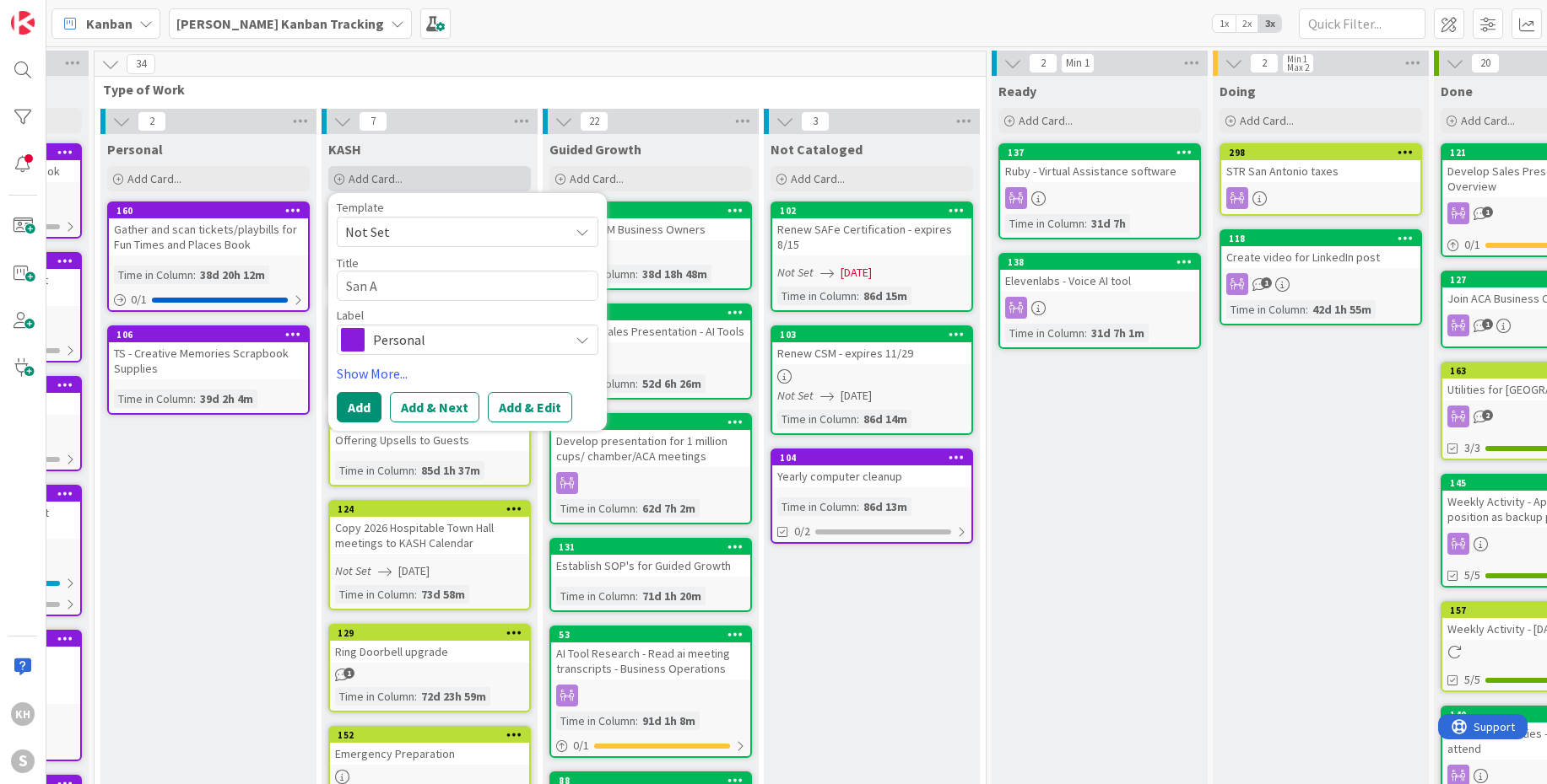
type textarea "x"
type textarea "San An"
type textarea "x"
type textarea "San Ant"
type textarea "x"
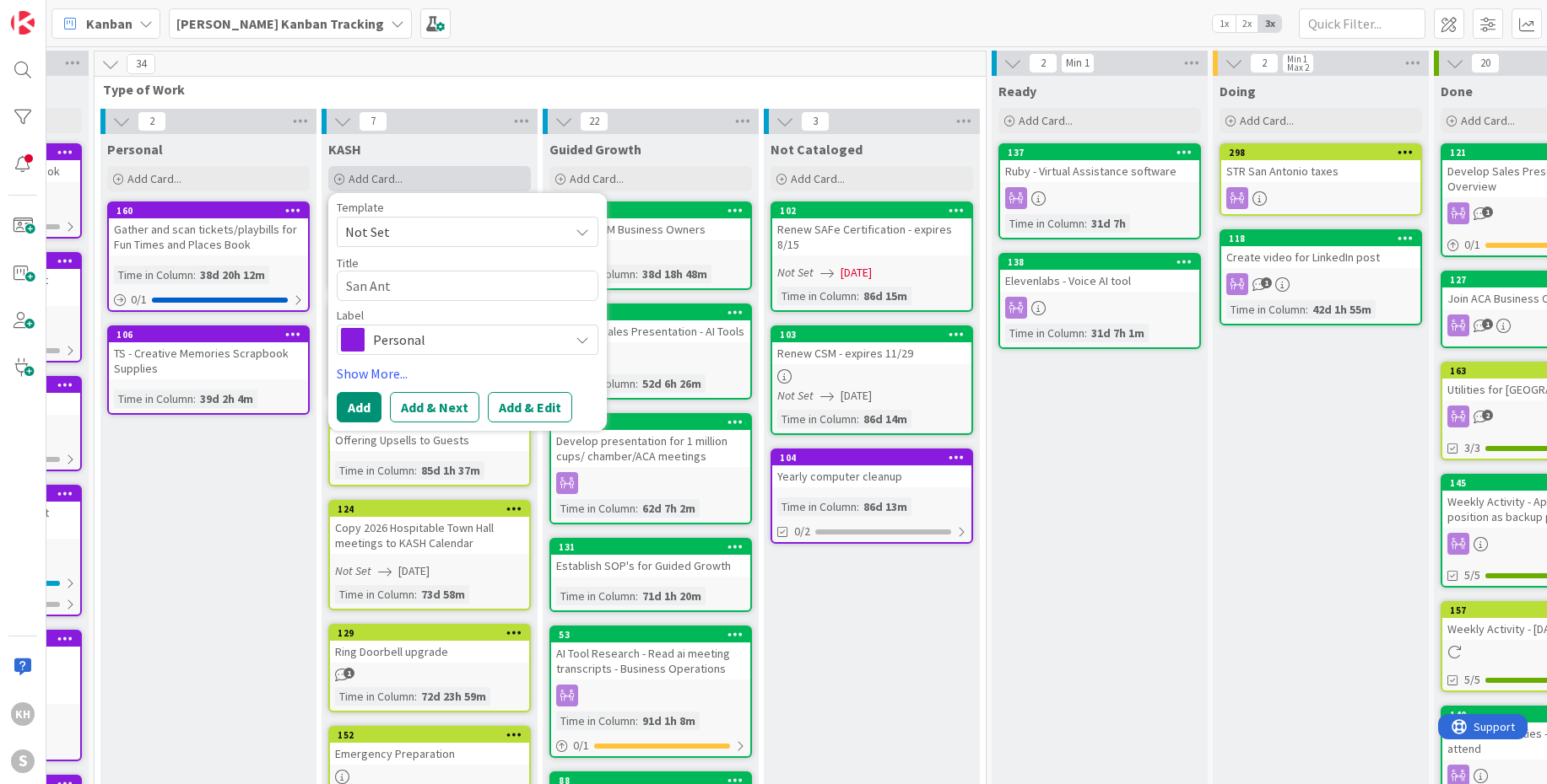
type textarea "San Anto"
type textarea "x"
type textarea "San Anton"
type textarea "x"
type textarea "San Antoni"
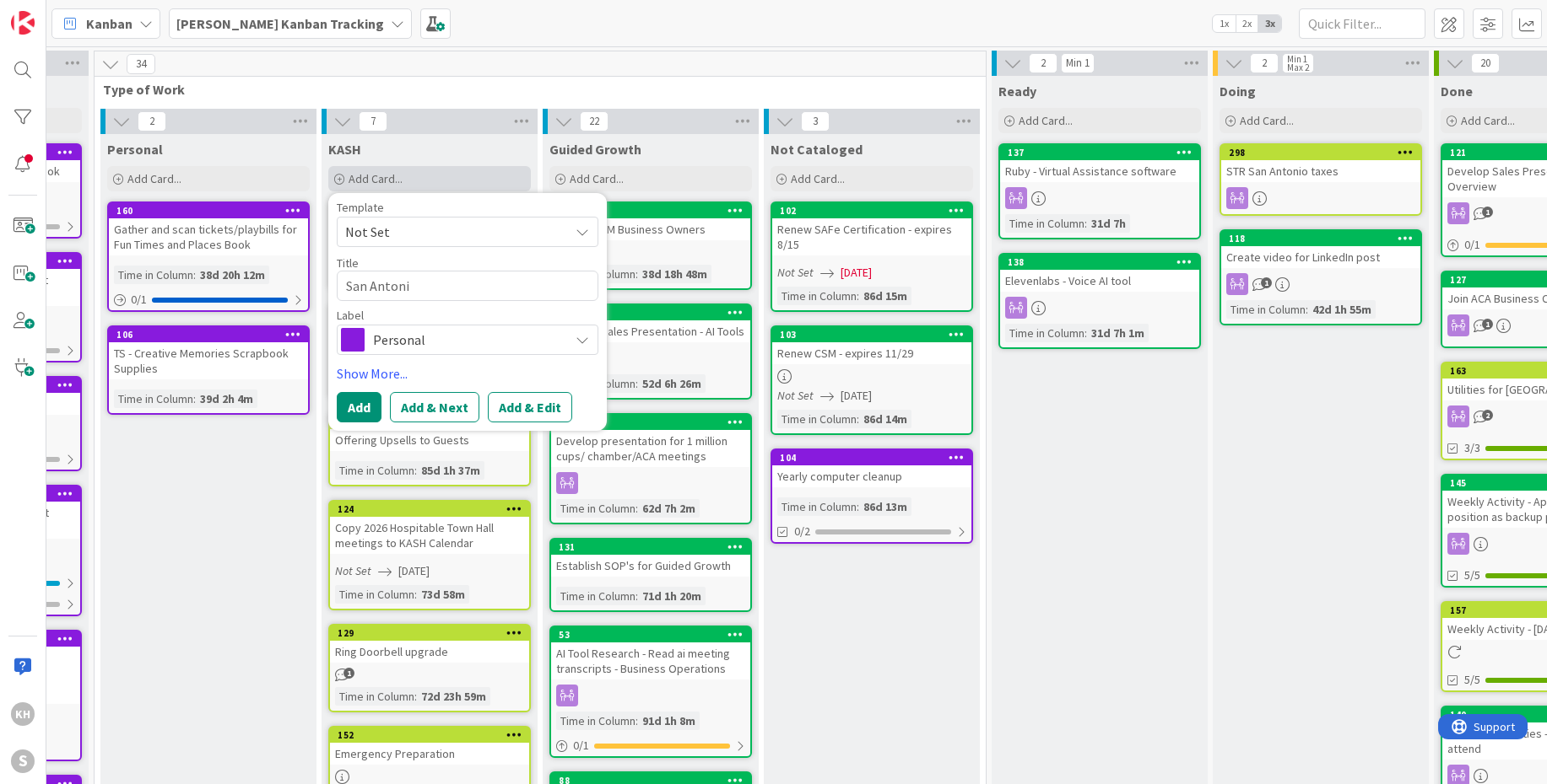
type textarea "x"
type textarea "San Antonio"
type textarea "x"
type textarea "San Antonio"
type textarea "x"
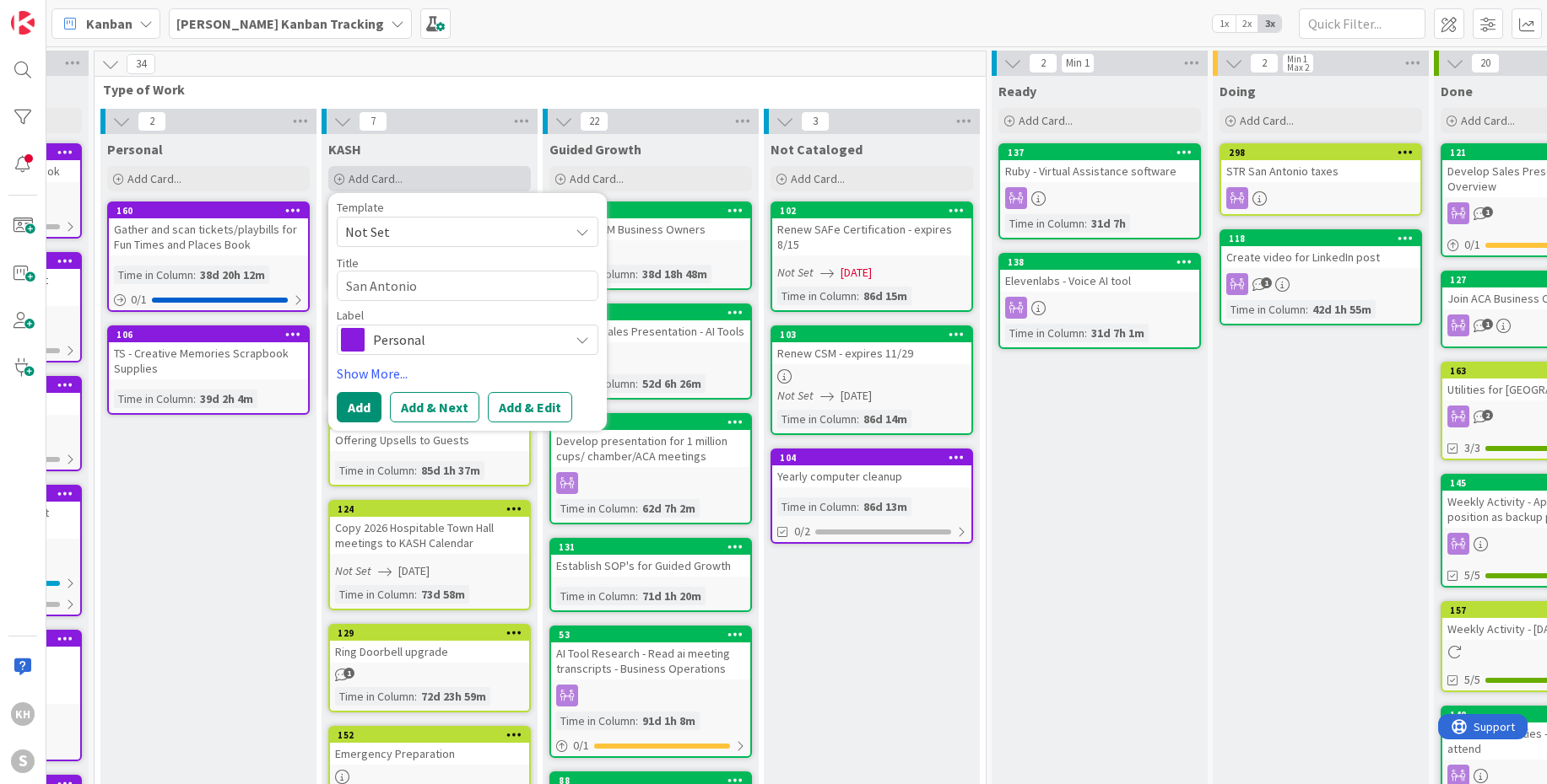
type textarea "San Antonio u"
type textarea "x"
type textarea "San Antonio up"
type textarea "x"
type textarea "San Antonio u"
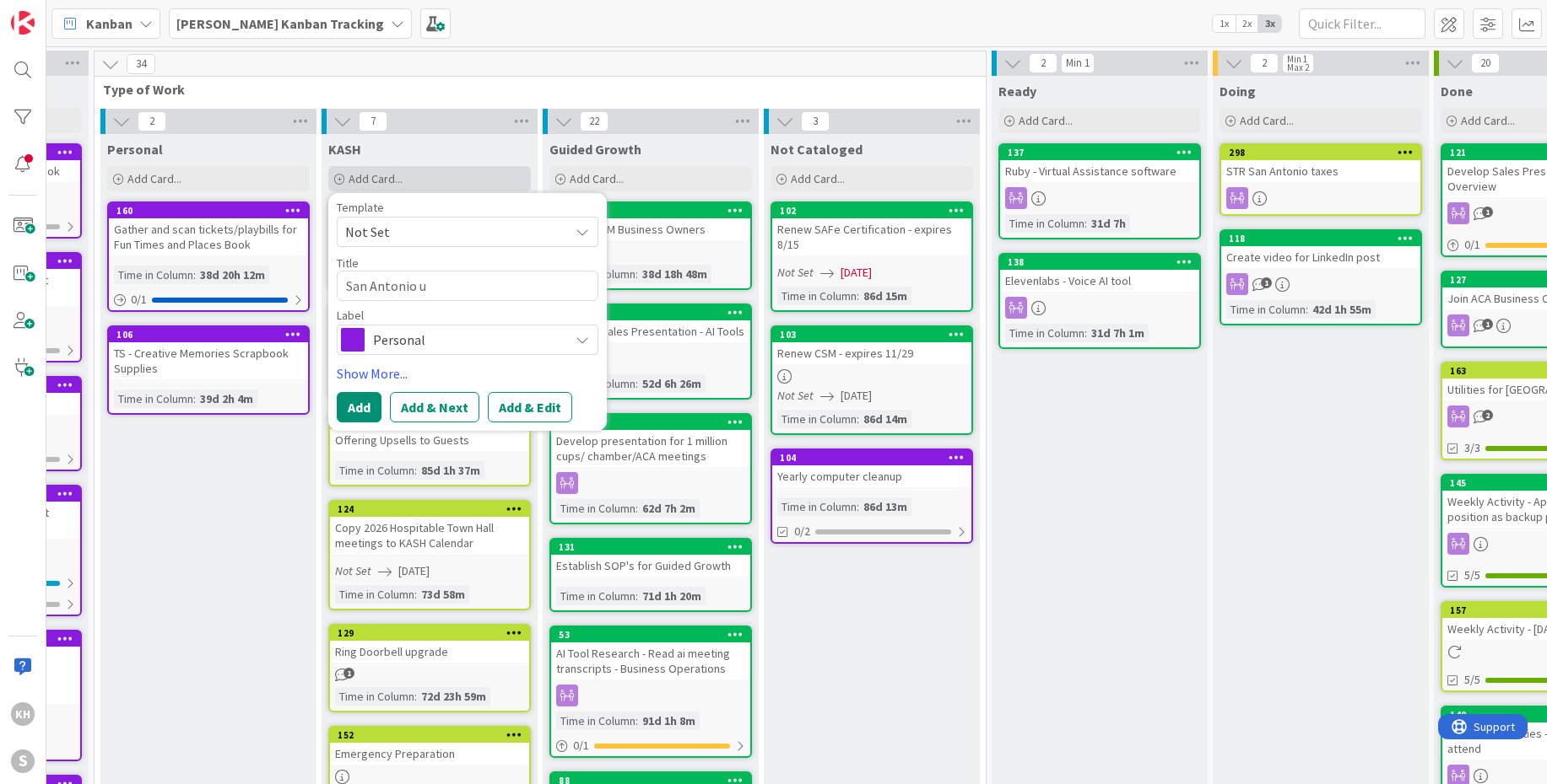
type textarea "x"
type textarea "San Antonio"
type textarea "x"
type textarea "San Antonio h"
type textarea "x"
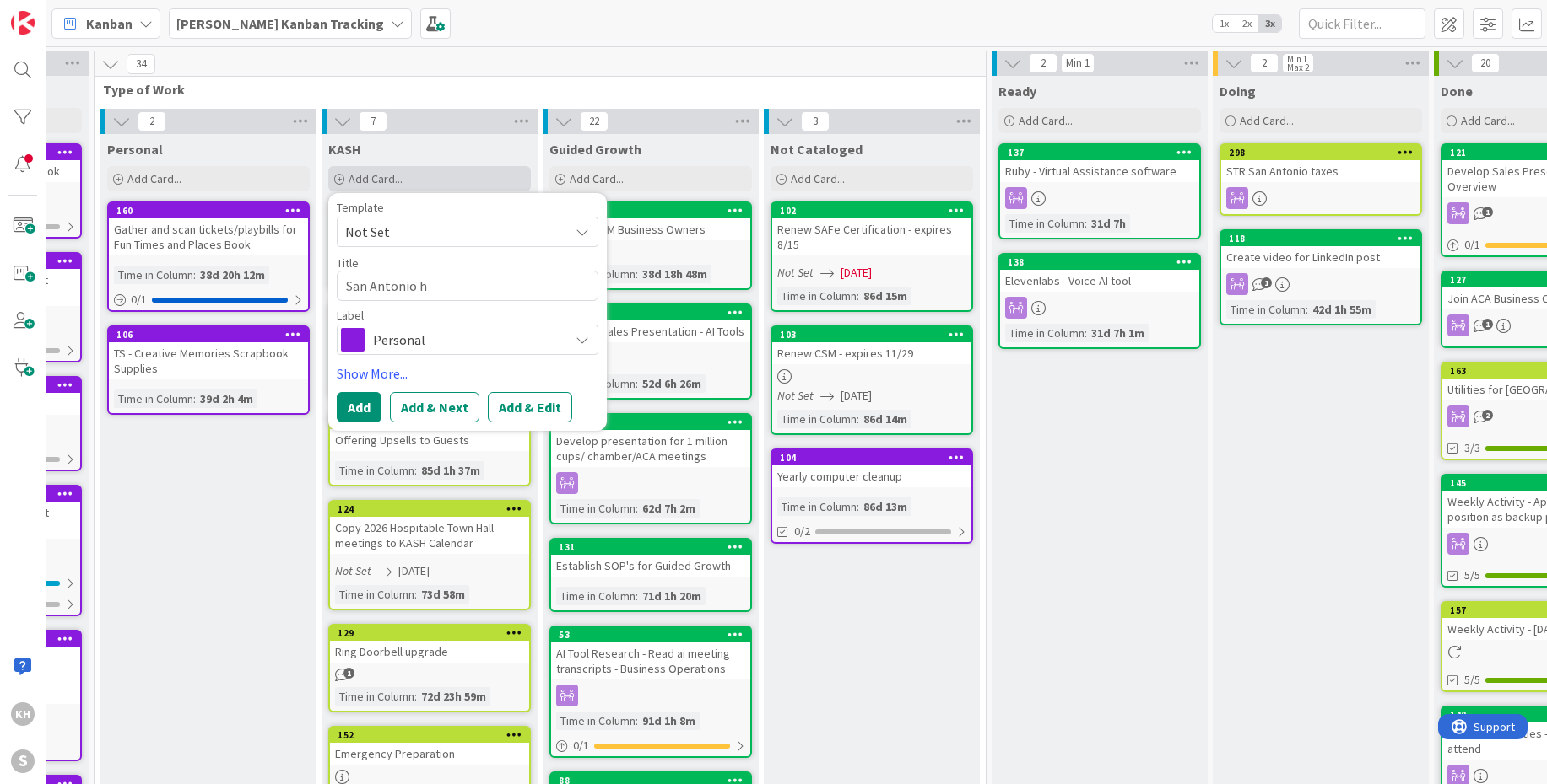
type textarea "San [PERSON_NAME]"
type textarea "x"
type textarea "San [PERSON_NAME]"
type textarea "x"
type textarea "San Antonio hous"
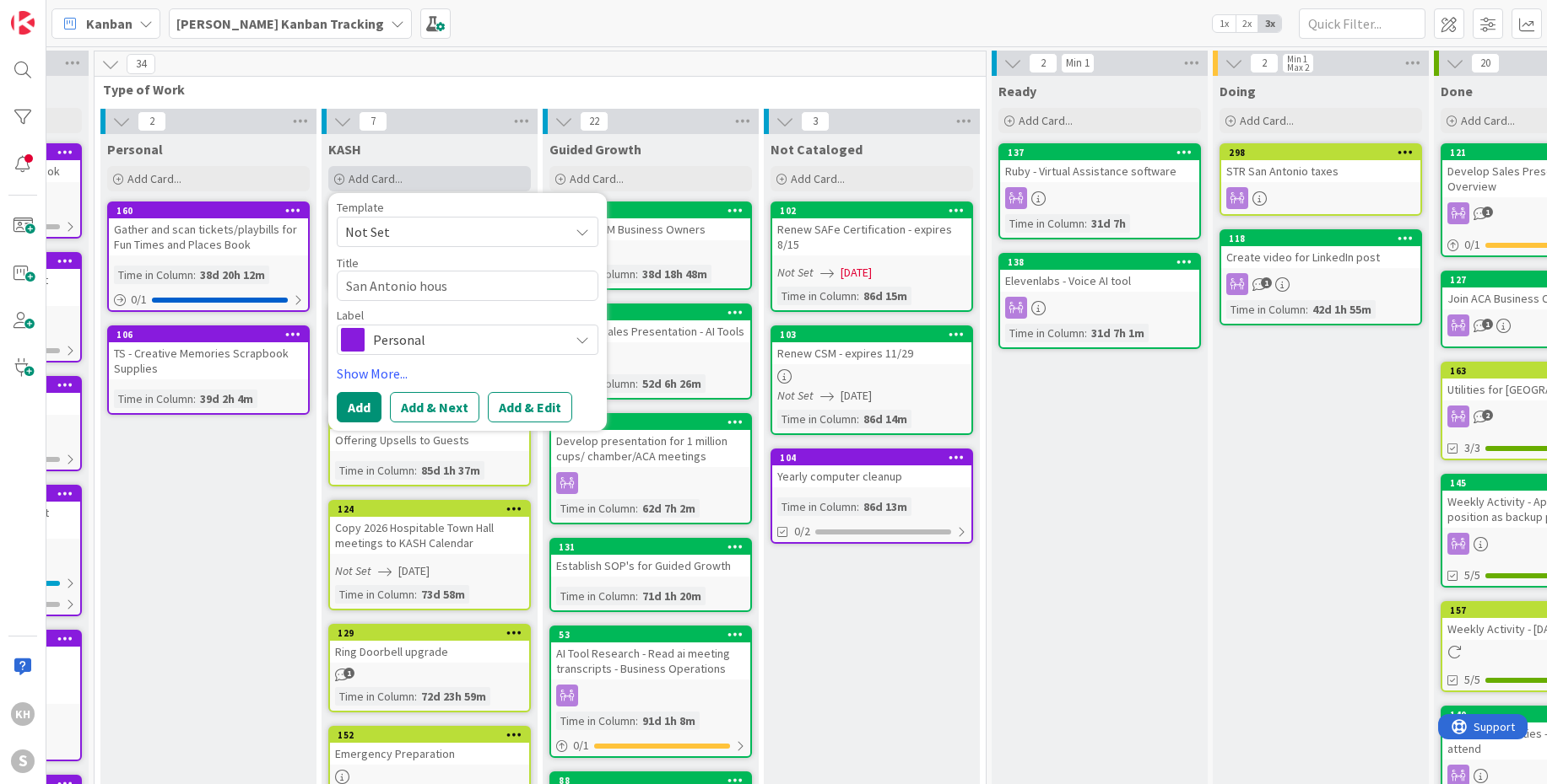
type textarea "x"
type textarea "[GEOGRAPHIC_DATA]"
type textarea "x"
type textarea "[GEOGRAPHIC_DATA]"
type textarea "x"
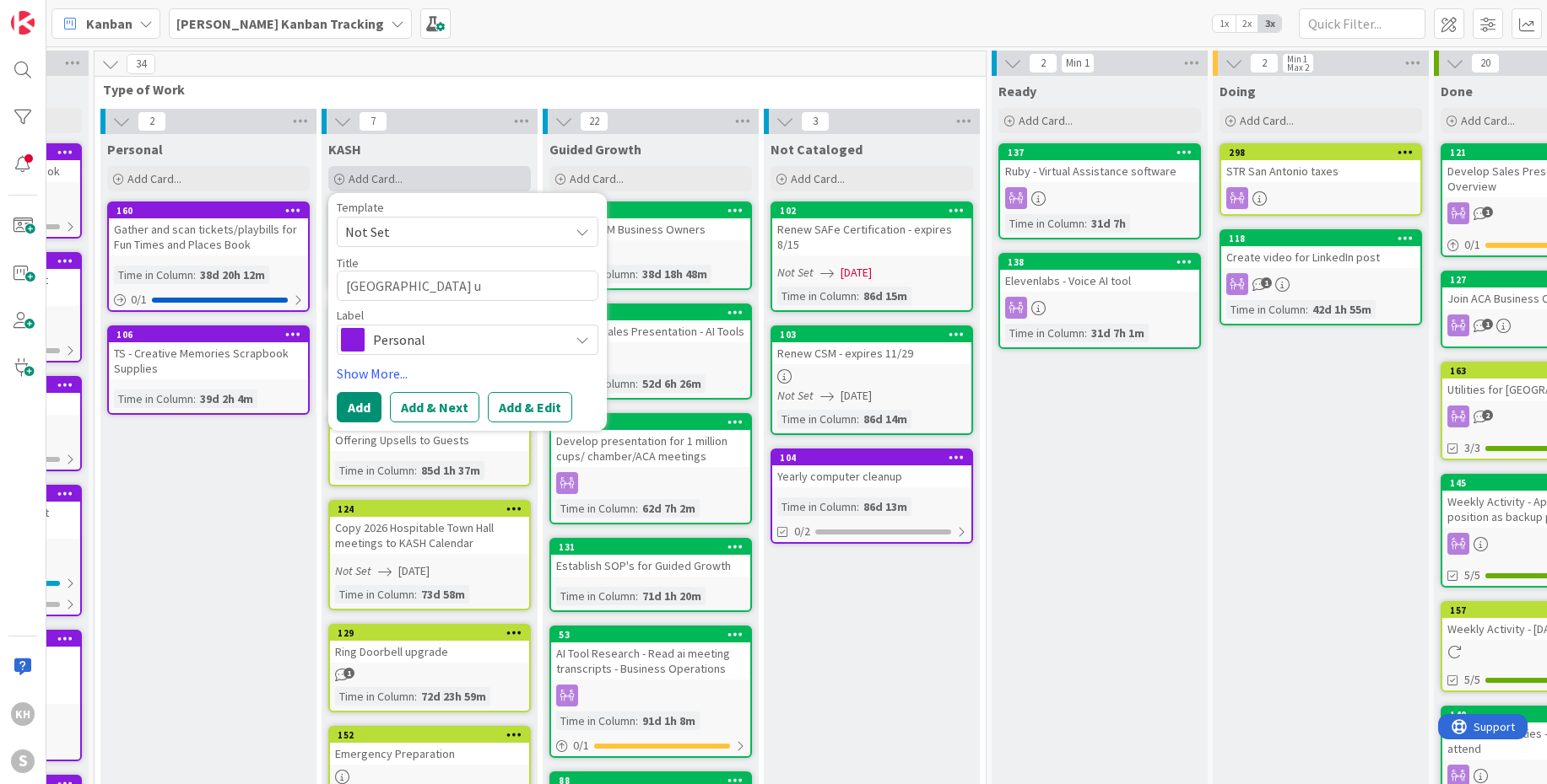
type textarea "[GEOGRAPHIC_DATA] up"
type textarea "x"
type textarea "[GEOGRAPHIC_DATA] upd"
type textarea "x"
type textarea "[GEOGRAPHIC_DATA] upda"
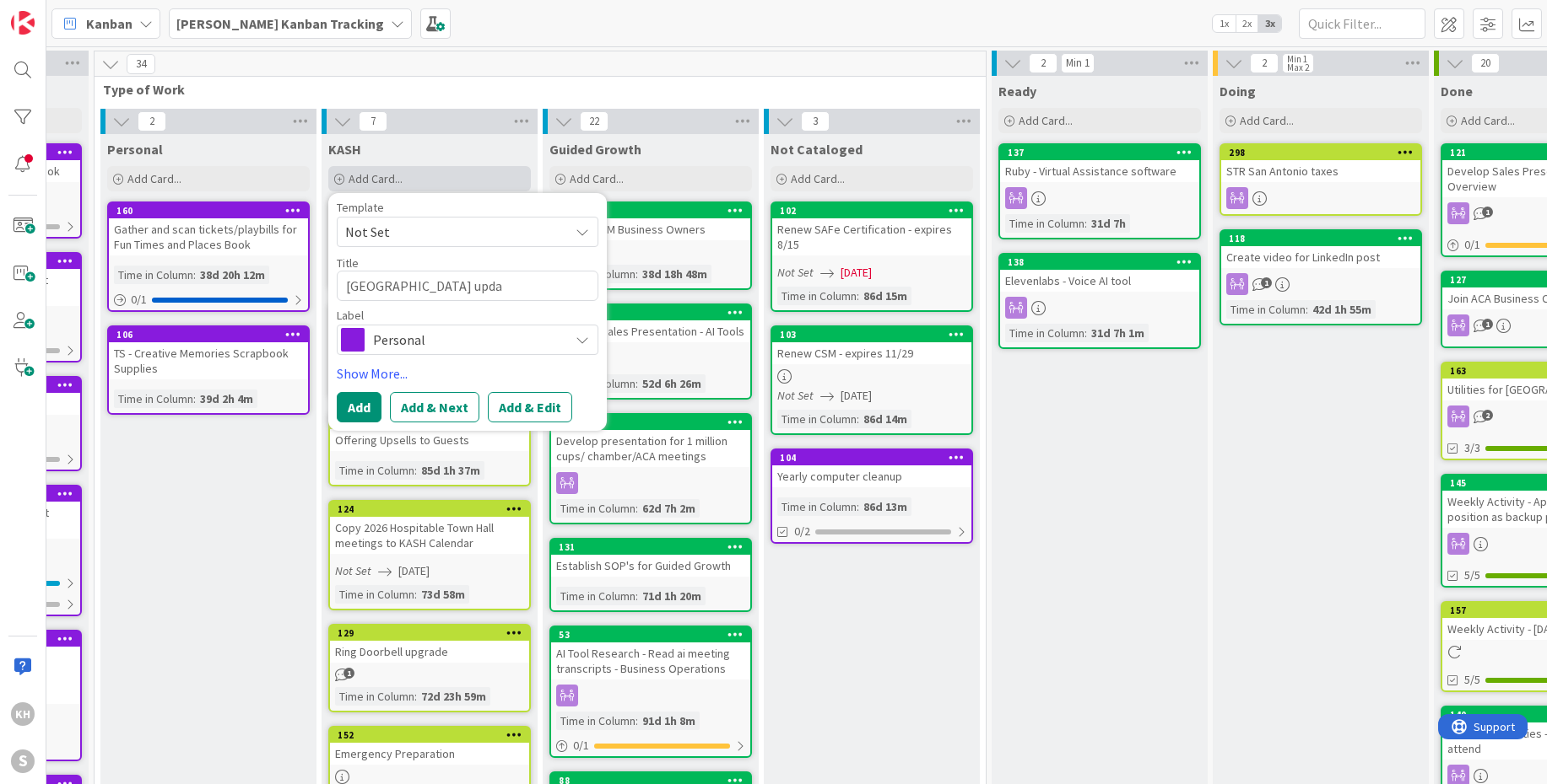
type textarea "x"
type textarea "San Antonio house updat"
type textarea "x"
type textarea "San Antonio house update"
type textarea "x"
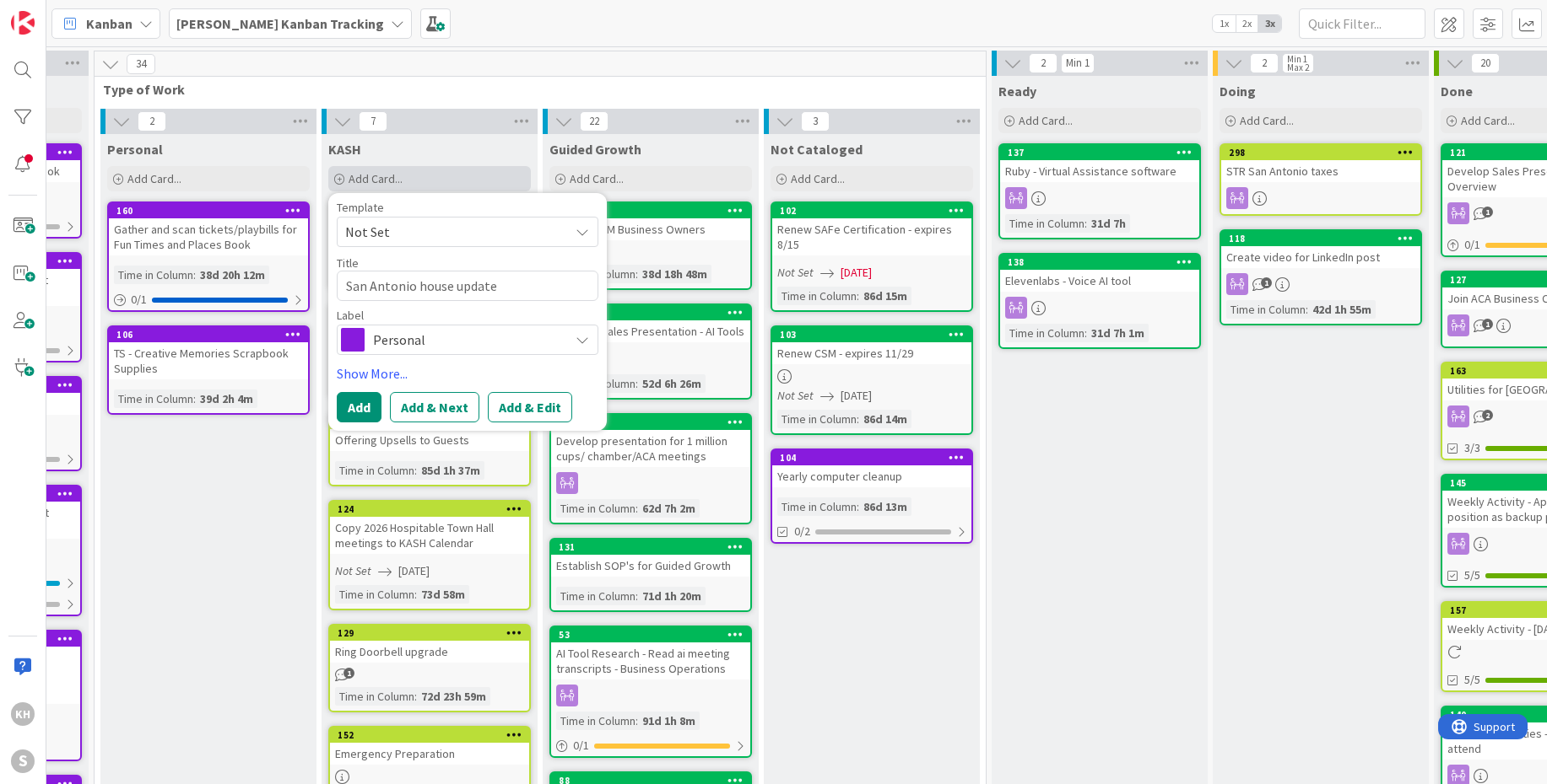
type textarea "San Antonio house updat"
type textarea "x"
type textarea "[GEOGRAPHIC_DATA] upda"
type textarea "x"
type textarea "[GEOGRAPHIC_DATA] upd"
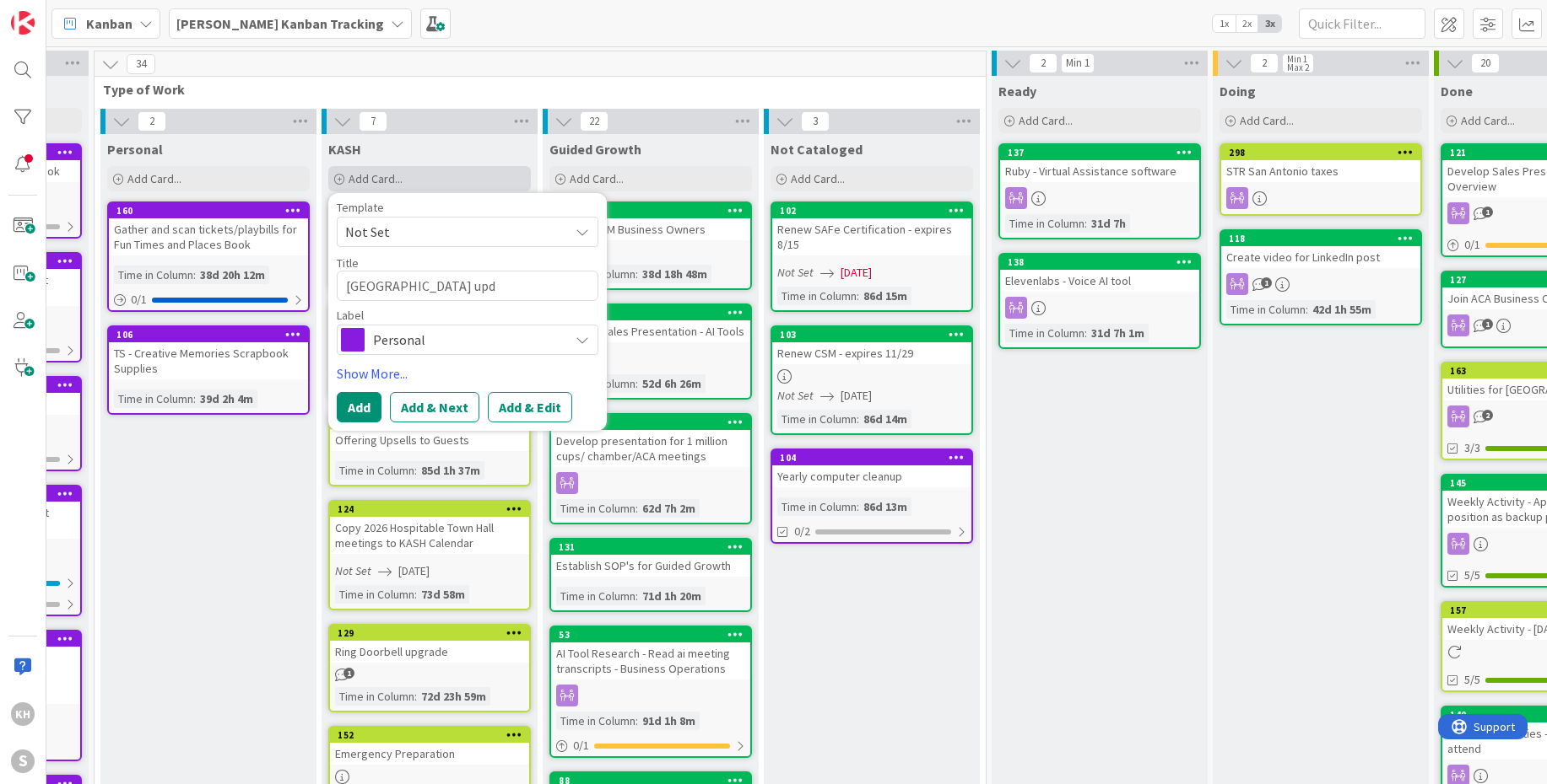
type textarea "x"
type textarea "[GEOGRAPHIC_DATA] up"
type textarea "x"
type textarea "San Antonio house upg"
type textarea "x"
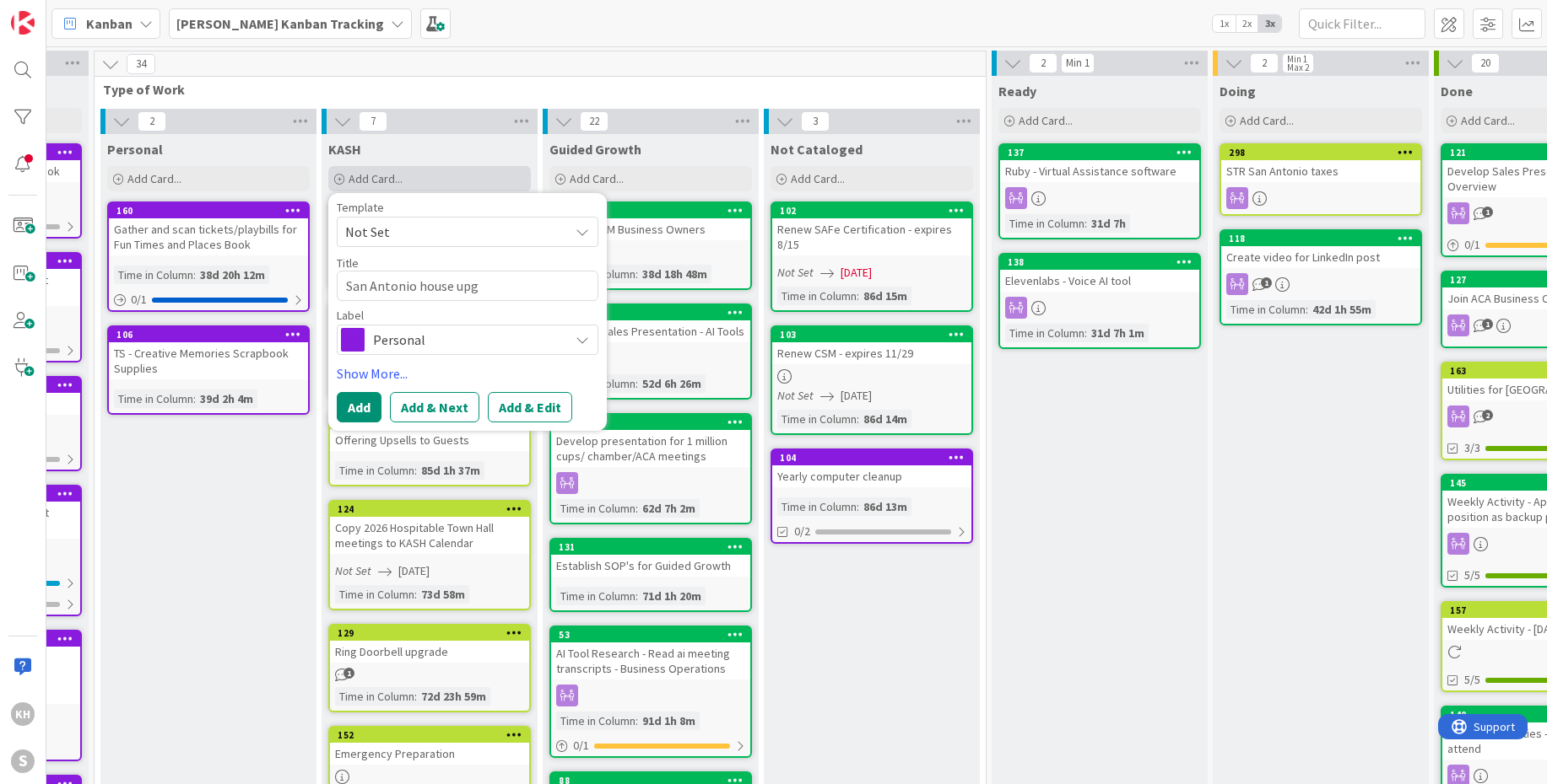
type textarea "San Antonio house upgr"
type textarea "x"
type textarea "San Antonio house upgra"
type textarea "x"
type textarea "[GEOGRAPHIC_DATA] upgrad"
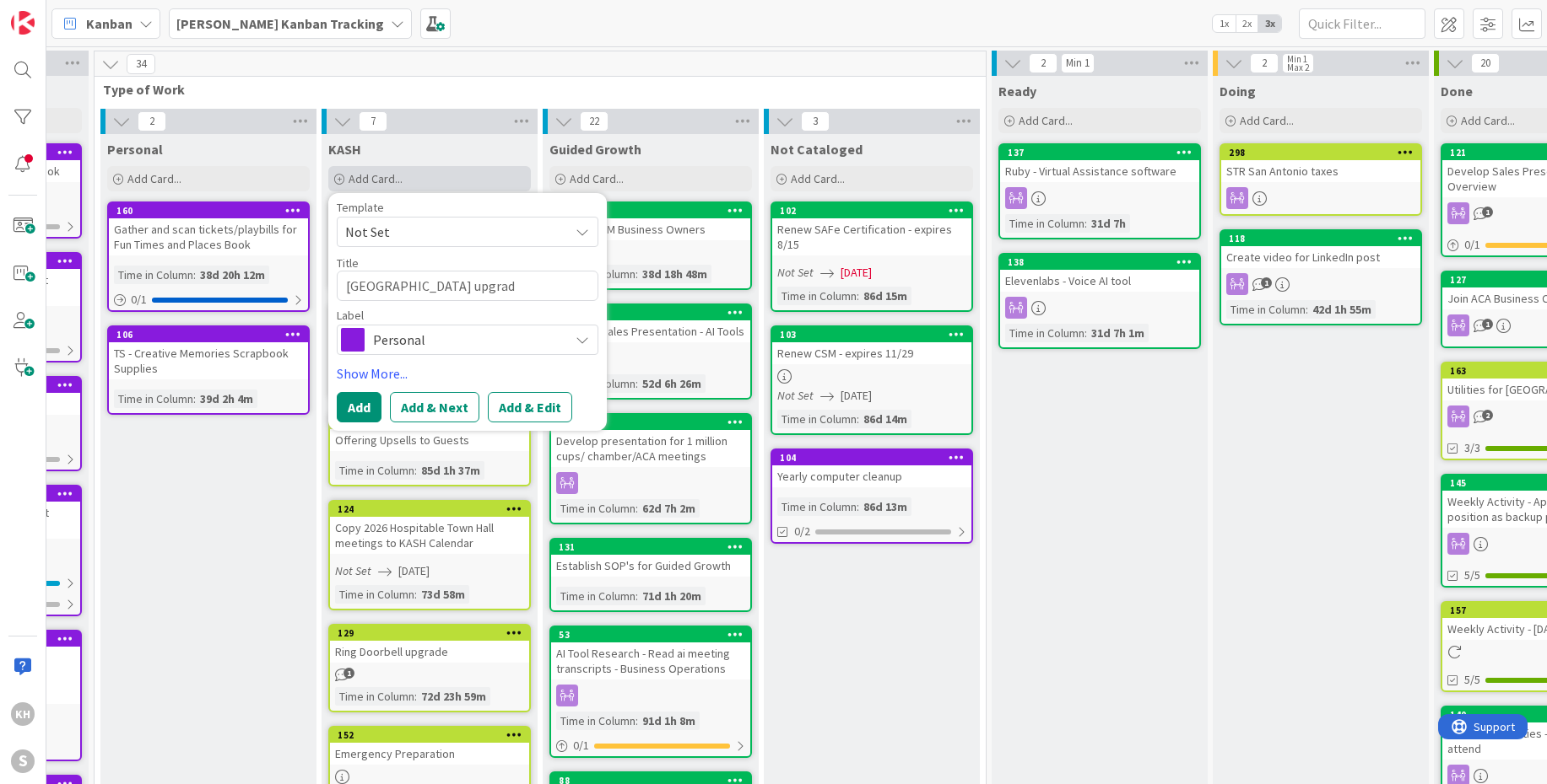
type textarea "x"
type textarea "[GEOGRAPHIC_DATA] upgrade"
type textarea "x"
type textarea "San Antonio house upgrades"
click at [580, 339] on icon at bounding box center [581, 340] width 13 height 13
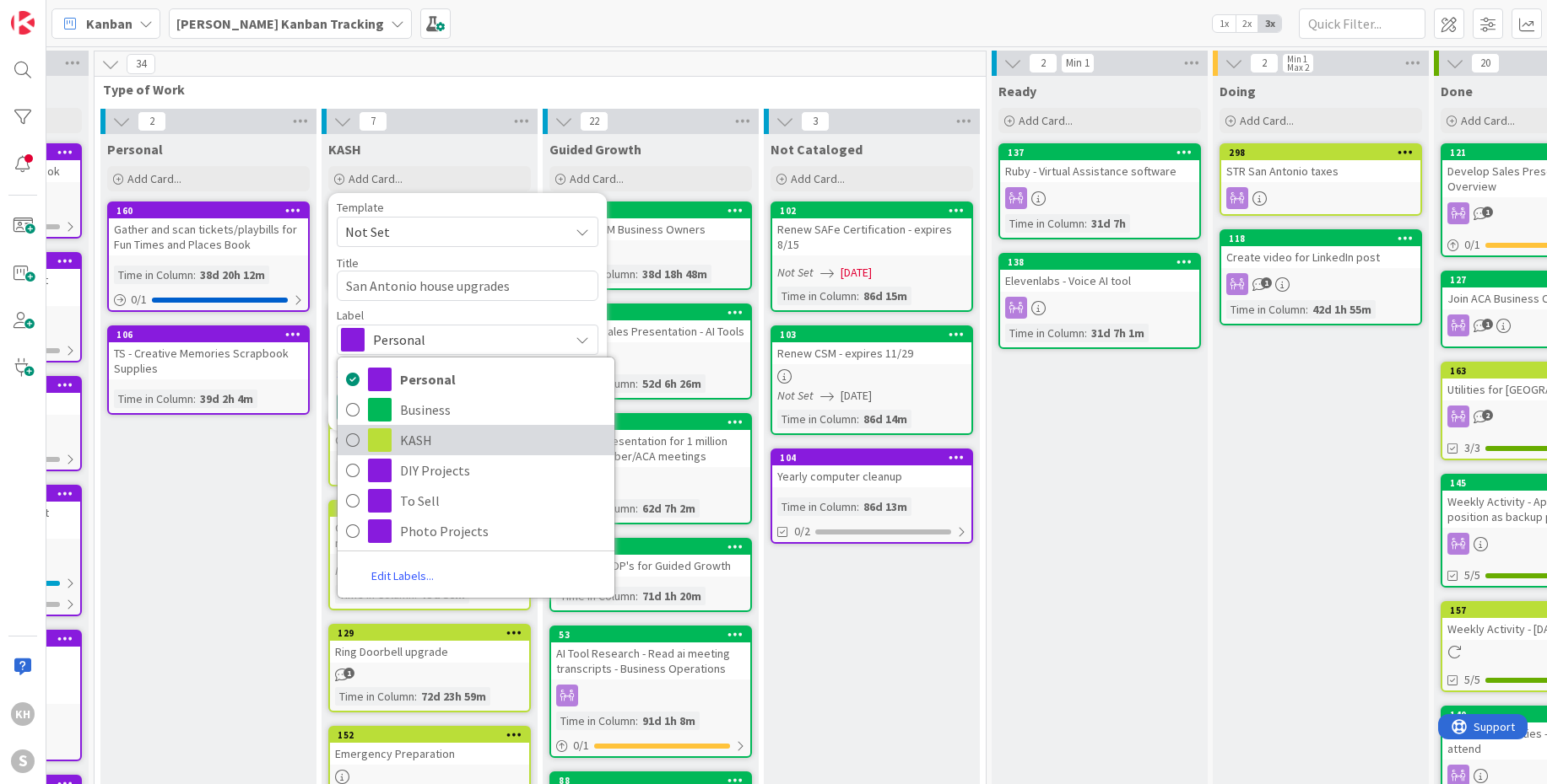
click at [414, 432] on span "KASH" at bounding box center [503, 440] width 206 height 25
type textarea "x"
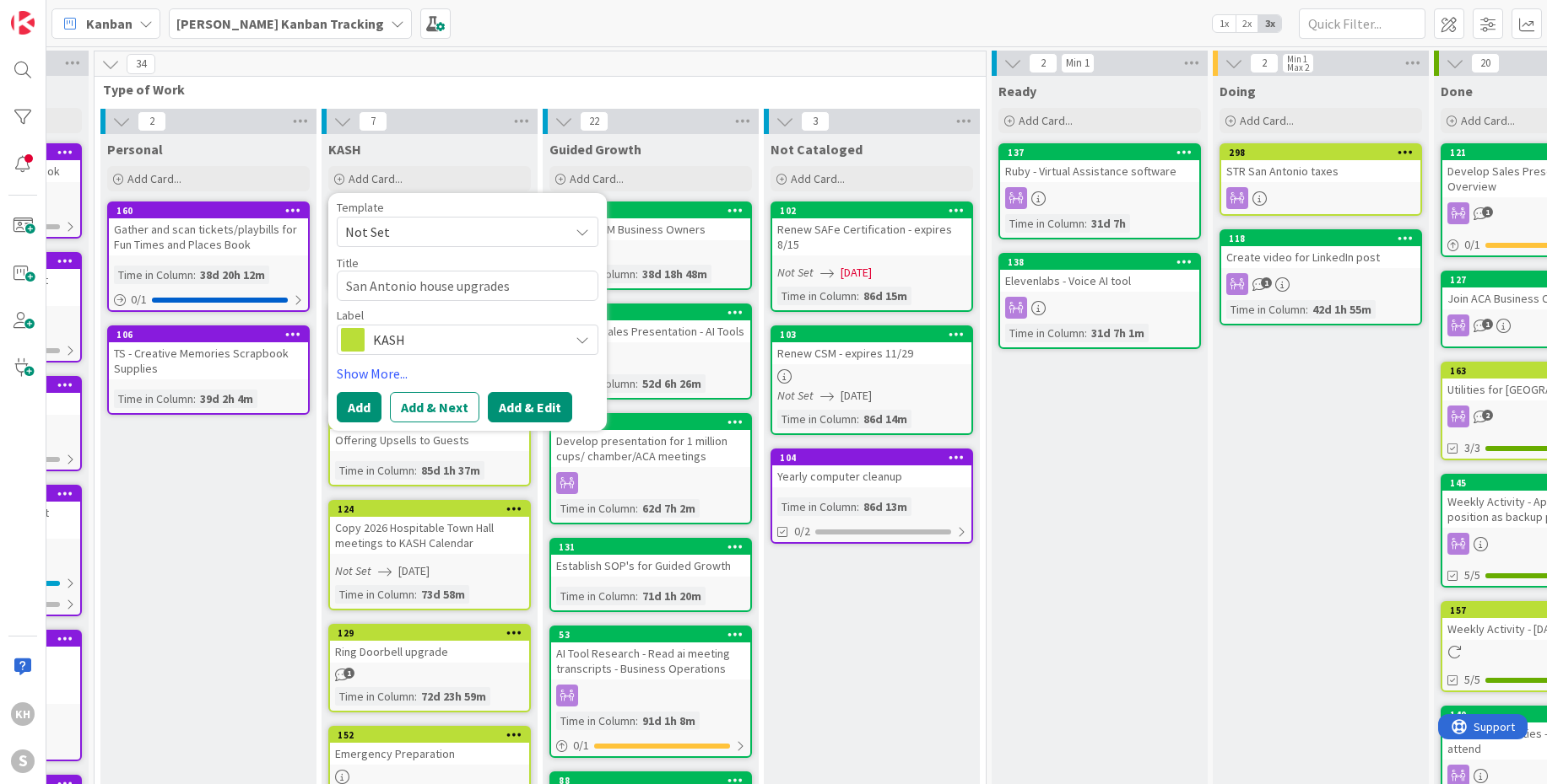
click at [503, 412] on button "Add & Edit" at bounding box center [530, 407] width 84 height 31
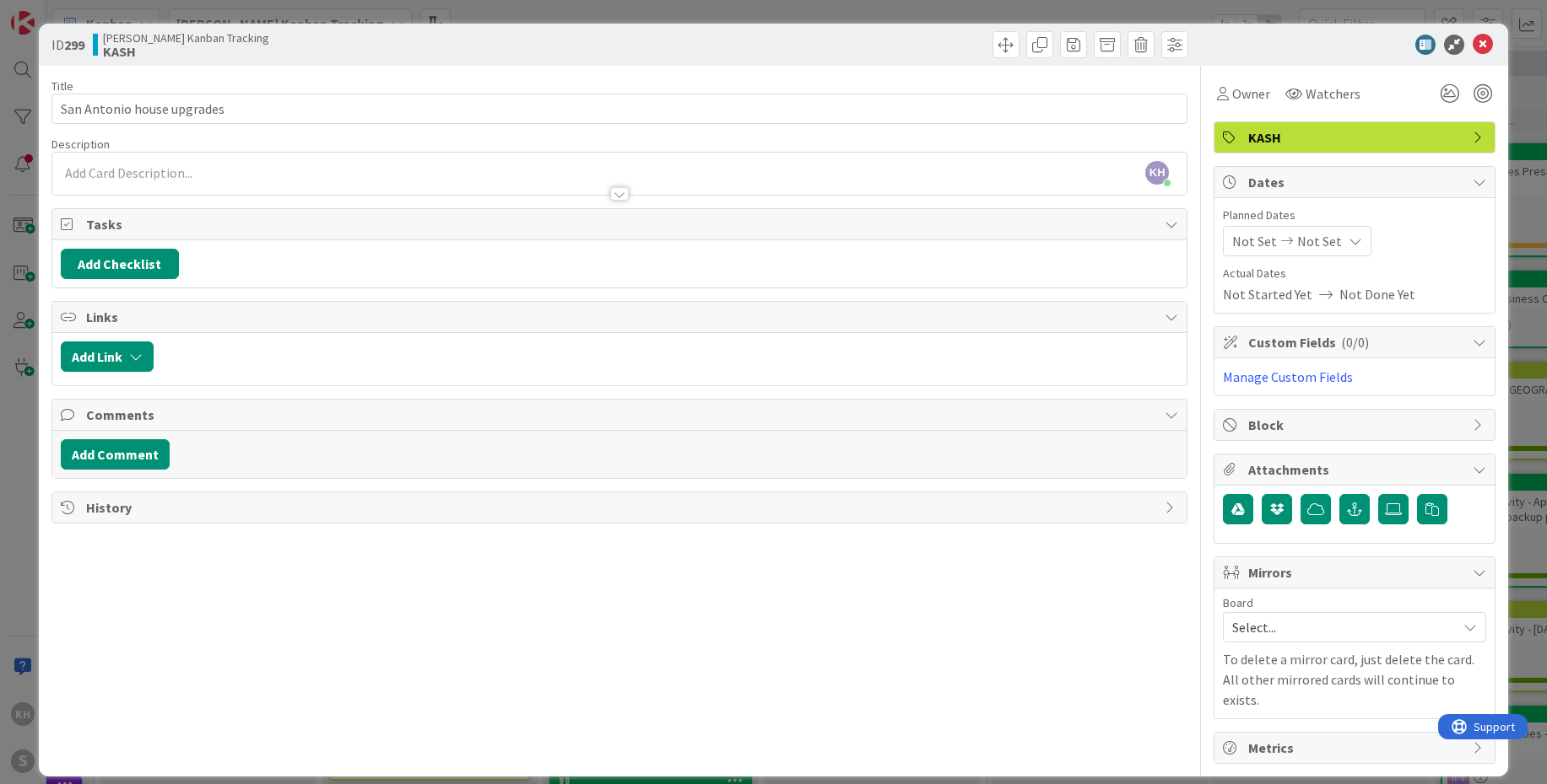
click at [170, 177] on div at bounding box center [619, 186] width 1134 height 18
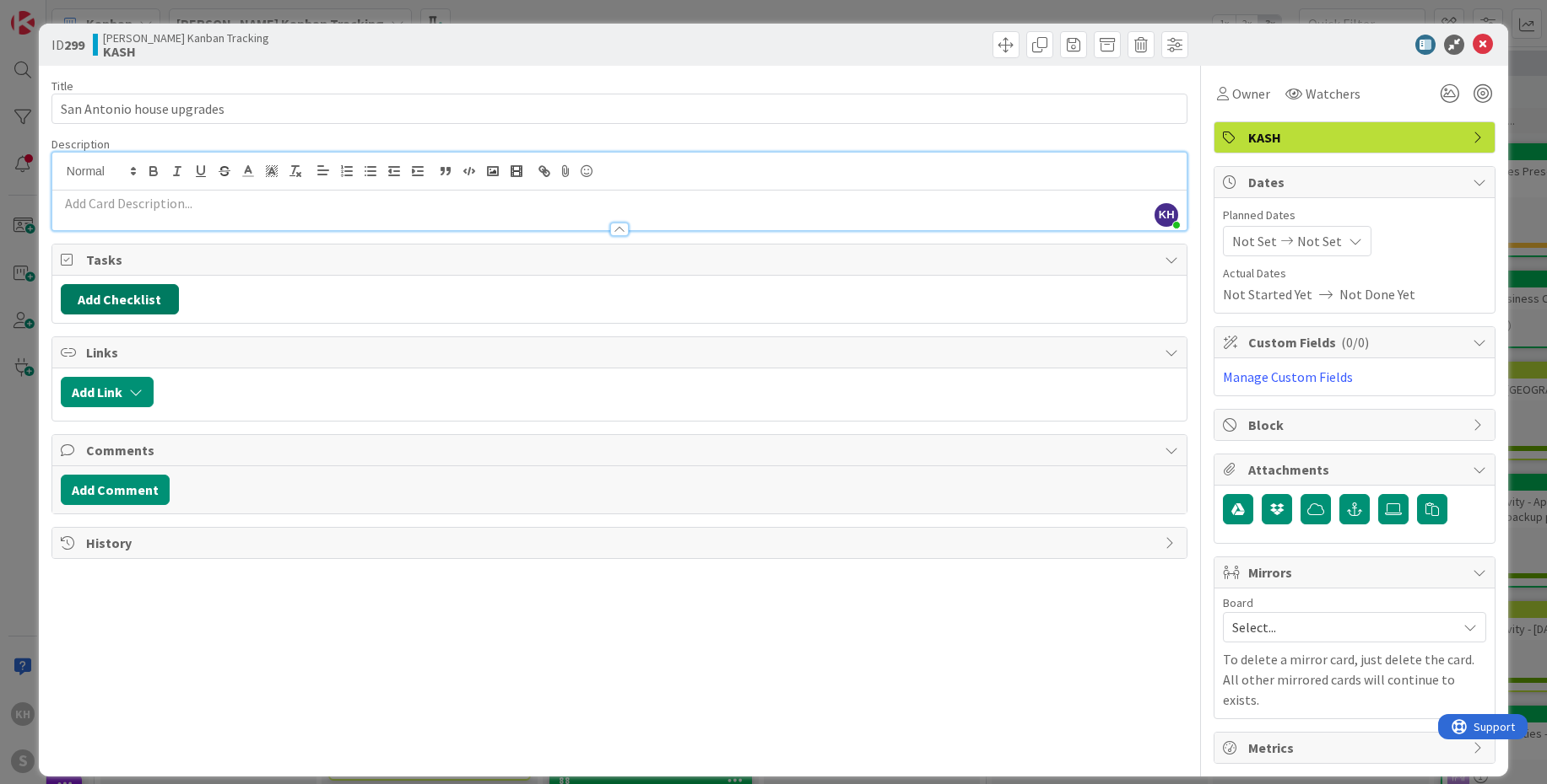
click at [151, 292] on button "Add Checklist" at bounding box center [119, 299] width 118 height 31
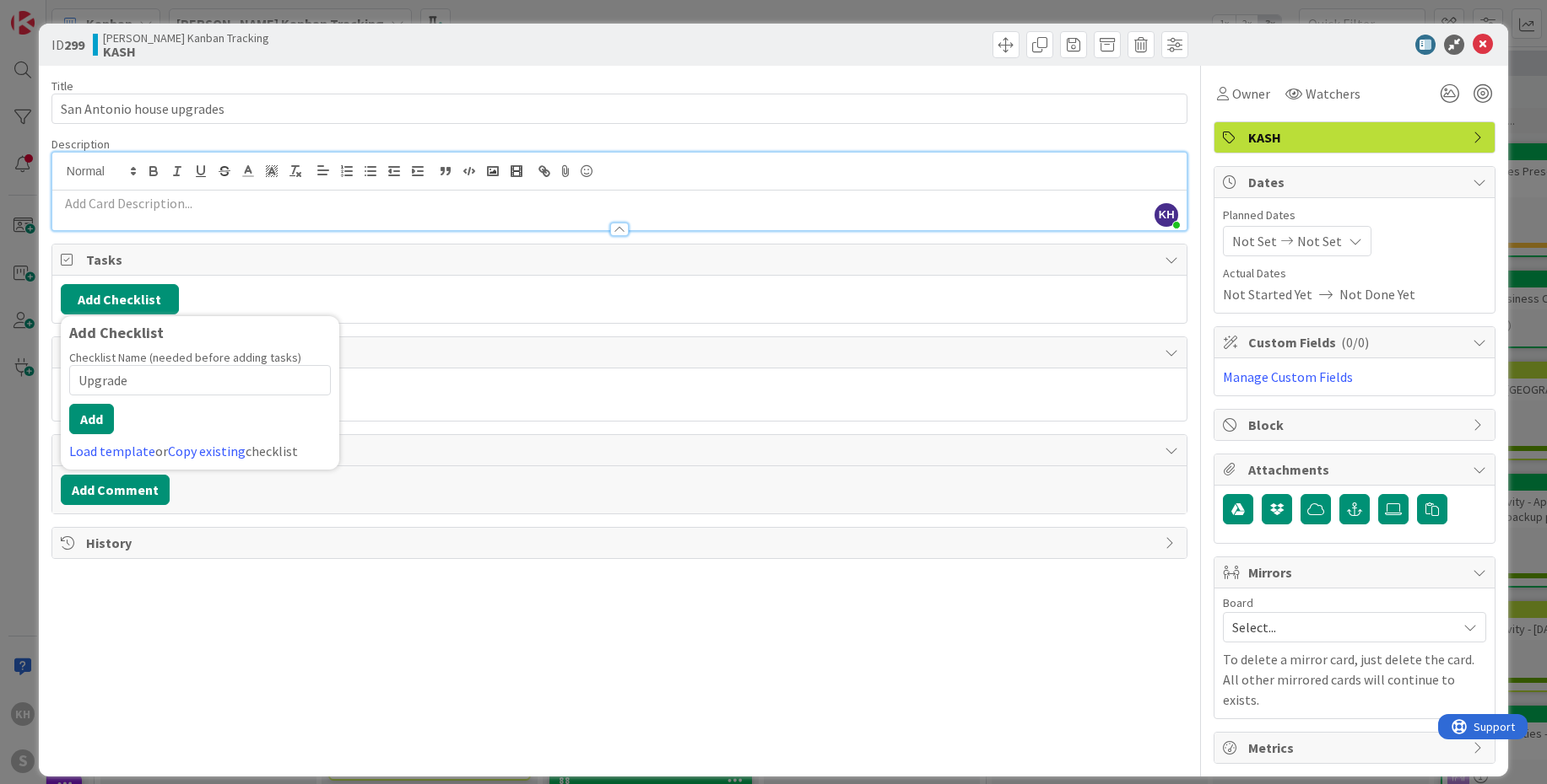
type input "Upgrades"
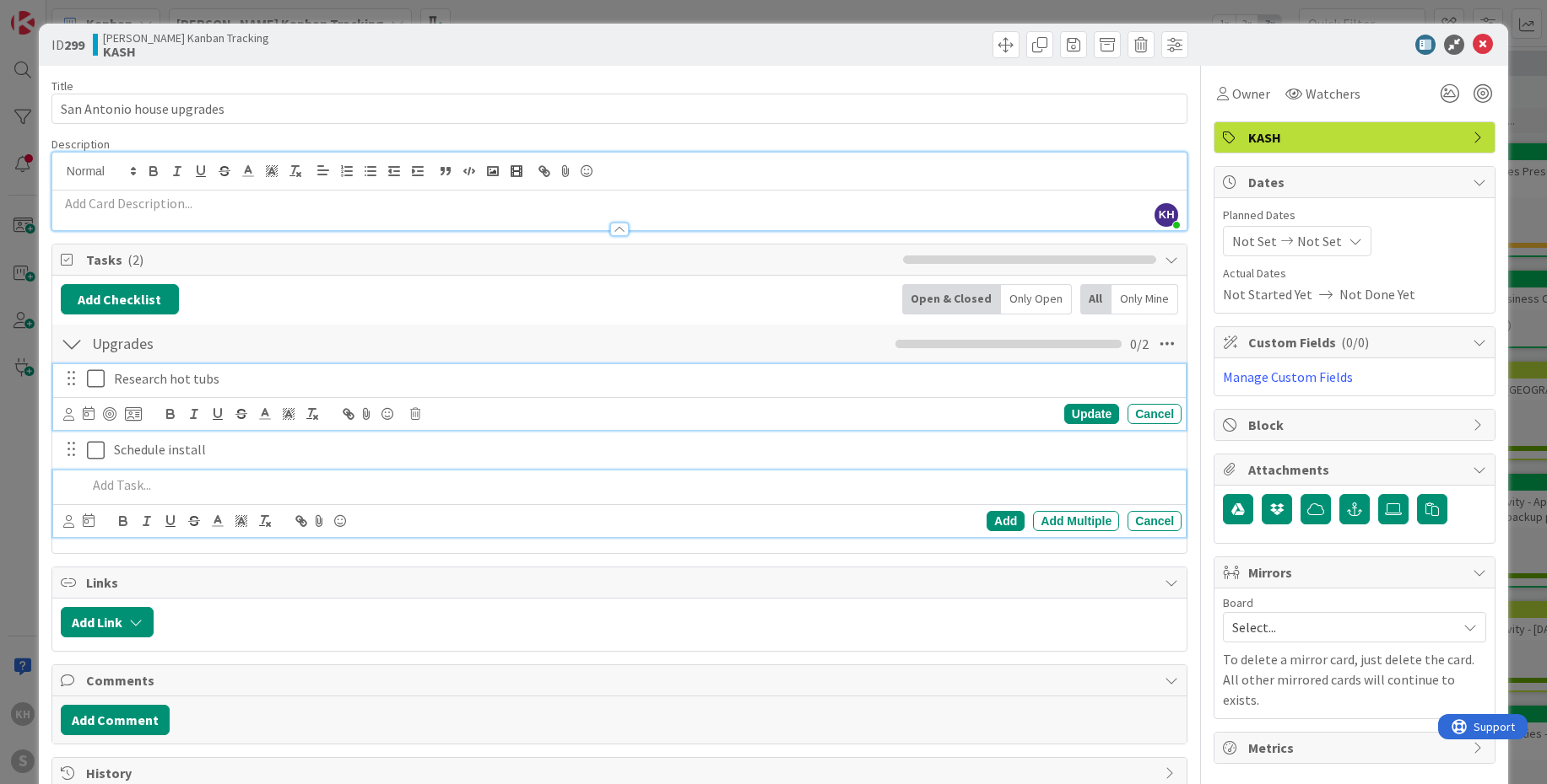
click at [223, 379] on p "Research hot tubs" at bounding box center [644, 379] width 1061 height 19
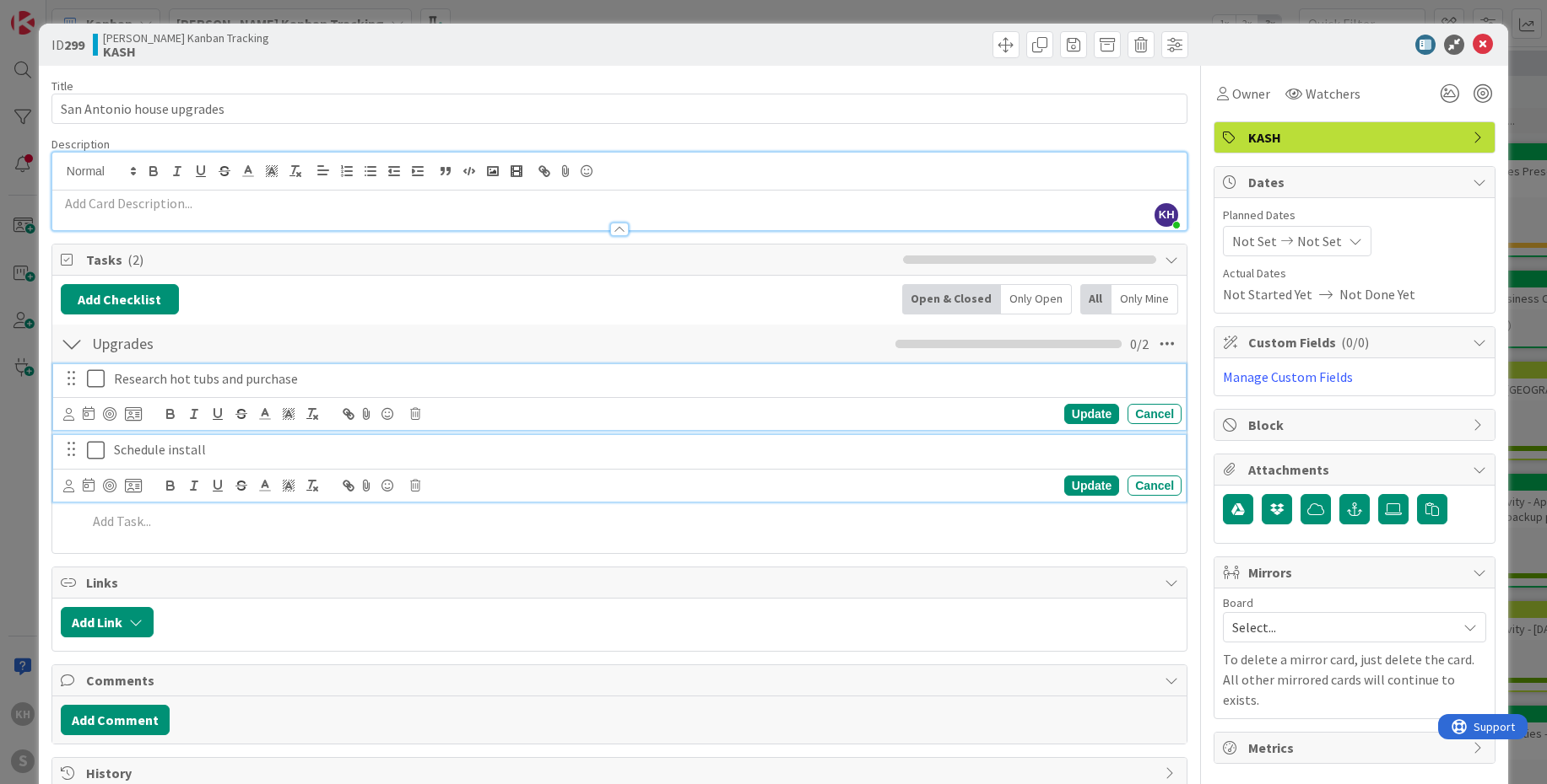
click at [212, 445] on p "Schedule install" at bounding box center [644, 450] width 1061 height 19
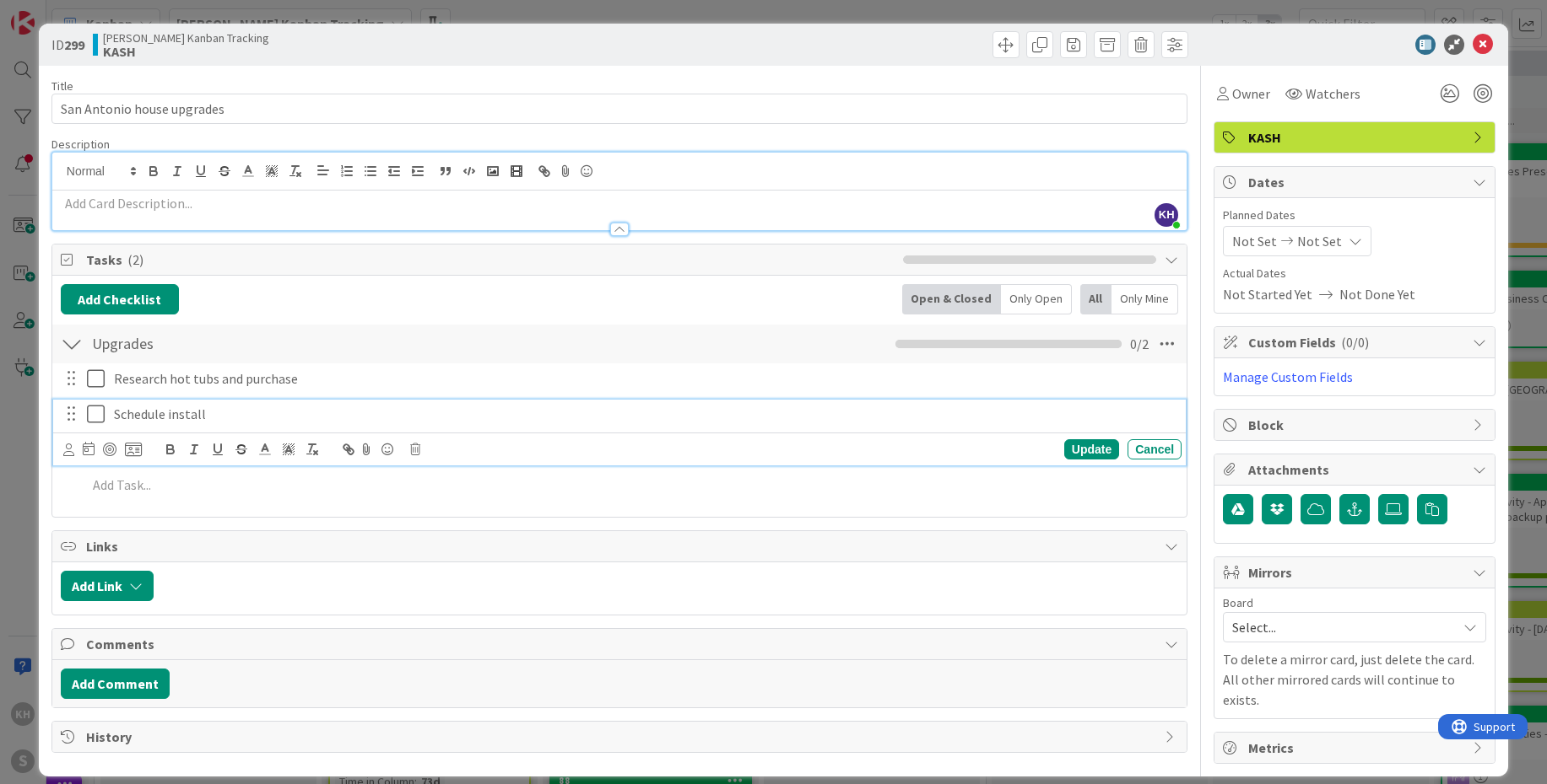
click at [252, 411] on p "Schedule install" at bounding box center [644, 415] width 1061 height 19
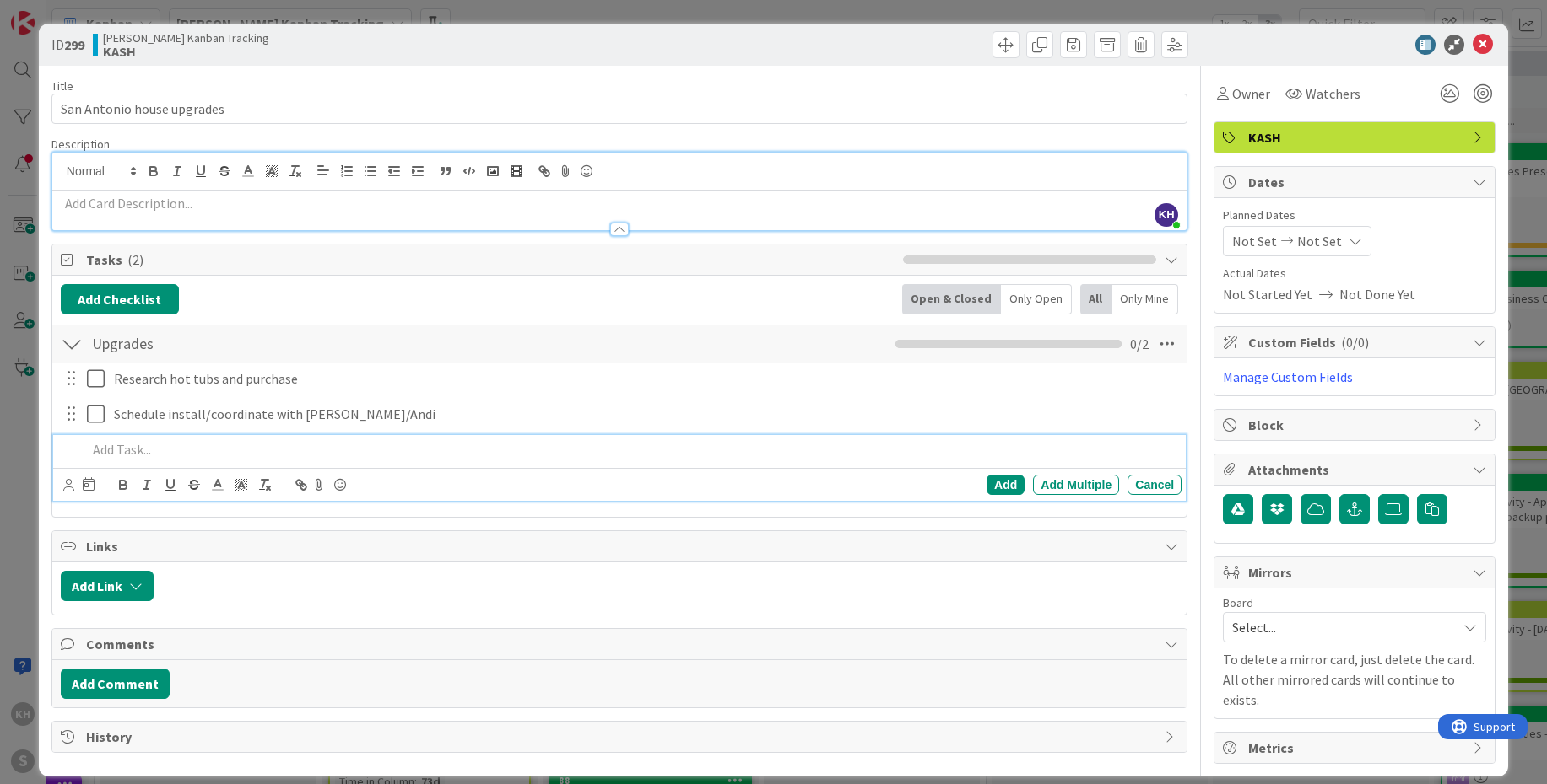
click at [129, 450] on p at bounding box center [630, 450] width 1087 height 19
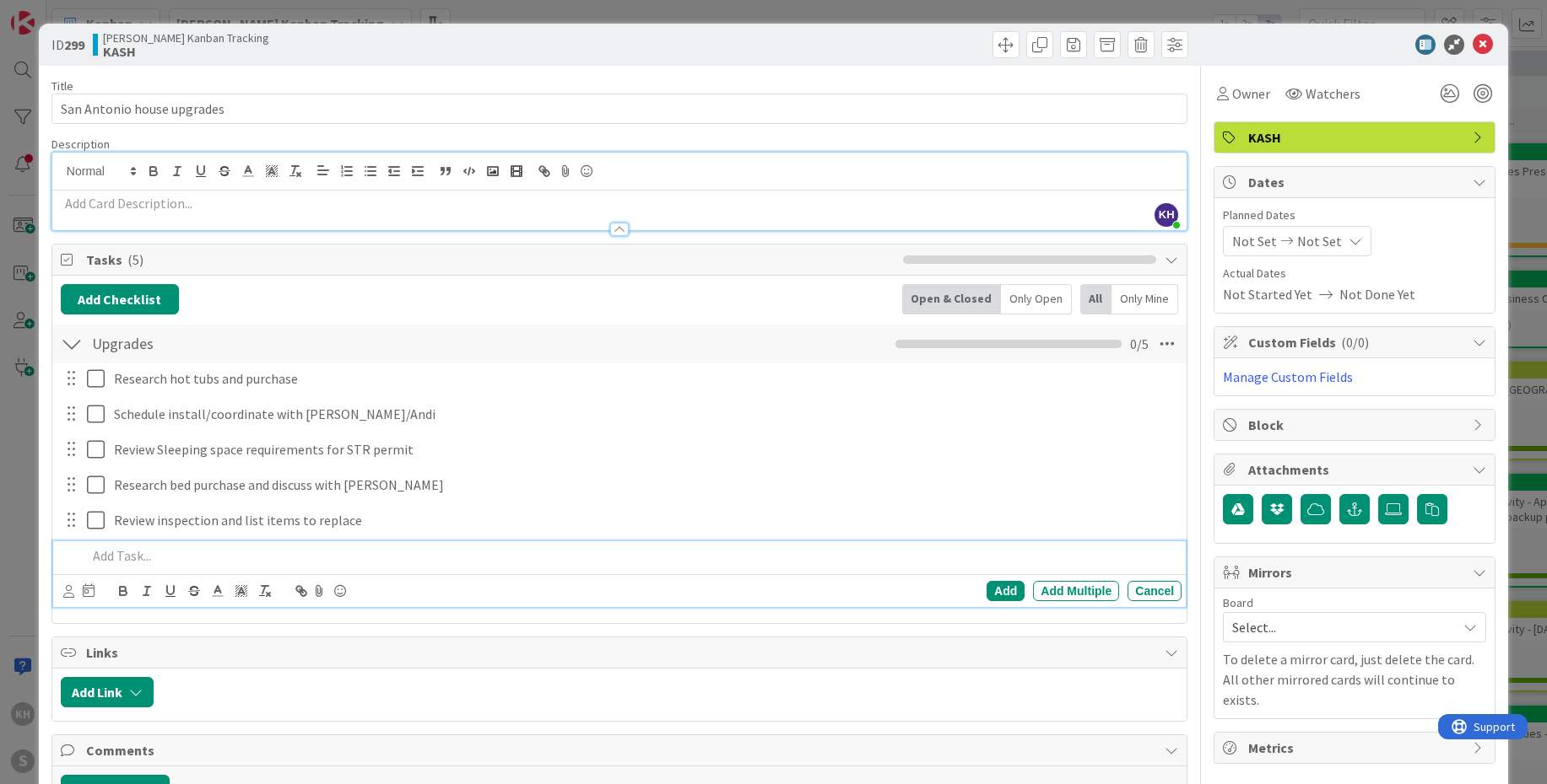
click at [1214, 564] on icon at bounding box center [1469, 626] width 13 height 13
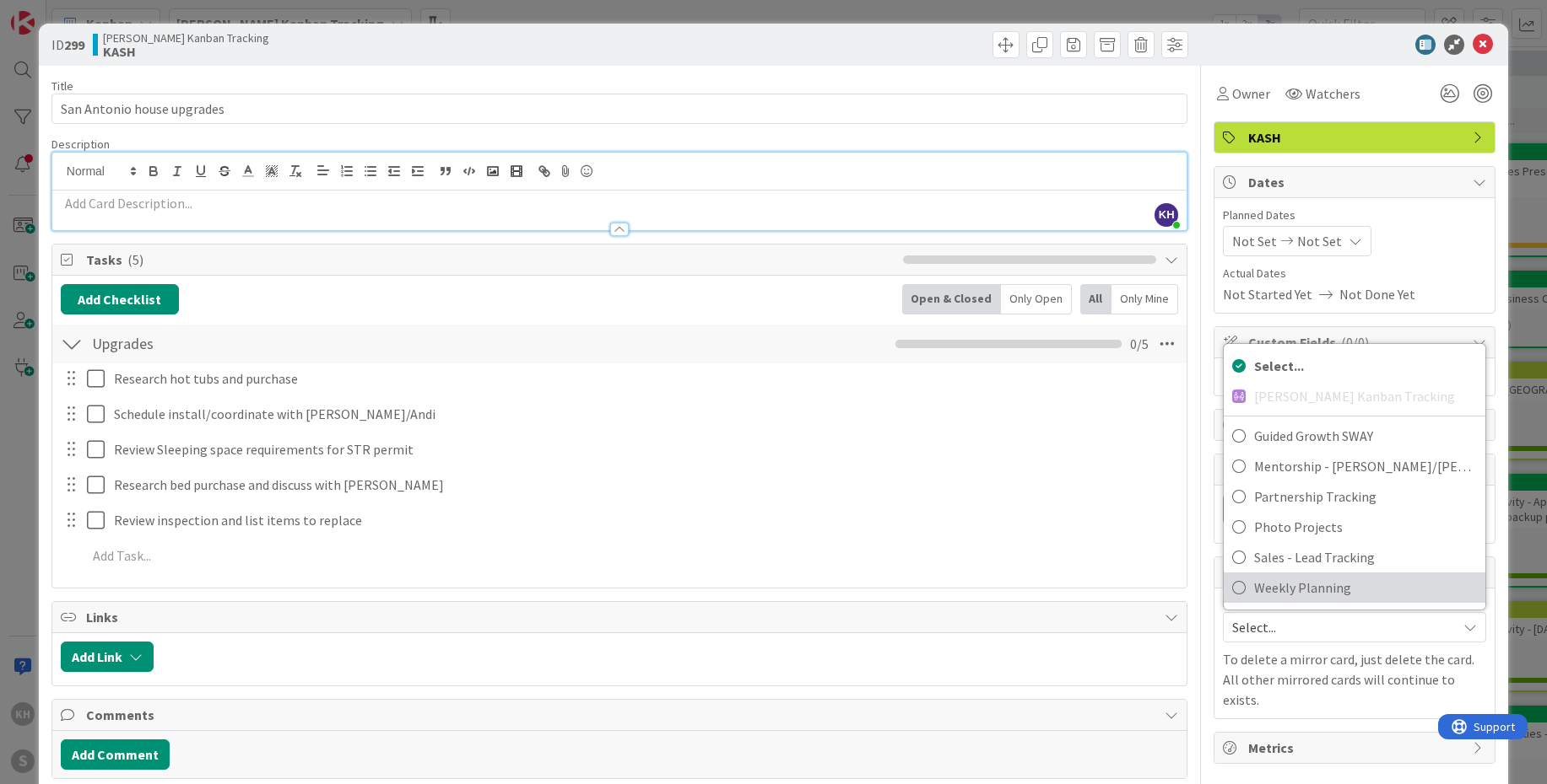
click at [1214, 564] on span "Weekly Planning" at bounding box center [1365, 587] width 222 height 25
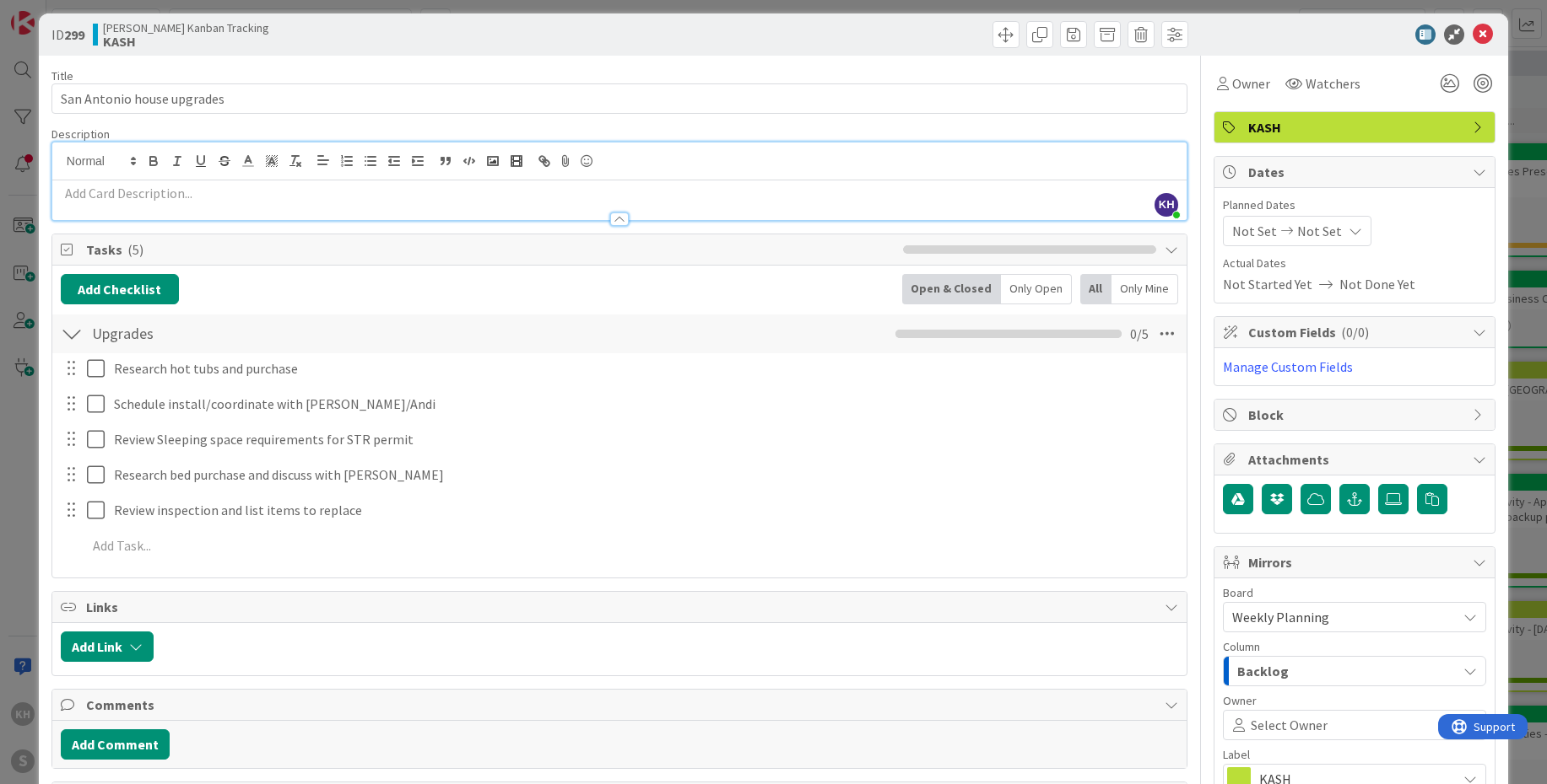
scroll to position [20, 0]
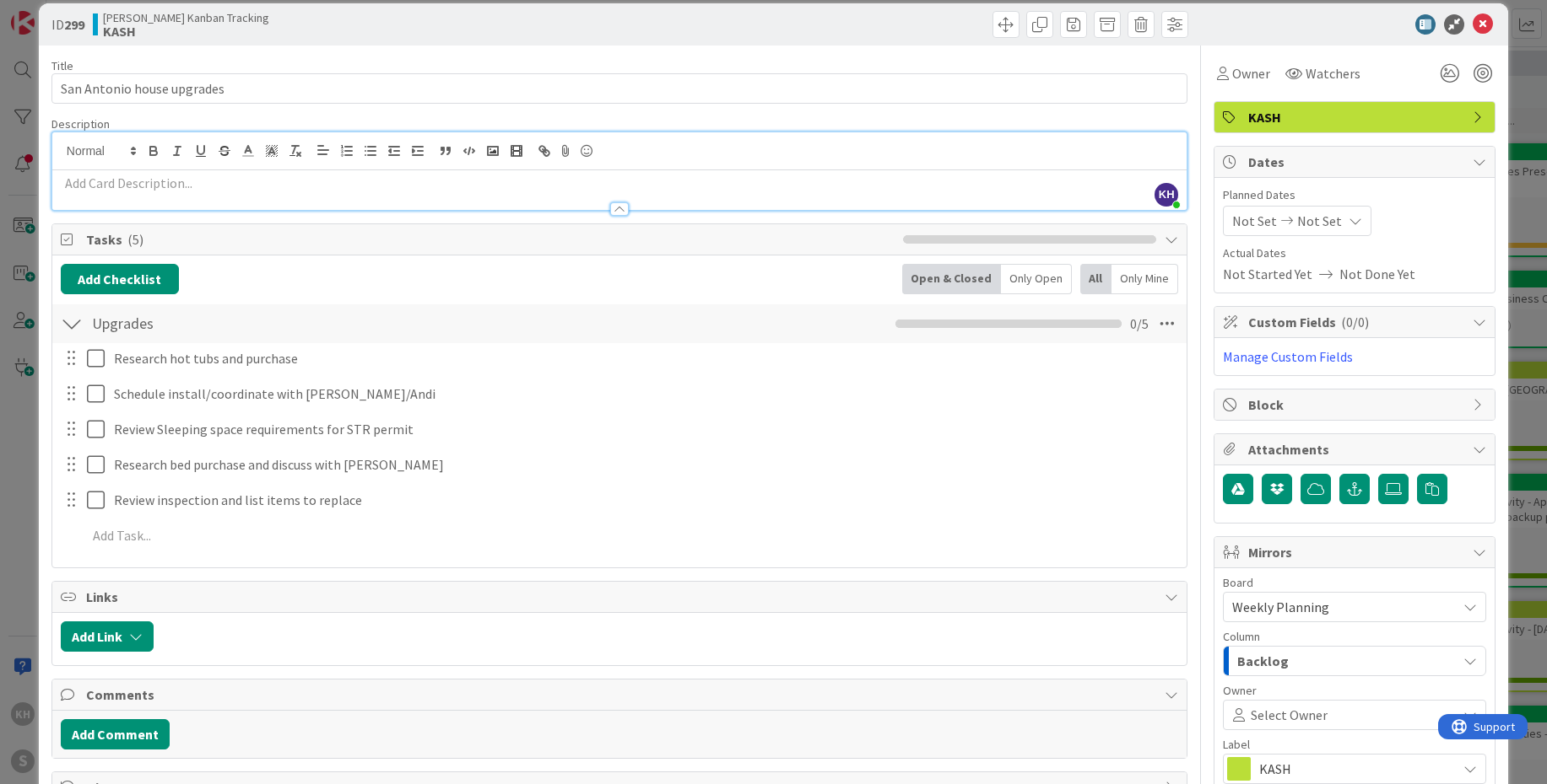
click at [1214, 564] on icon "button" at bounding box center [1469, 661] width 13 height 13
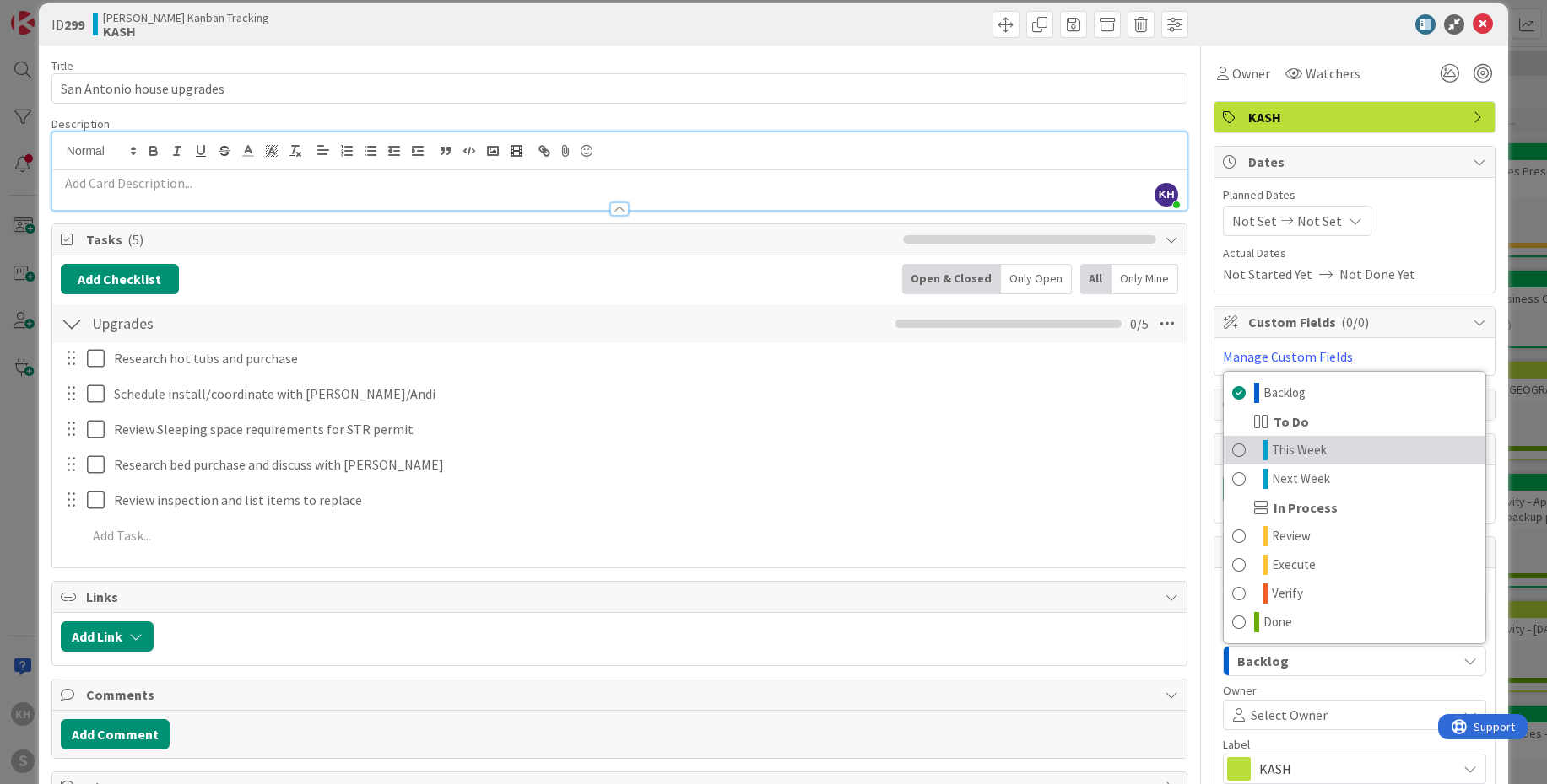
click at [1214, 448] on span "This Week" at bounding box center [1299, 450] width 55 height 20
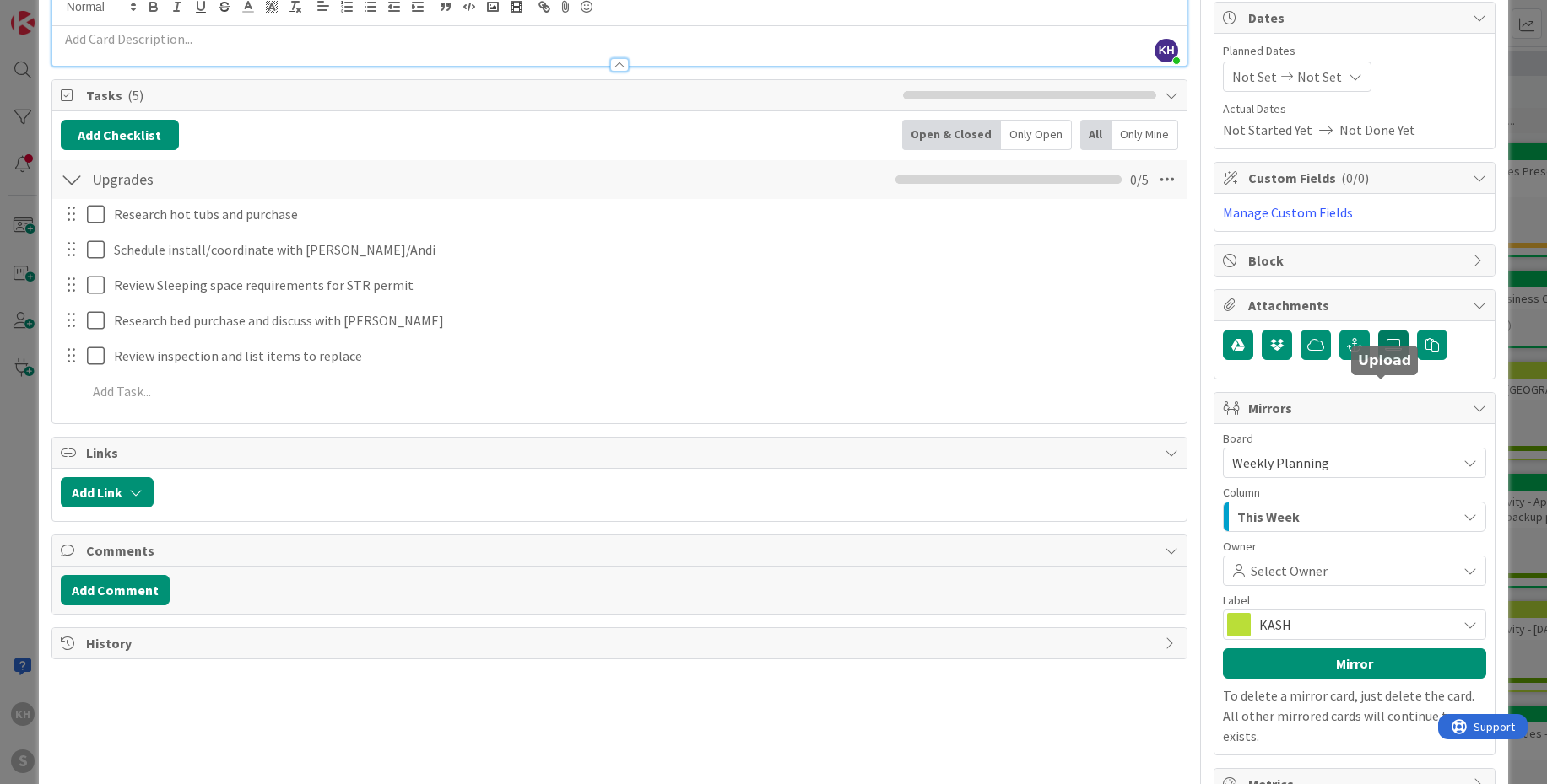
scroll to position [197, 0]
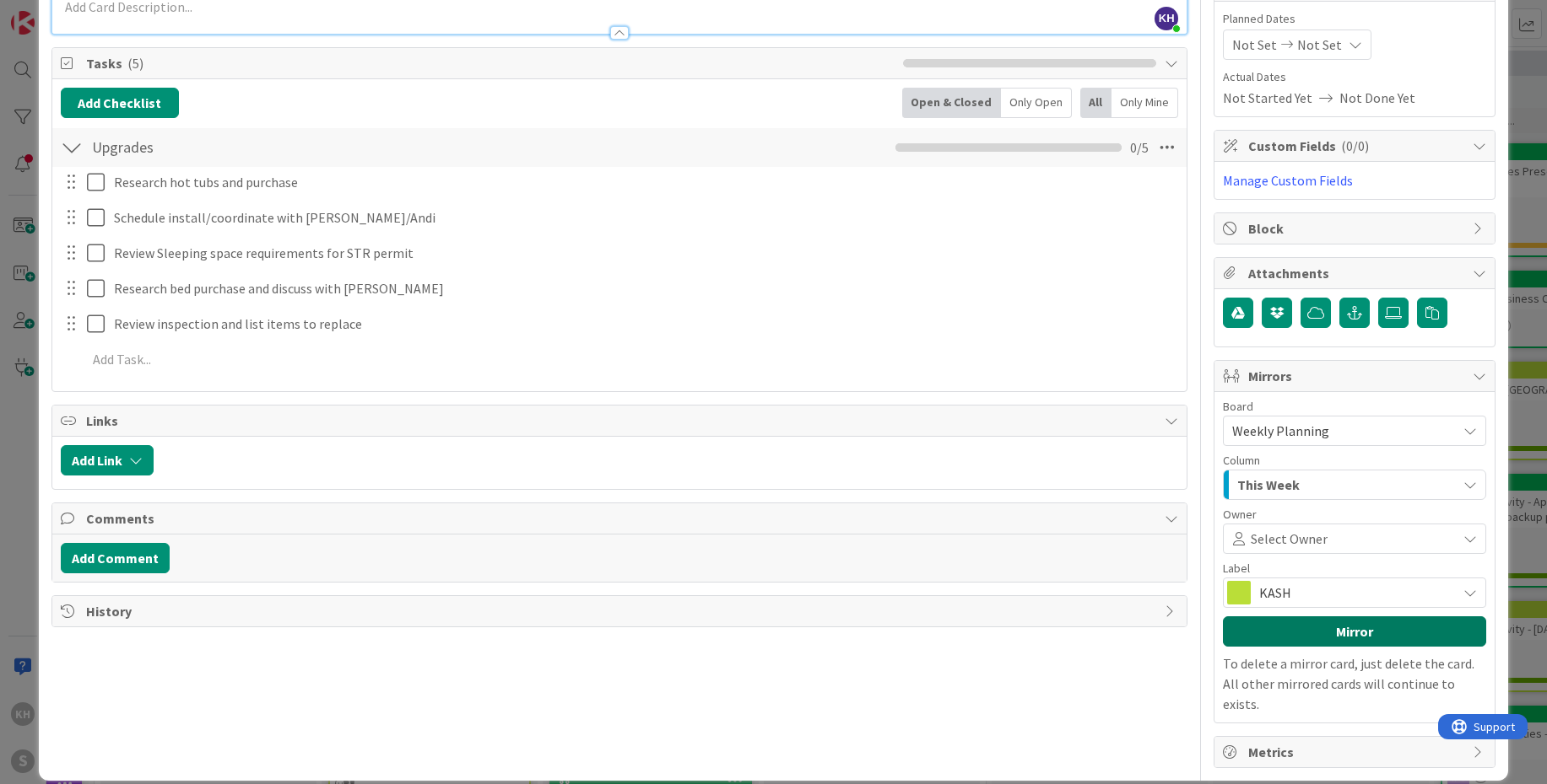
click at [1214, 564] on button "Mirror" at bounding box center [1354, 632] width 264 height 31
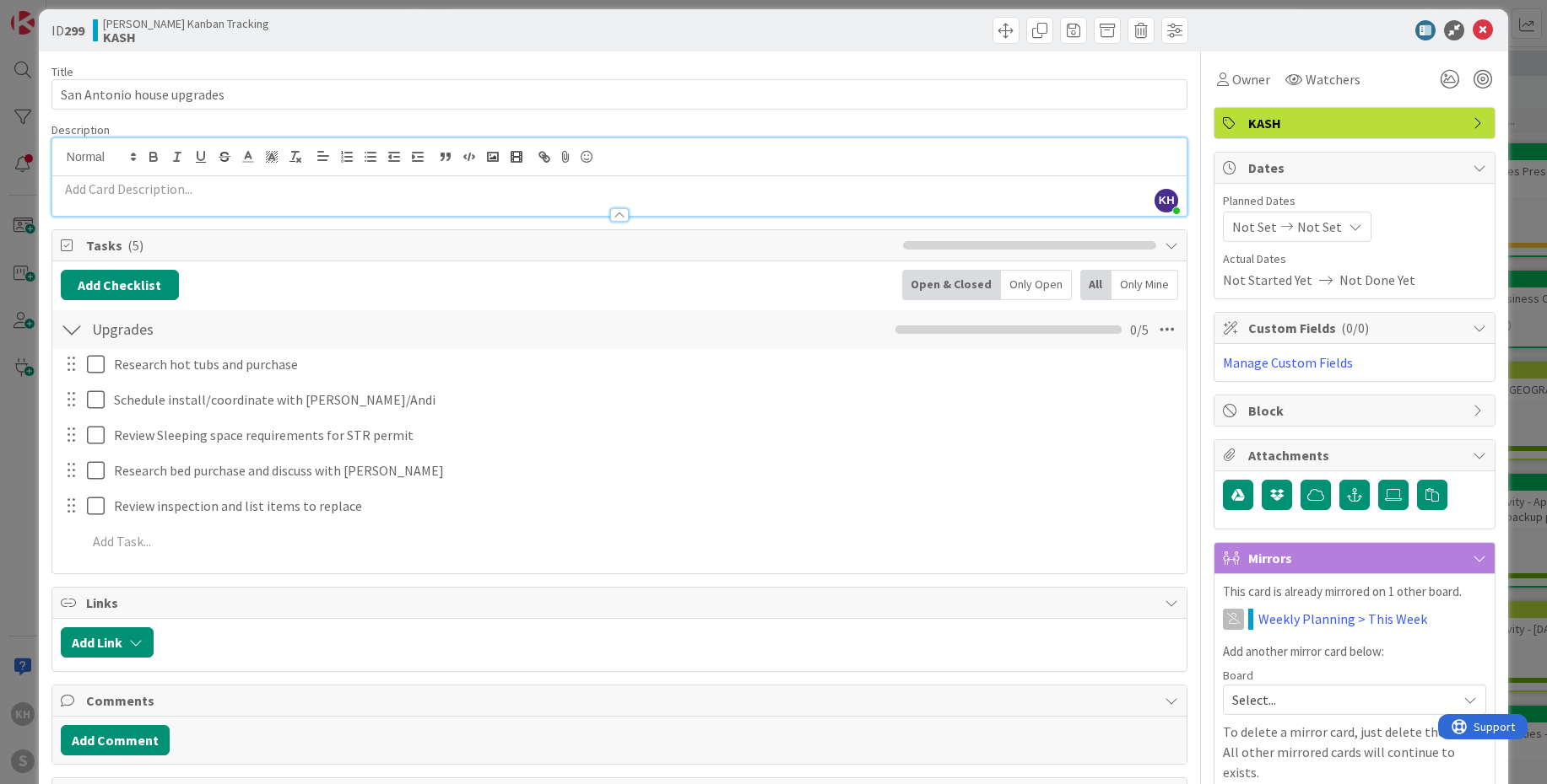
scroll to position [0, 0]
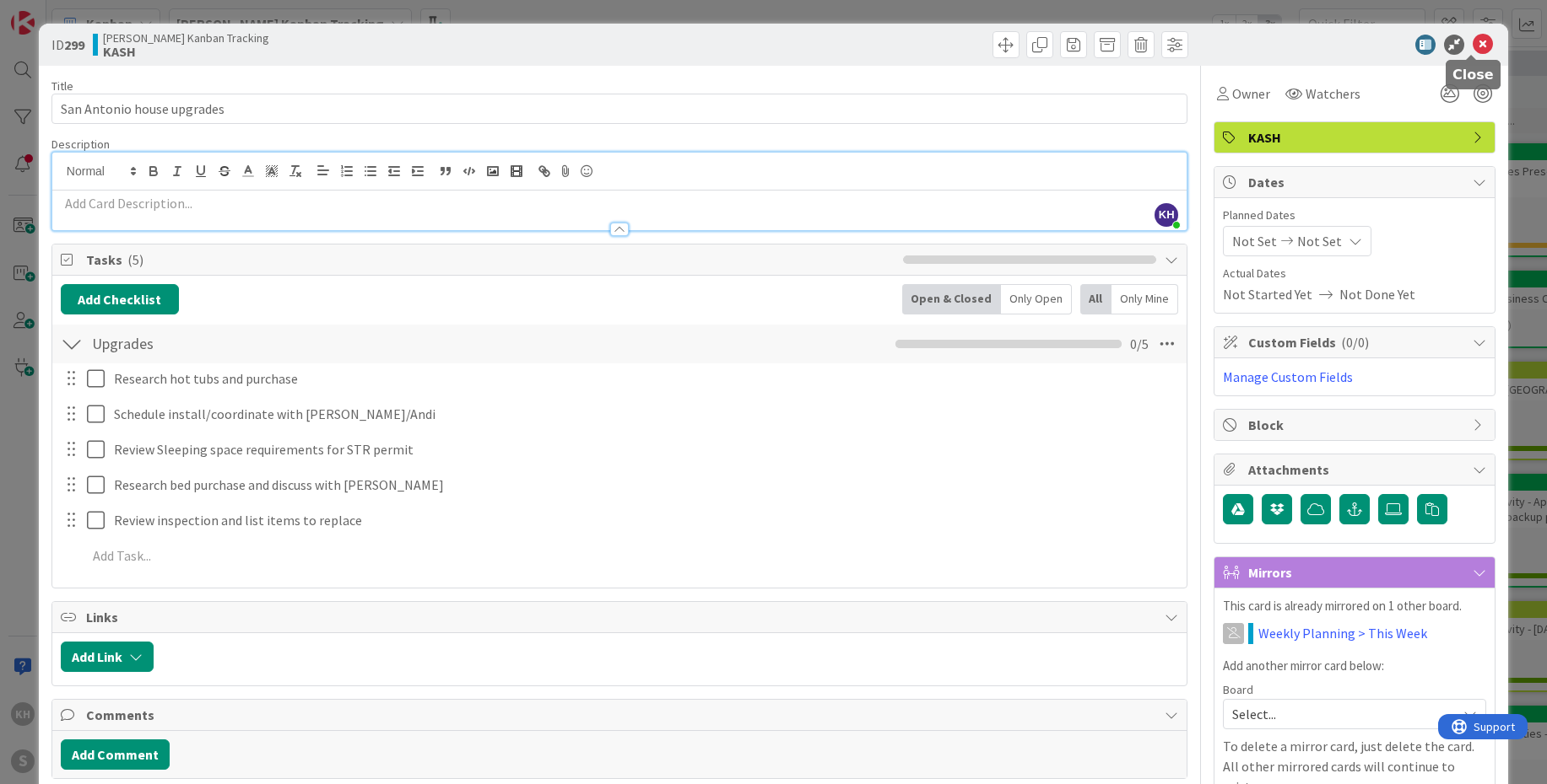
click at [1214, 46] on icon at bounding box center [1482, 45] width 20 height 20
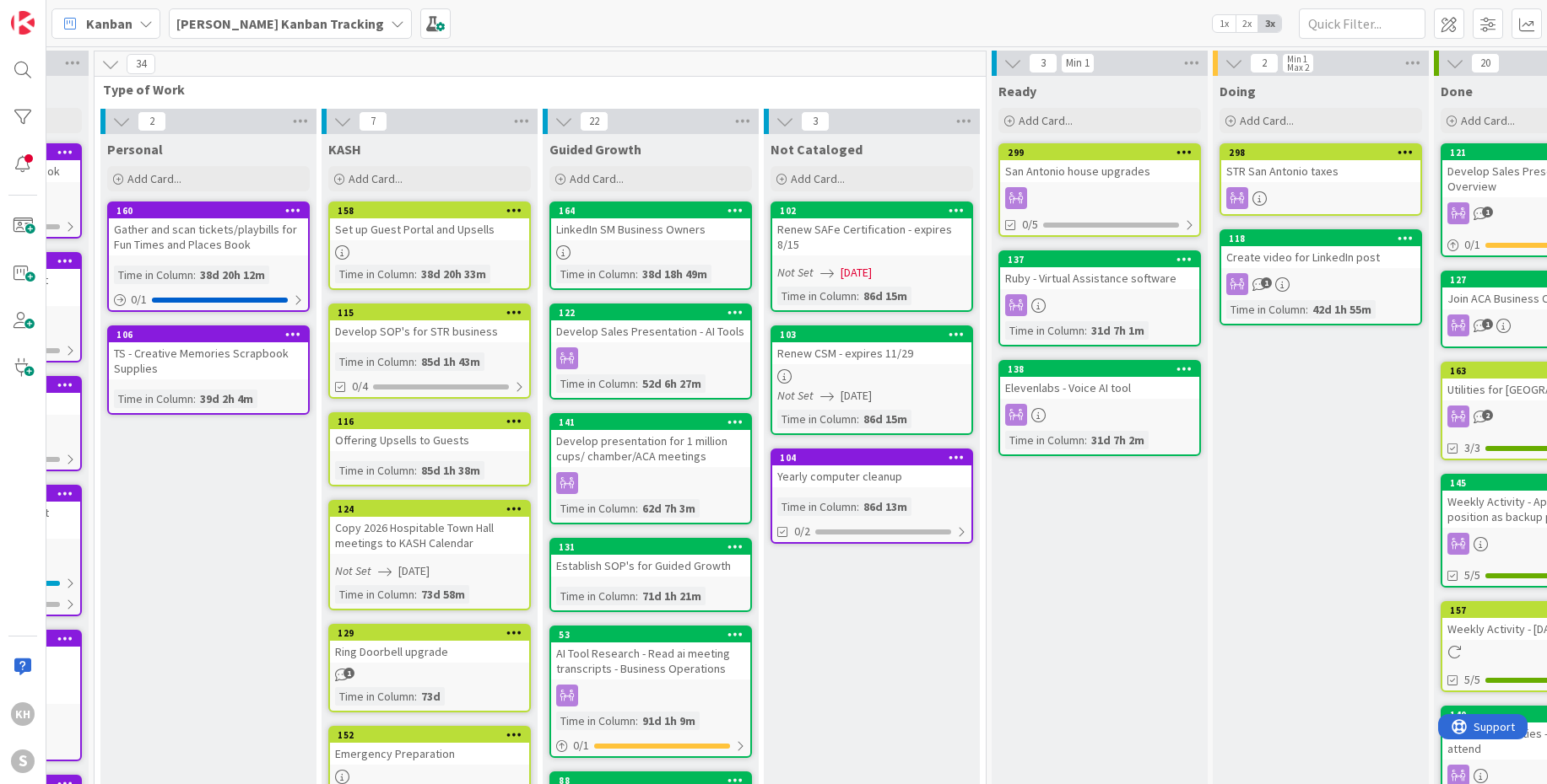
click at [390, 20] on icon at bounding box center [397, 23] width 13 height 13
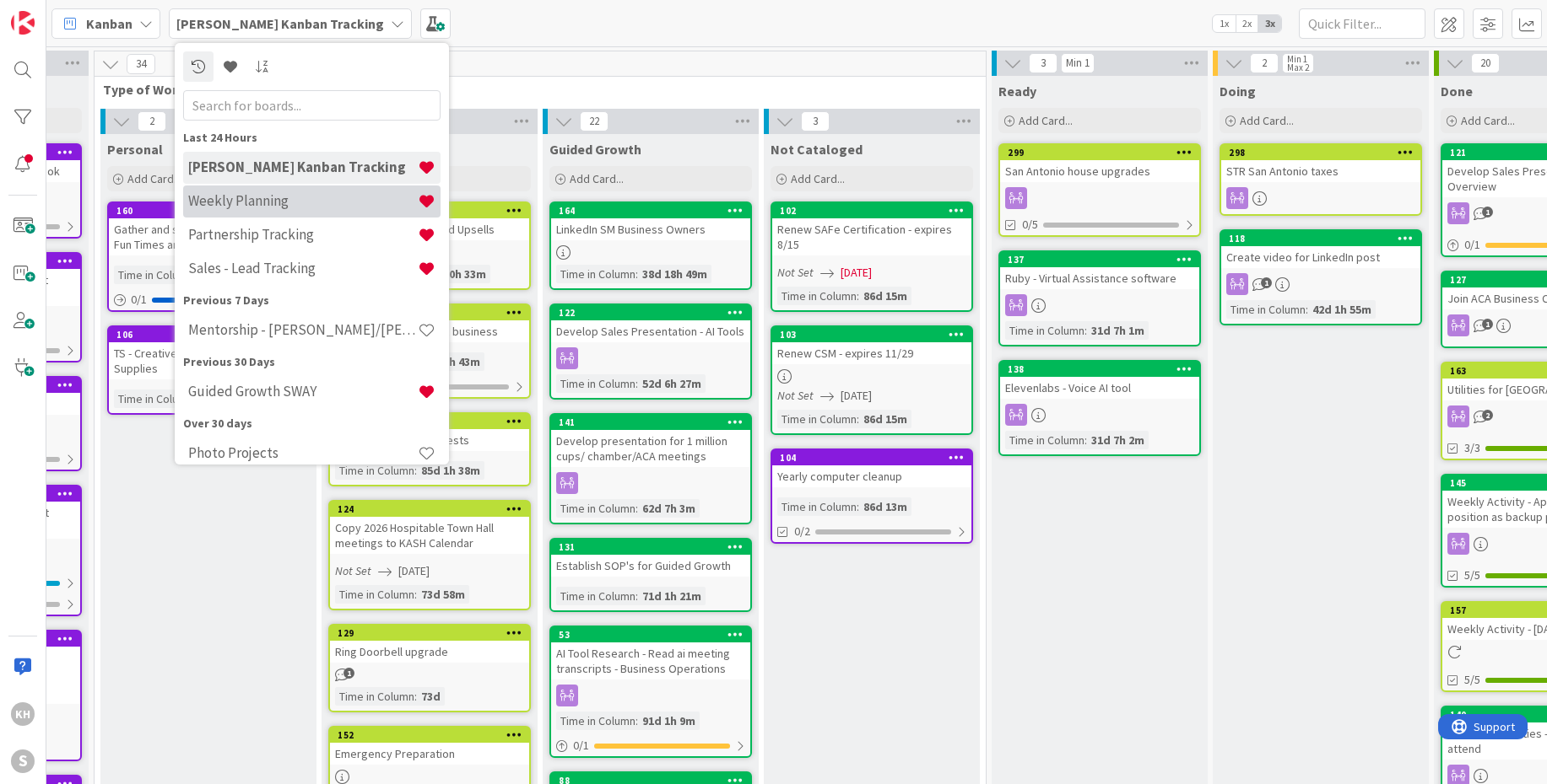
click at [253, 203] on h4 "Weekly Planning" at bounding box center [303, 200] width 229 height 17
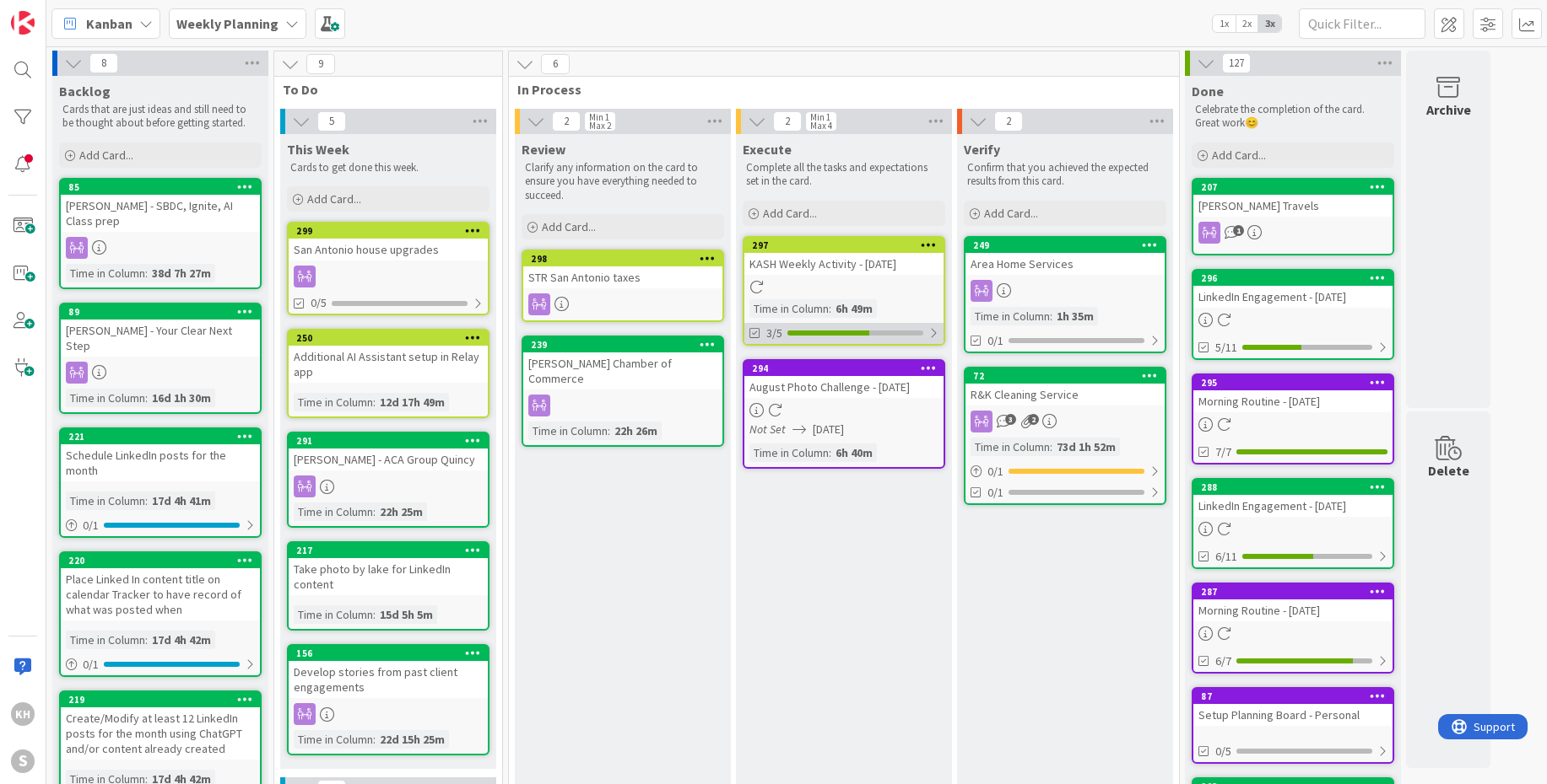
click at [932, 332] on div at bounding box center [933, 332] width 11 height 13
